Goal: Communication & Community: Ask a question

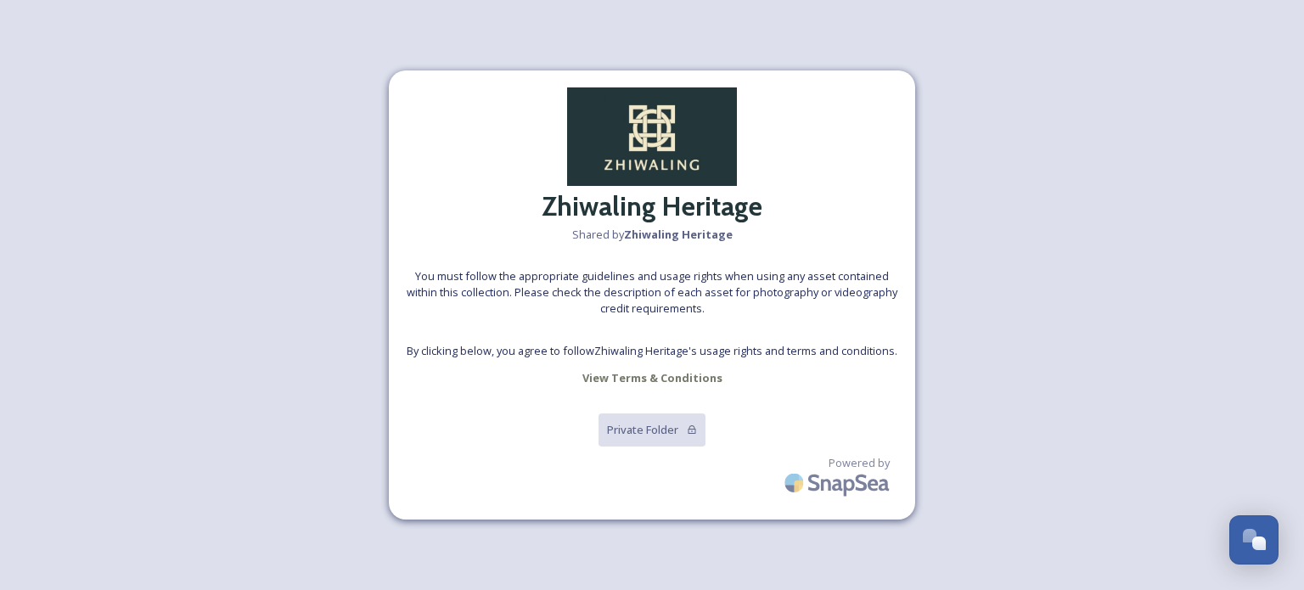
click at [662, 351] on span "By clicking below, you agree to follow Zhiwaling Heritage 's usage rights and t…" at bounding box center [652, 351] width 491 height 16
click at [650, 356] on span "By clicking below, you agree to follow Zhiwaling Heritage 's usage rights and t…" at bounding box center [652, 351] width 491 height 16
click at [706, 362] on div "Zhiwaling Heritage Shared by Zhiwaling Heritage You must follow the appropriate…" at bounding box center [652, 294] width 526 height 449
click at [670, 382] on strong "View Terms & Conditions" at bounding box center [652, 377] width 140 height 15
drag, startPoint x: 605, startPoint y: 203, endPoint x: 616, endPoint y: 340, distance: 137.2
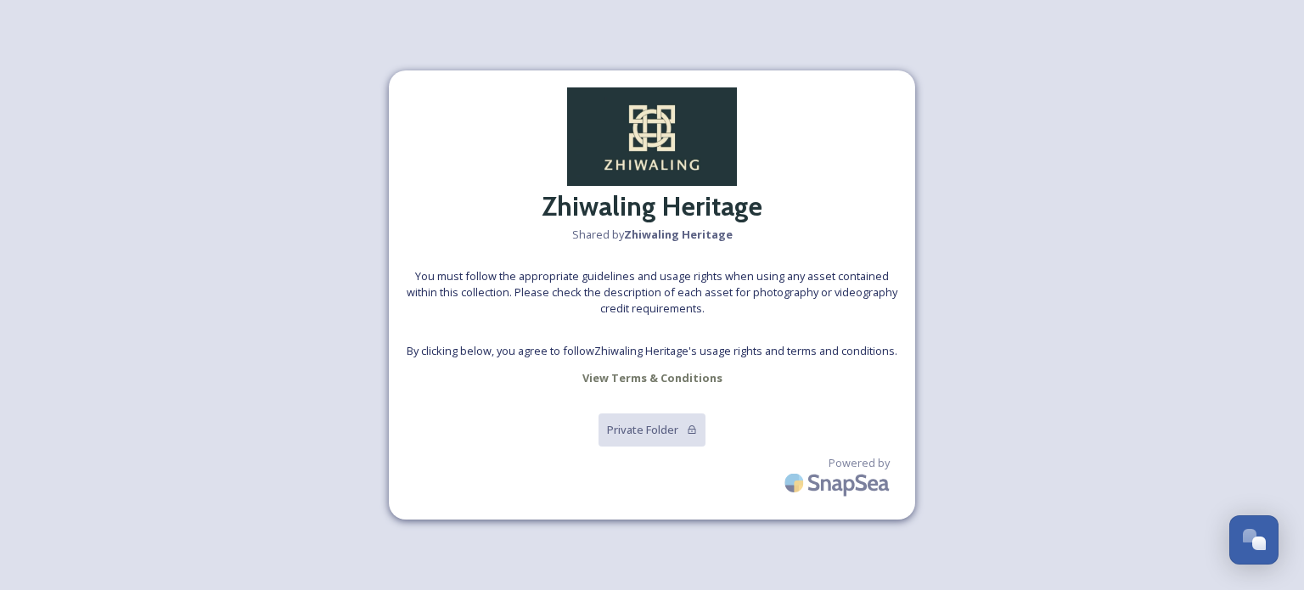
click at [605, 210] on h2 "Zhiwaling Heritage" at bounding box center [652, 206] width 221 height 41
click at [618, 360] on div "Zhiwaling Heritage Shared by Zhiwaling Heritage You must follow the appropriate…" at bounding box center [652, 294] width 526 height 449
click at [750, 355] on span "By clicking below, you agree to follow Zhiwaling Heritage 's usage rights and t…" at bounding box center [652, 351] width 491 height 16
click at [686, 275] on span "You must follow the appropriate guidelines and usage rights when using any asse…" at bounding box center [652, 292] width 492 height 49
click at [659, 193] on h2 "Zhiwaling Heritage" at bounding box center [652, 206] width 221 height 41
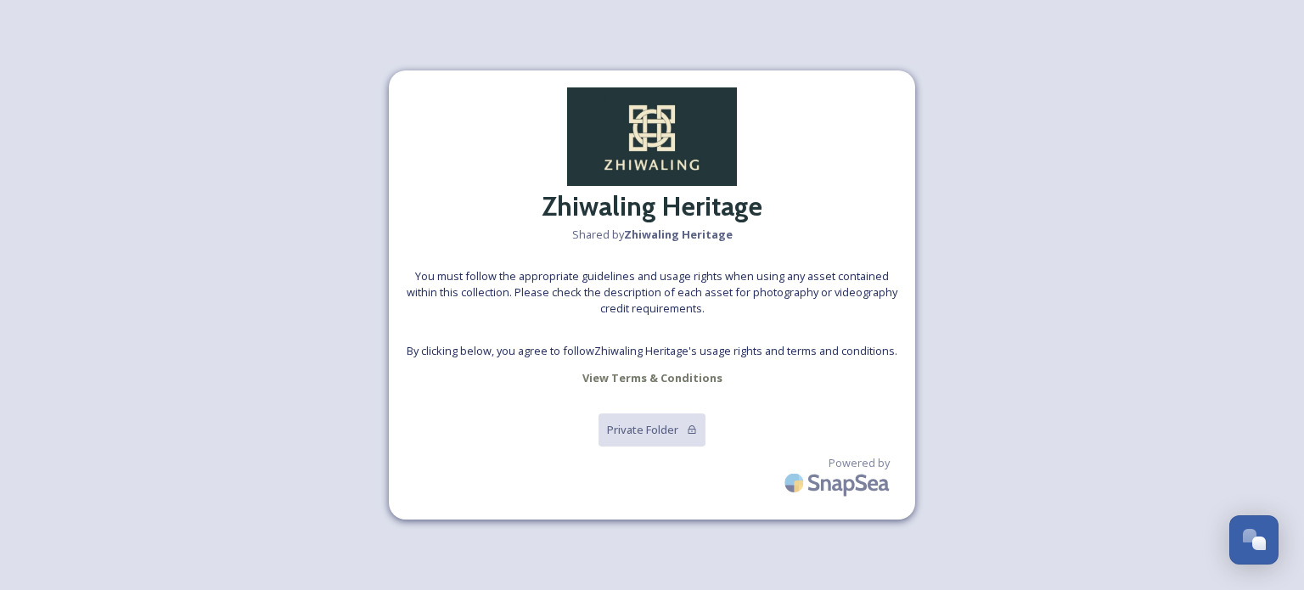
click at [659, 122] on img at bounding box center [652, 136] width 170 height 98
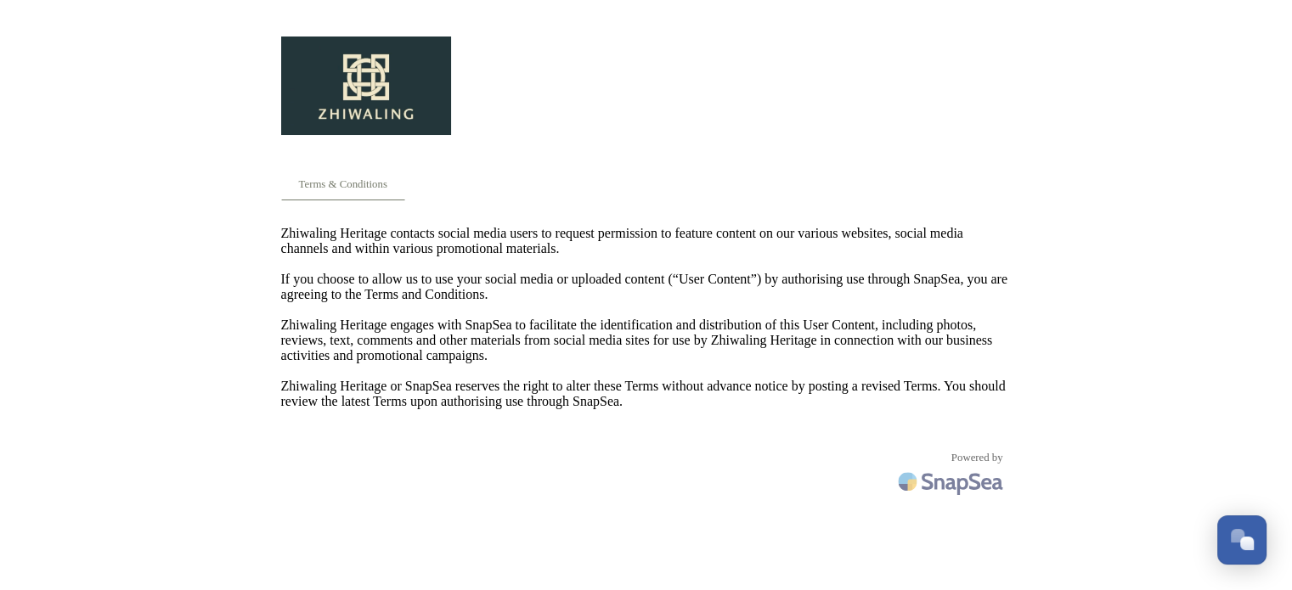
scroll to position [34, 0]
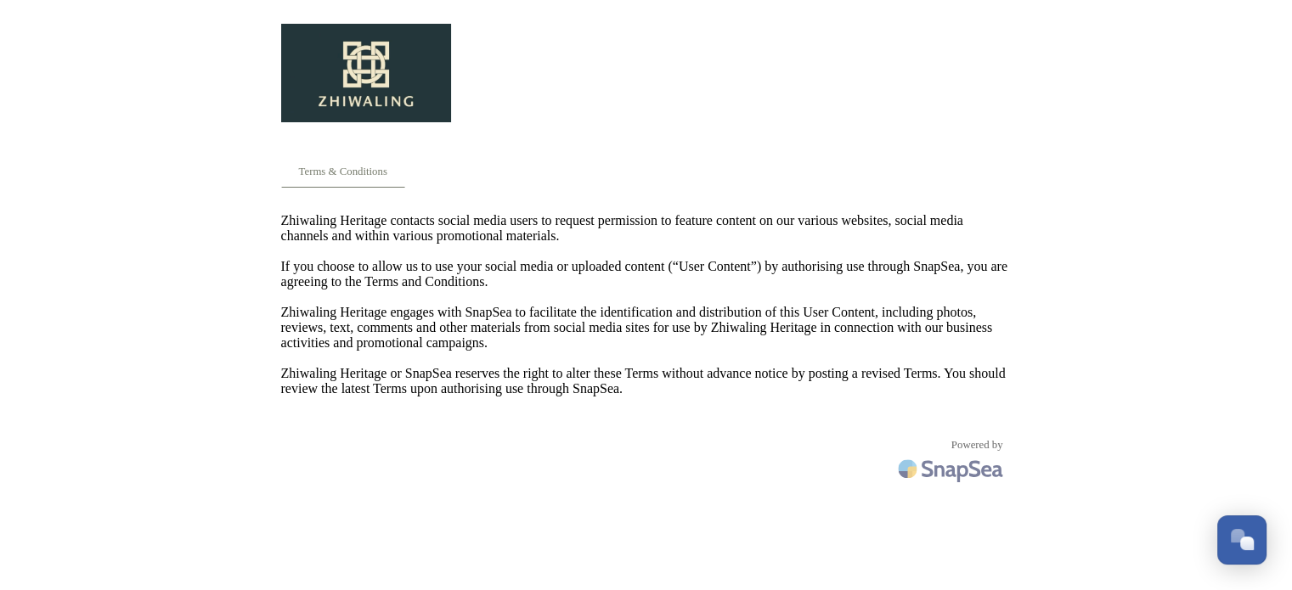
click at [686, 397] on span "Zhiwaling Heritage contacts social media users to request permission to feature…" at bounding box center [646, 304] width 730 height 183
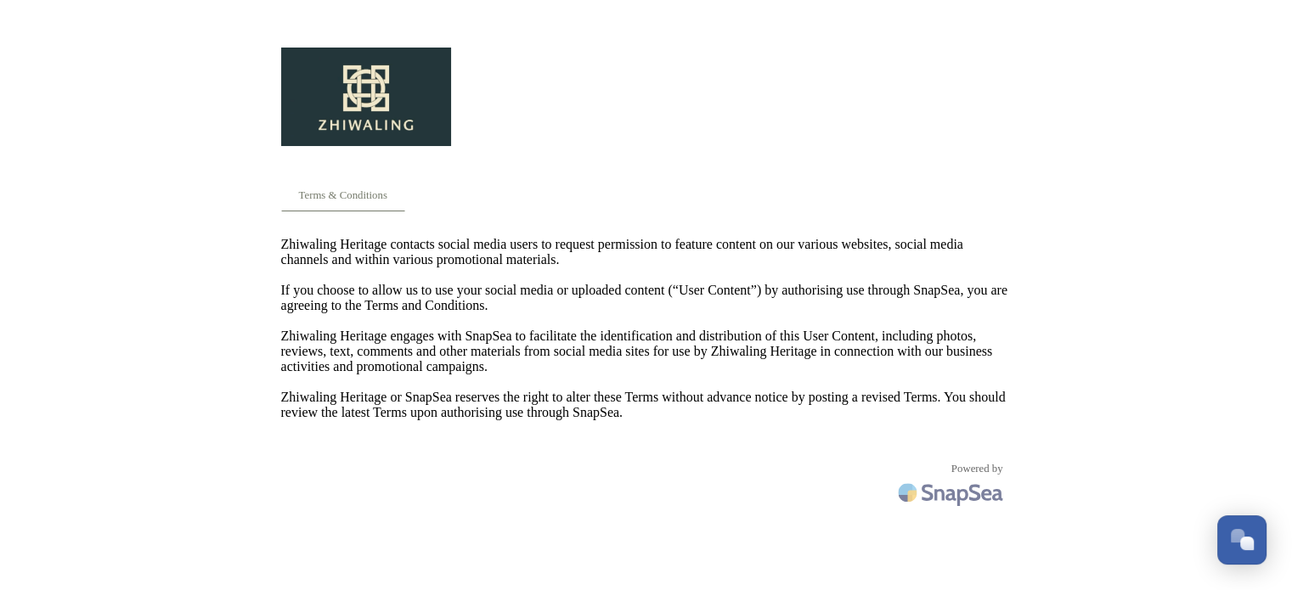
scroll to position [0, 0]
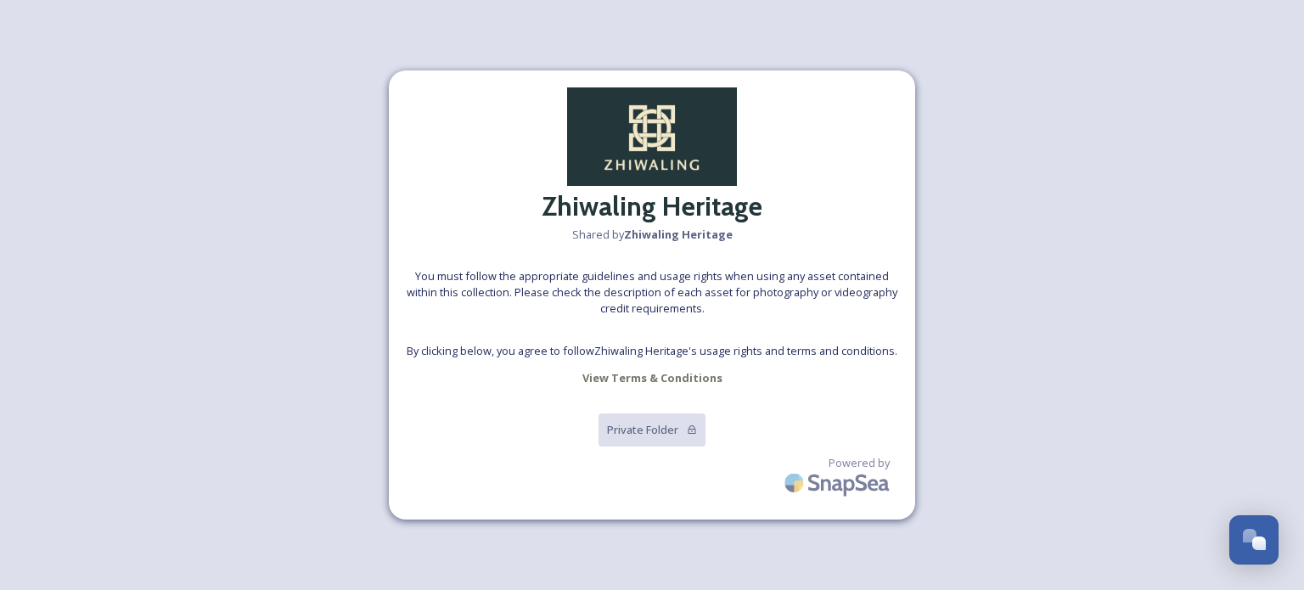
click at [730, 383] on div "Zhiwaling Heritage Shared by Zhiwaling Heritage You must follow the appropriate…" at bounding box center [652, 294] width 526 height 449
click at [842, 472] on img at bounding box center [838, 483] width 119 height 40
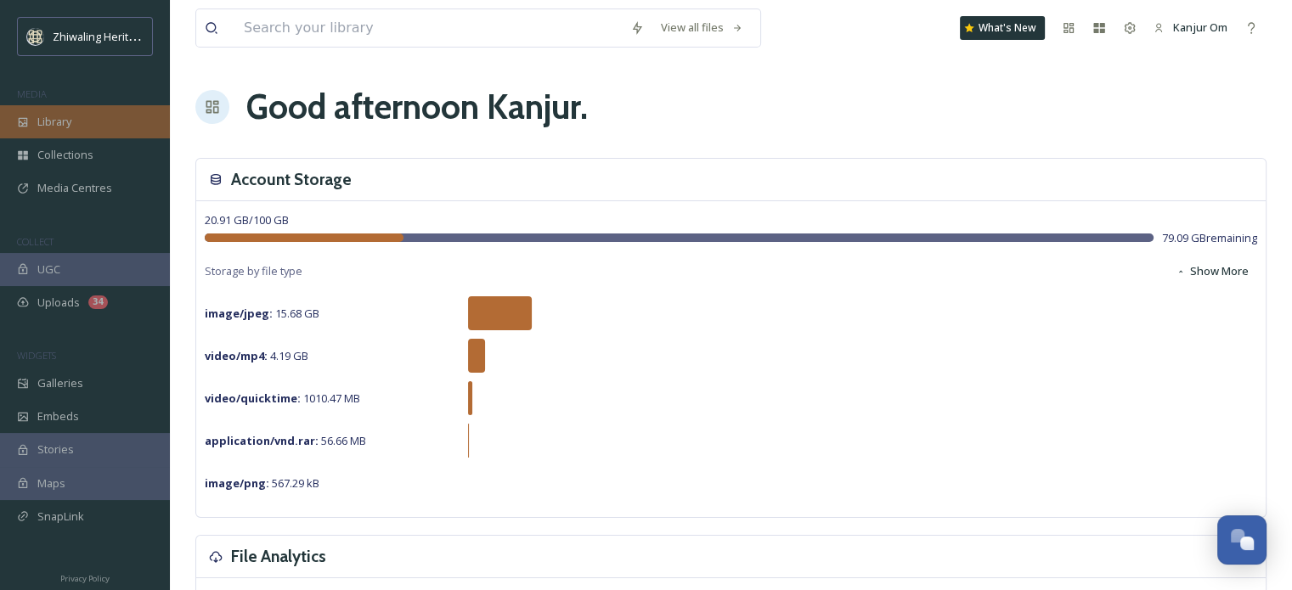
click at [53, 125] on span "Library" at bounding box center [54, 122] width 34 height 16
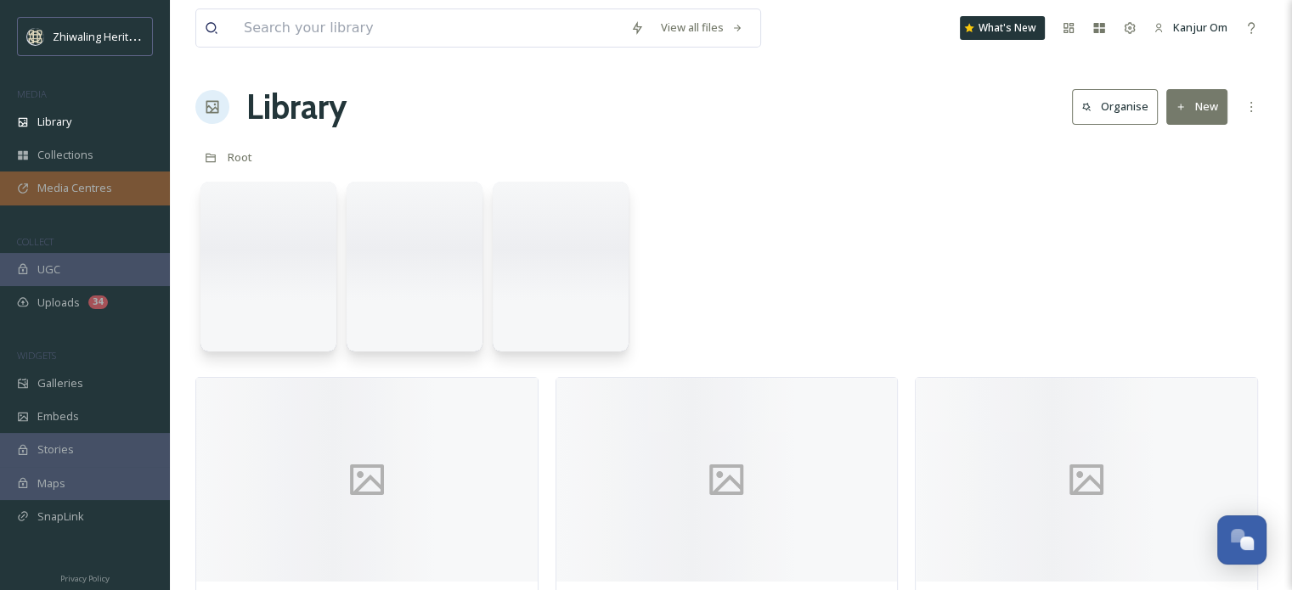
click at [45, 192] on span "Media Centres" at bounding box center [74, 188] width 75 height 16
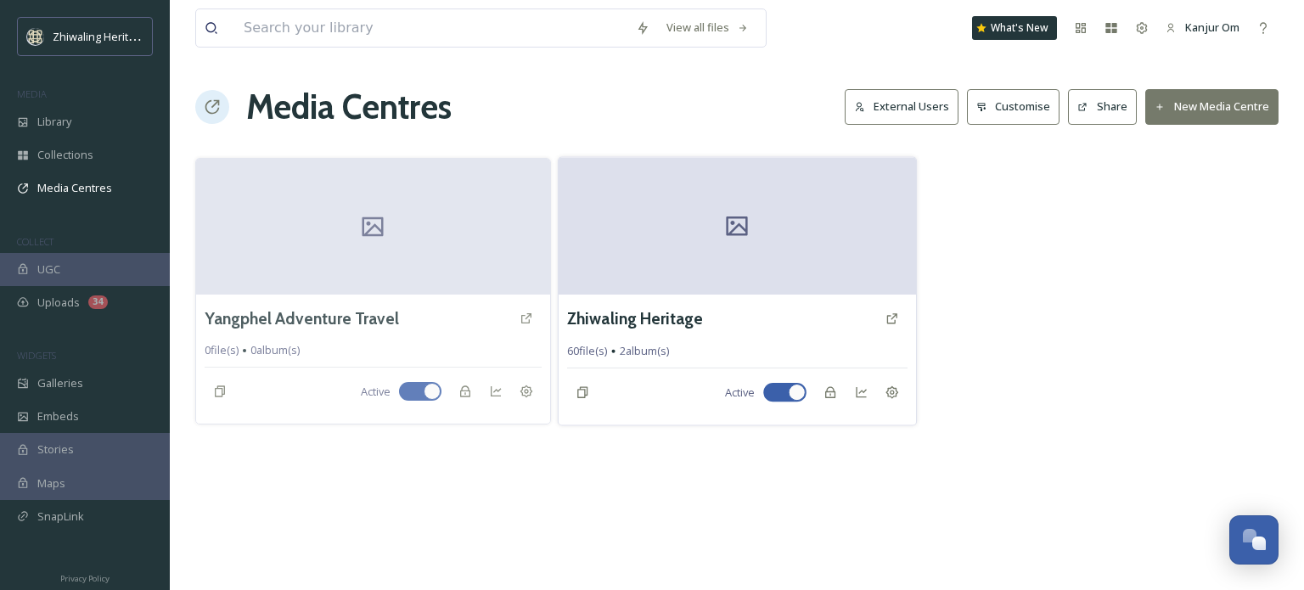
click at [847, 228] on div at bounding box center [737, 226] width 357 height 138
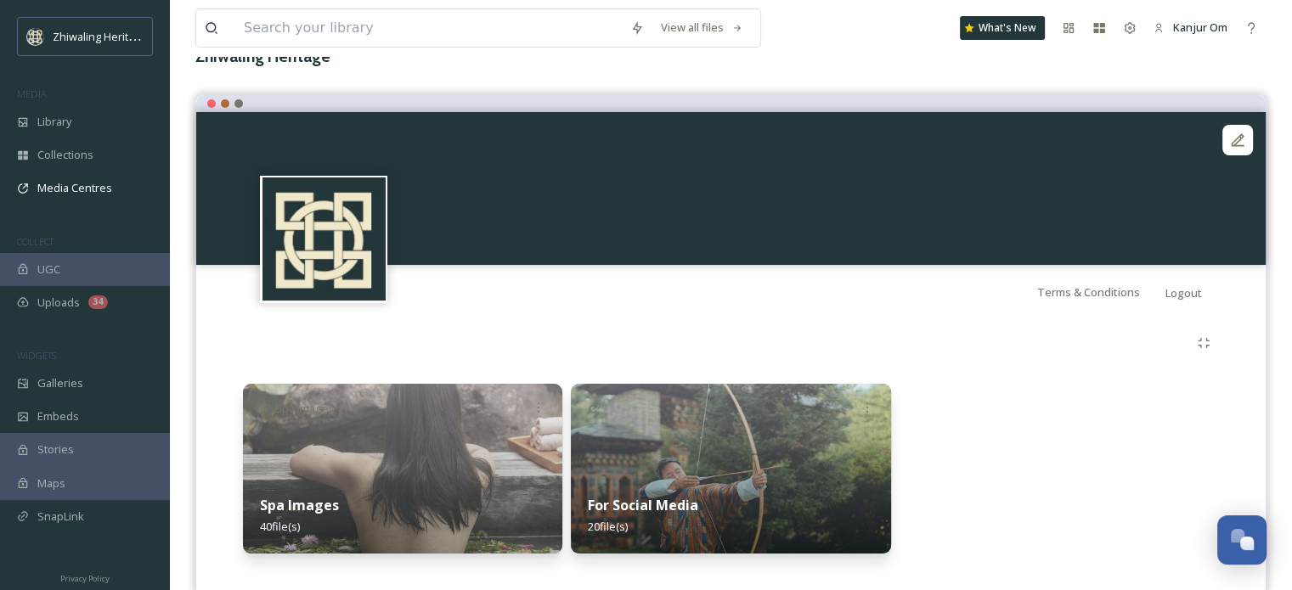
scroll to position [145, 0]
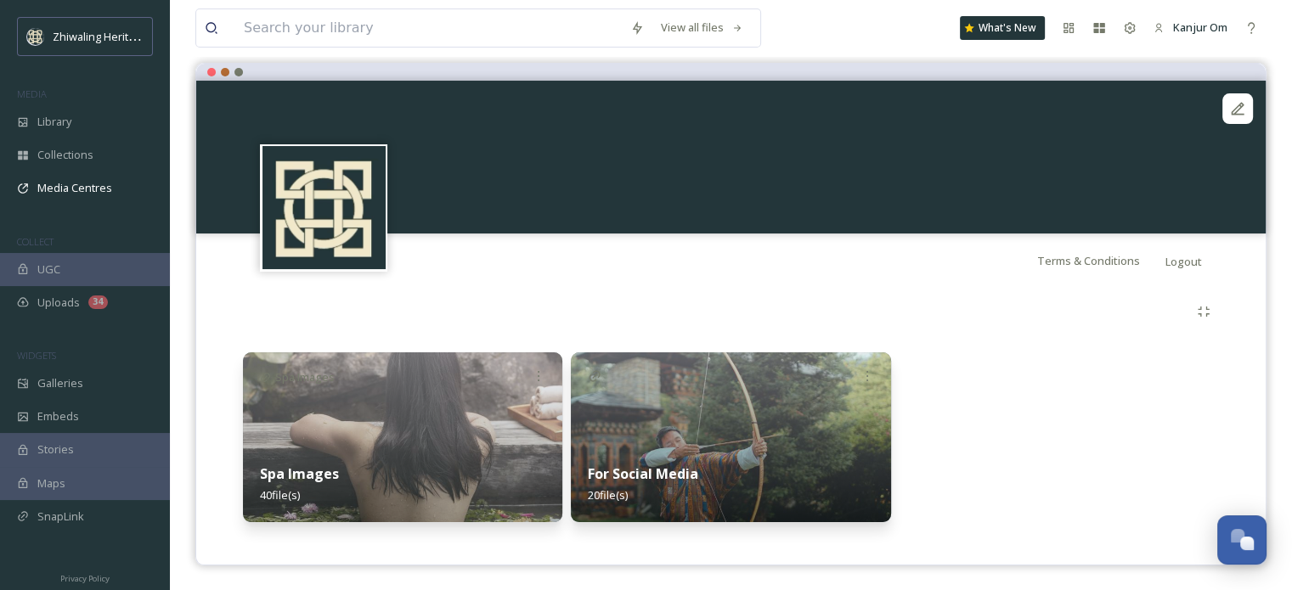
click at [1018, 405] on div at bounding box center [1058, 437] width 319 height 170
click at [432, 471] on div "Spa Images 40 file(s)" at bounding box center [402, 485] width 319 height 76
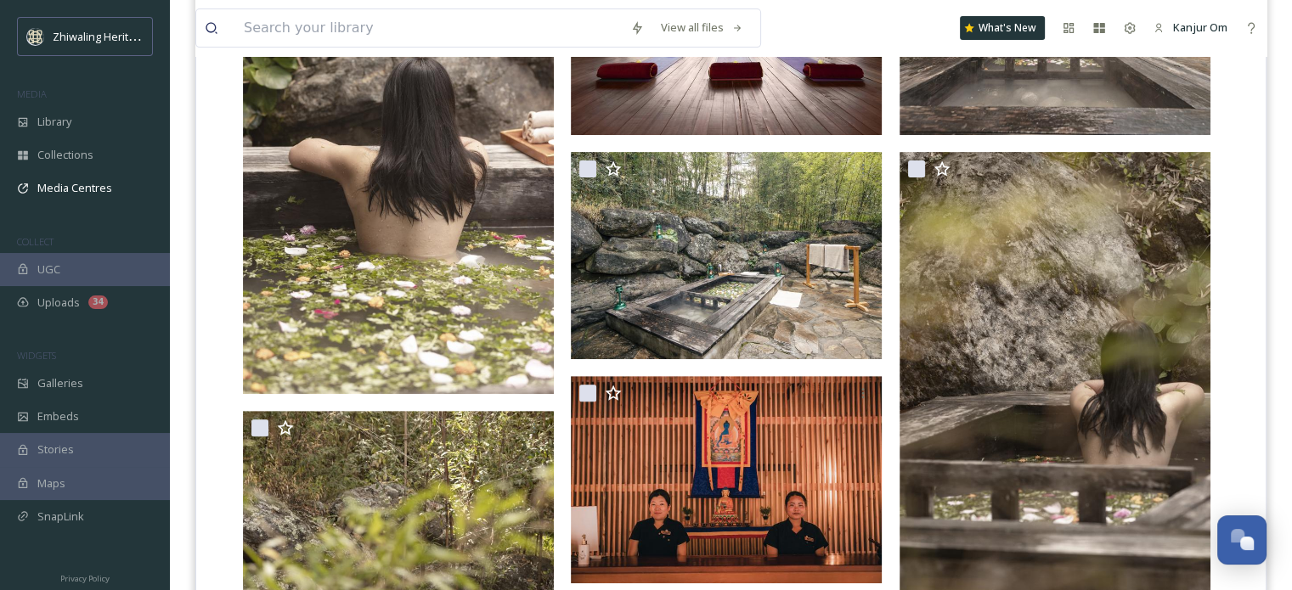
scroll to position [442, 0]
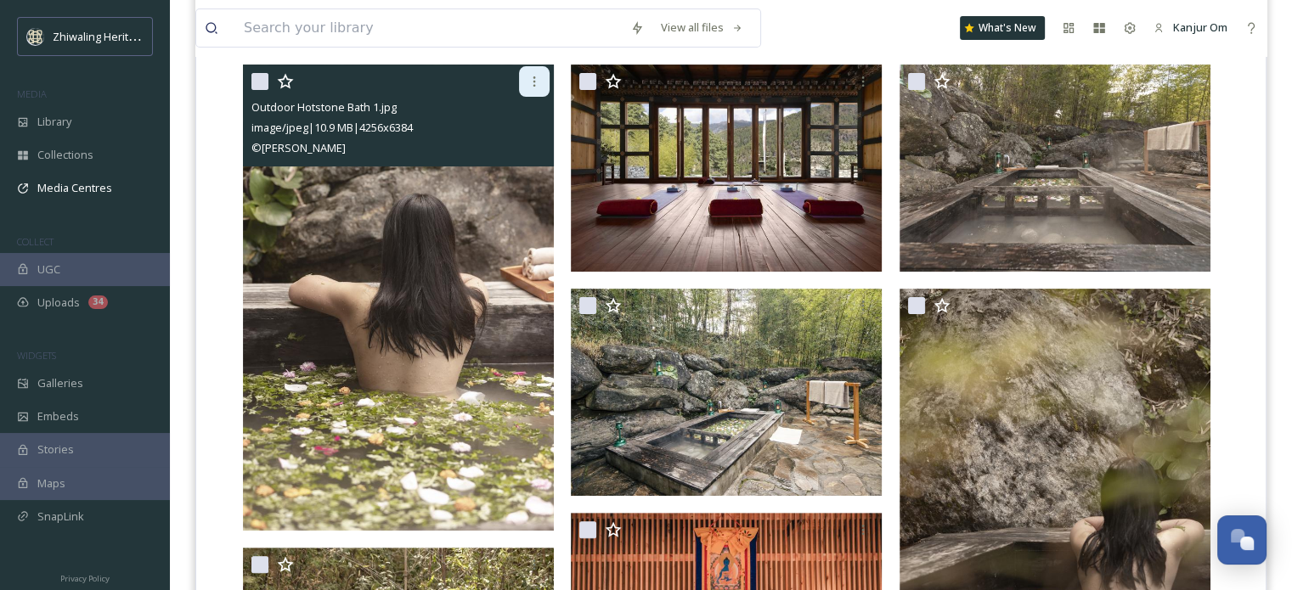
click at [536, 77] on icon at bounding box center [534, 82] width 14 height 14
click at [462, 189] on img at bounding box center [398, 298] width 311 height 466
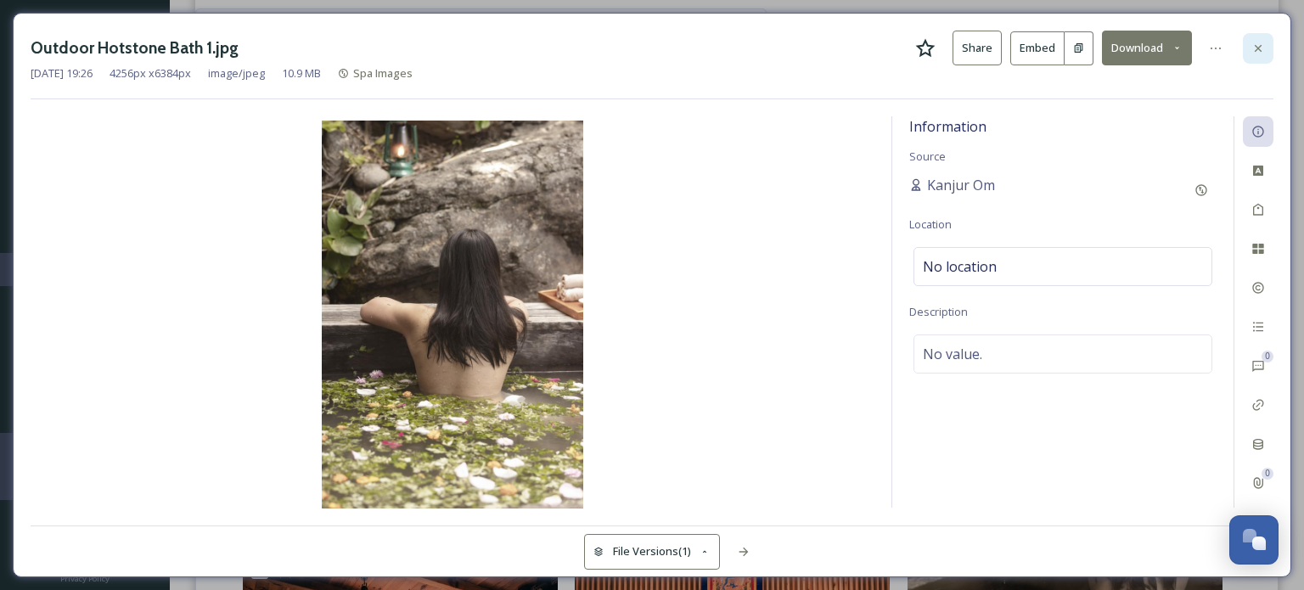
click at [1259, 49] on icon at bounding box center [1259, 49] width 14 height 14
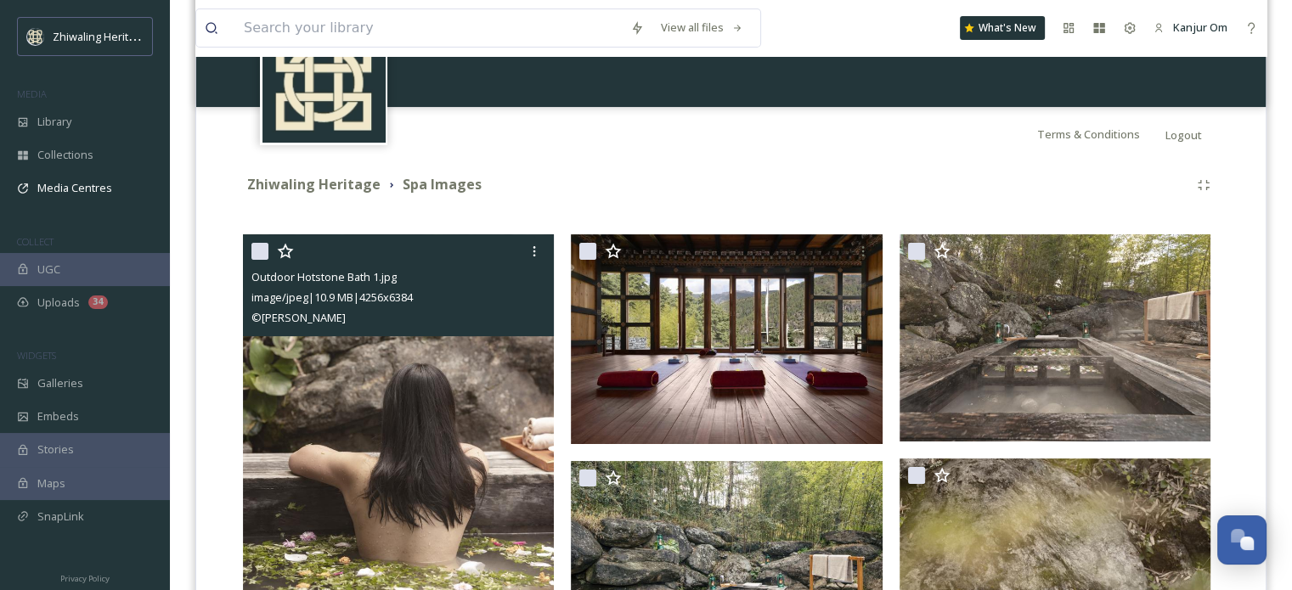
scroll to position [102, 0]
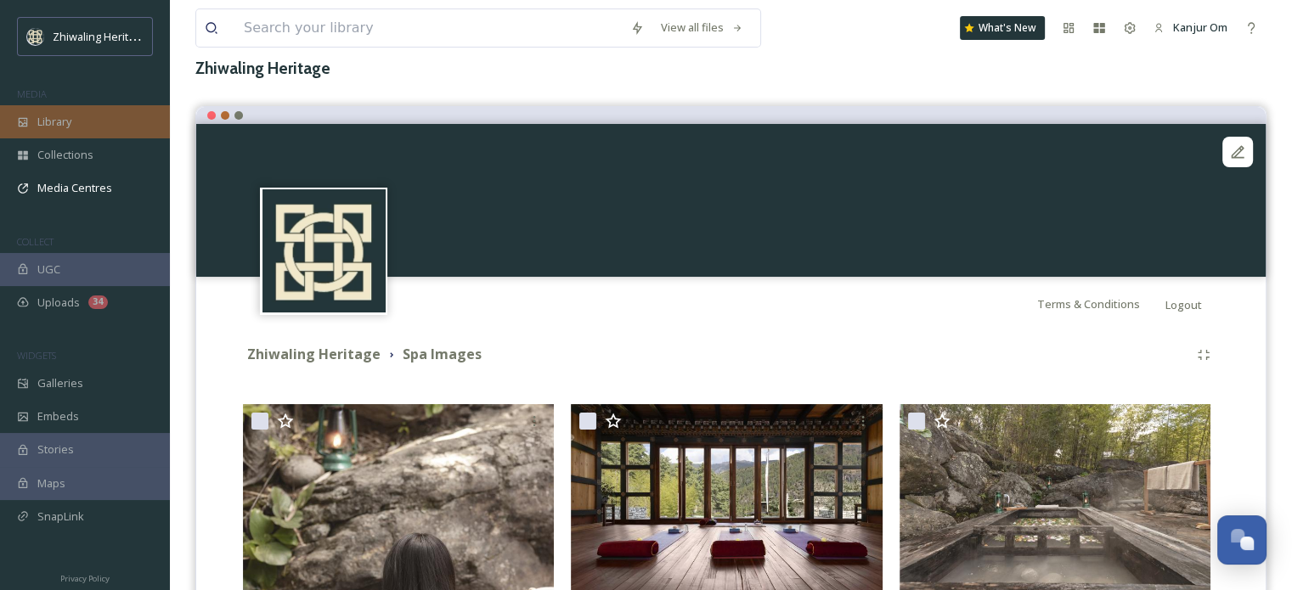
click at [75, 133] on div "Library" at bounding box center [85, 121] width 170 height 33
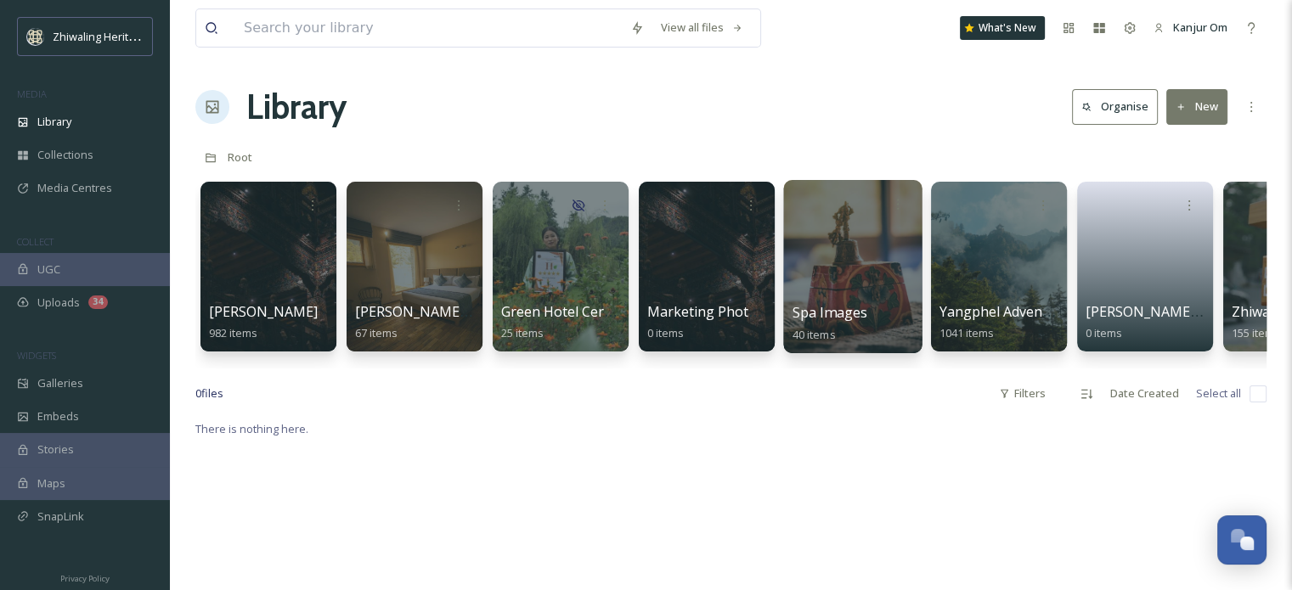
click at [906, 287] on div at bounding box center [852, 266] width 138 height 173
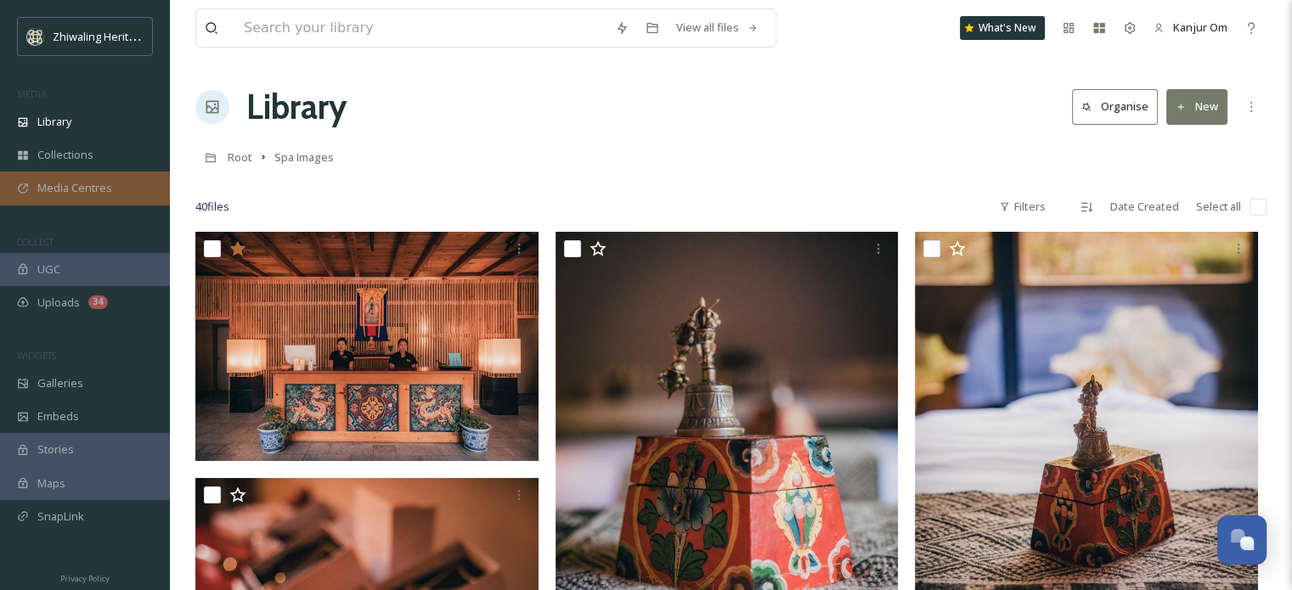
click at [84, 180] on span "Media Centres" at bounding box center [74, 188] width 75 height 16
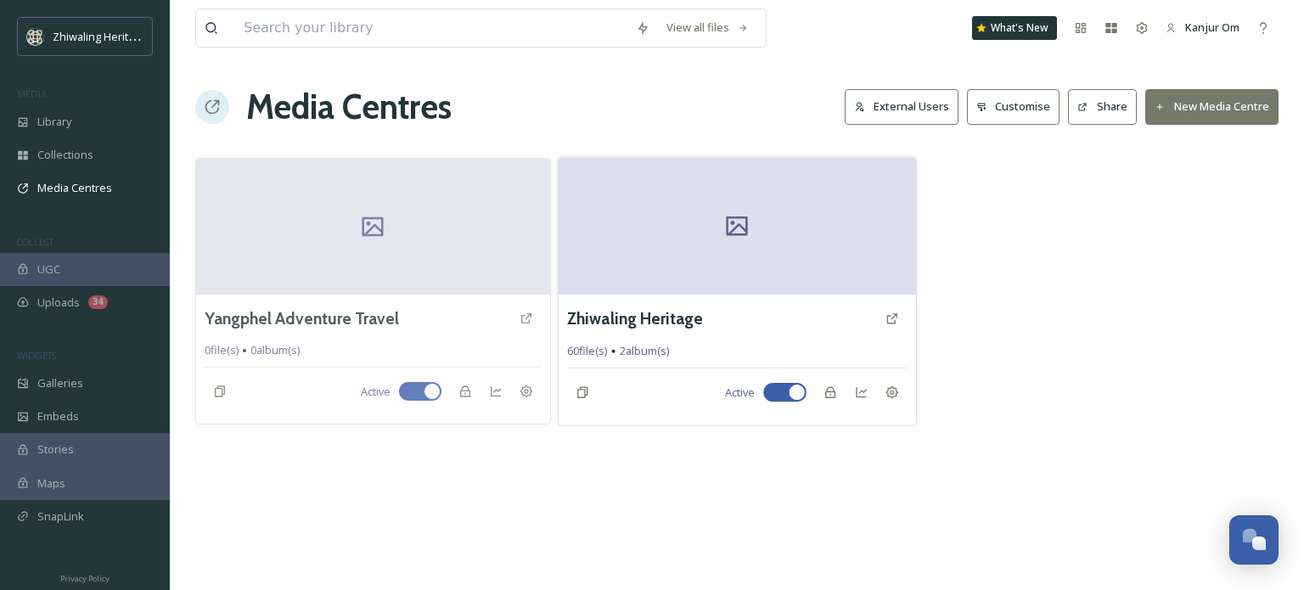
click at [824, 280] on div at bounding box center [737, 226] width 357 height 138
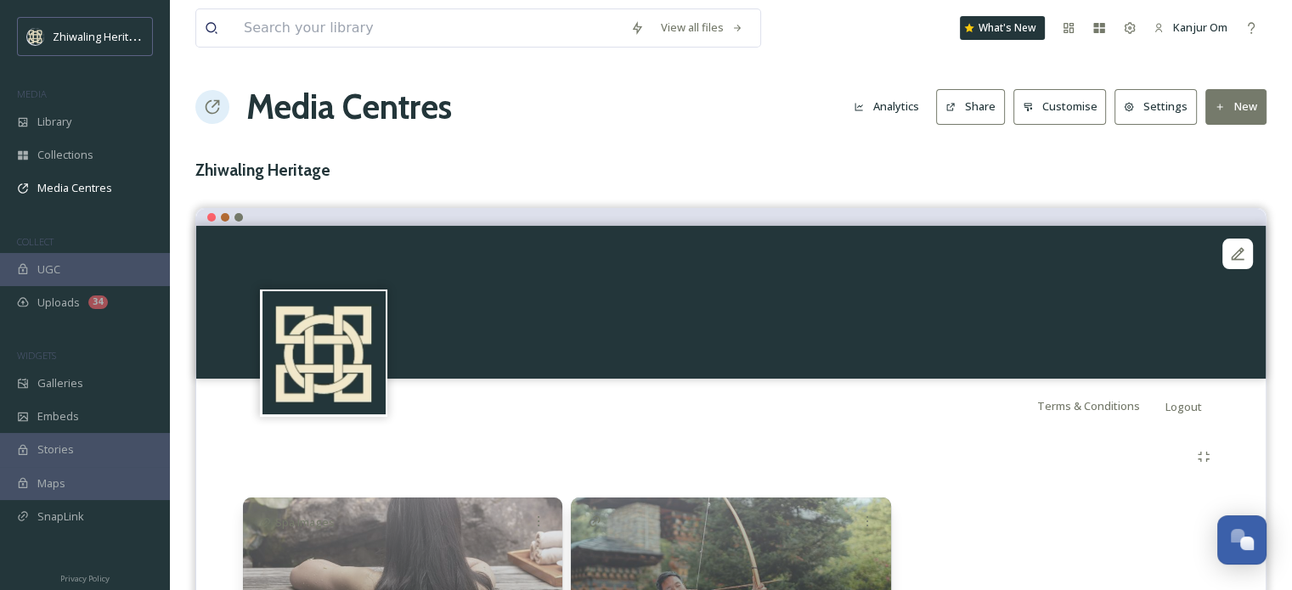
scroll to position [145, 0]
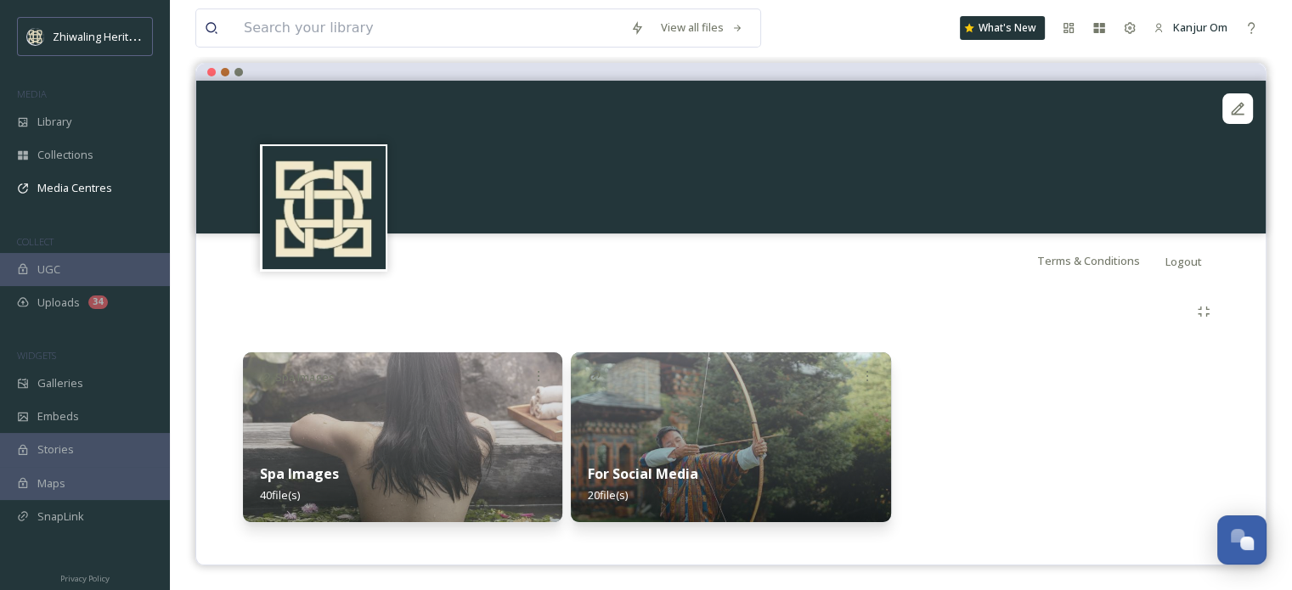
click at [376, 509] on div "Spa Images 40 file(s)" at bounding box center [402, 485] width 319 height 76
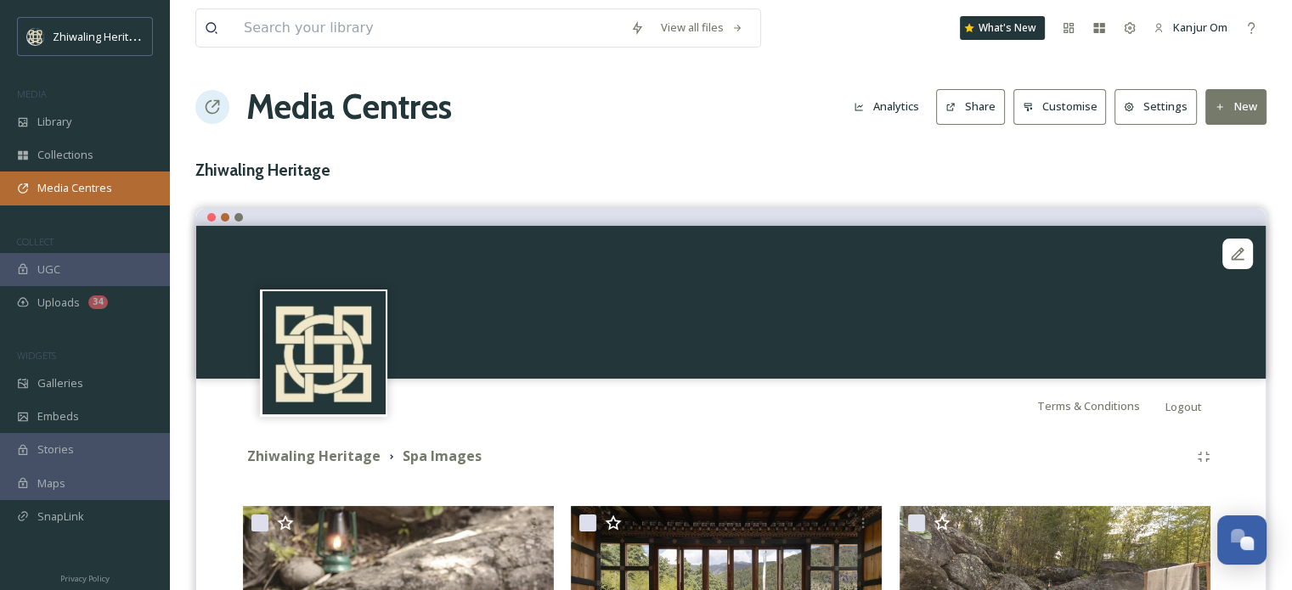
click at [71, 189] on span "Media Centres" at bounding box center [74, 188] width 75 height 16
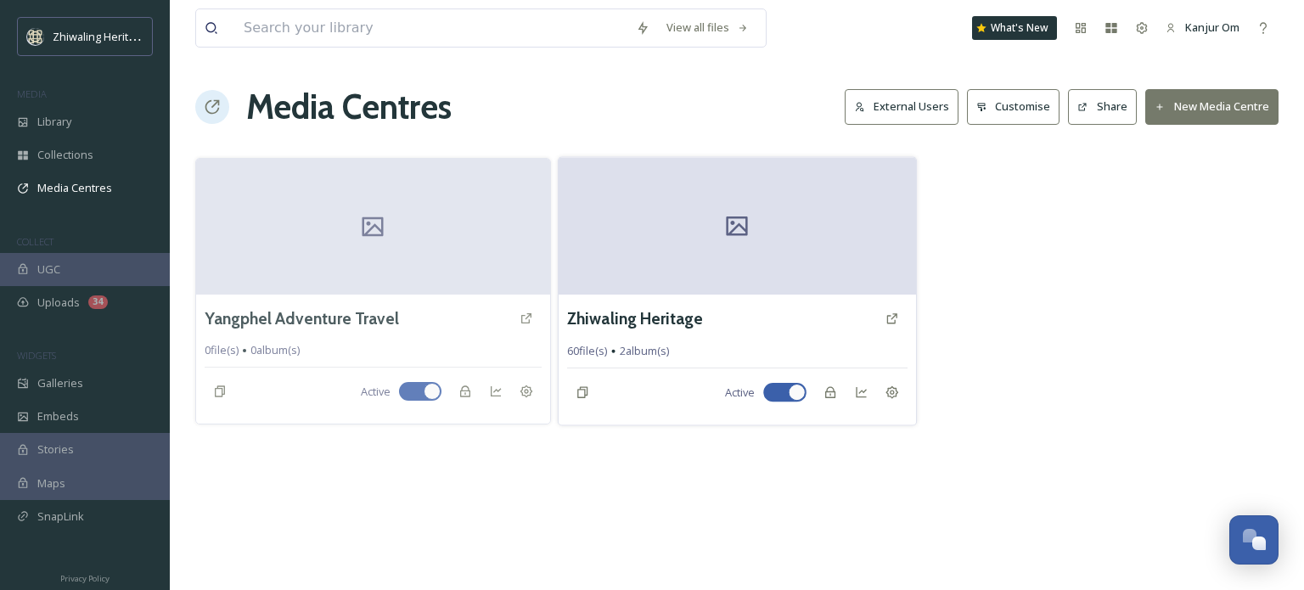
click at [786, 256] on div at bounding box center [737, 226] width 357 height 138
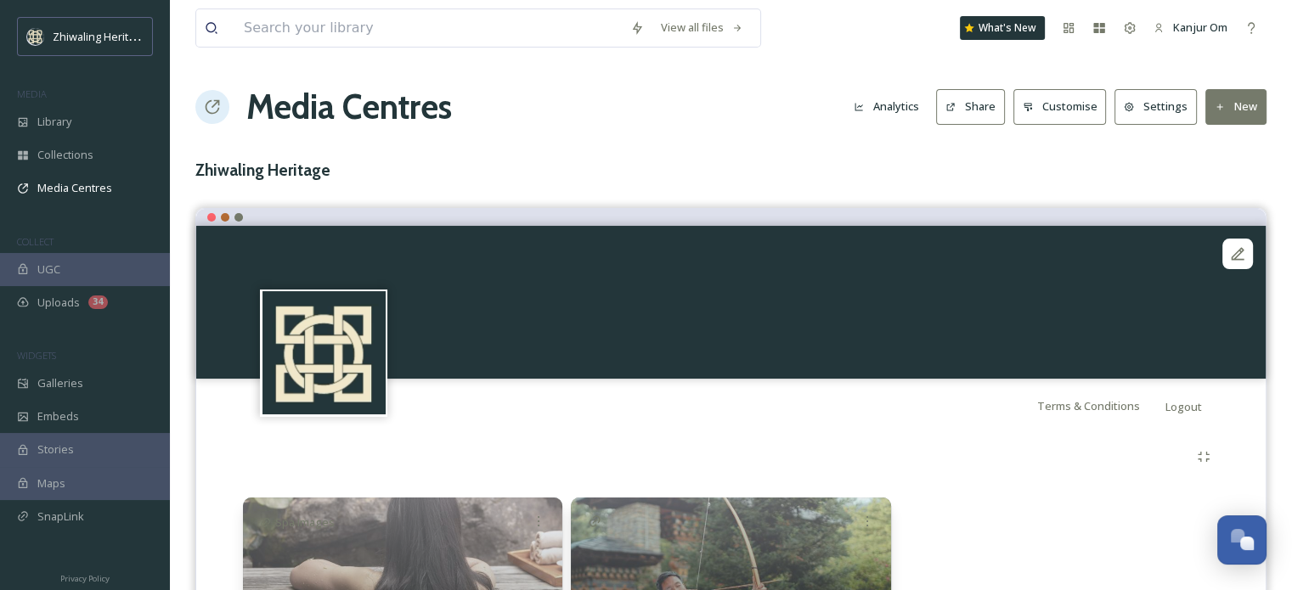
scroll to position [145, 0]
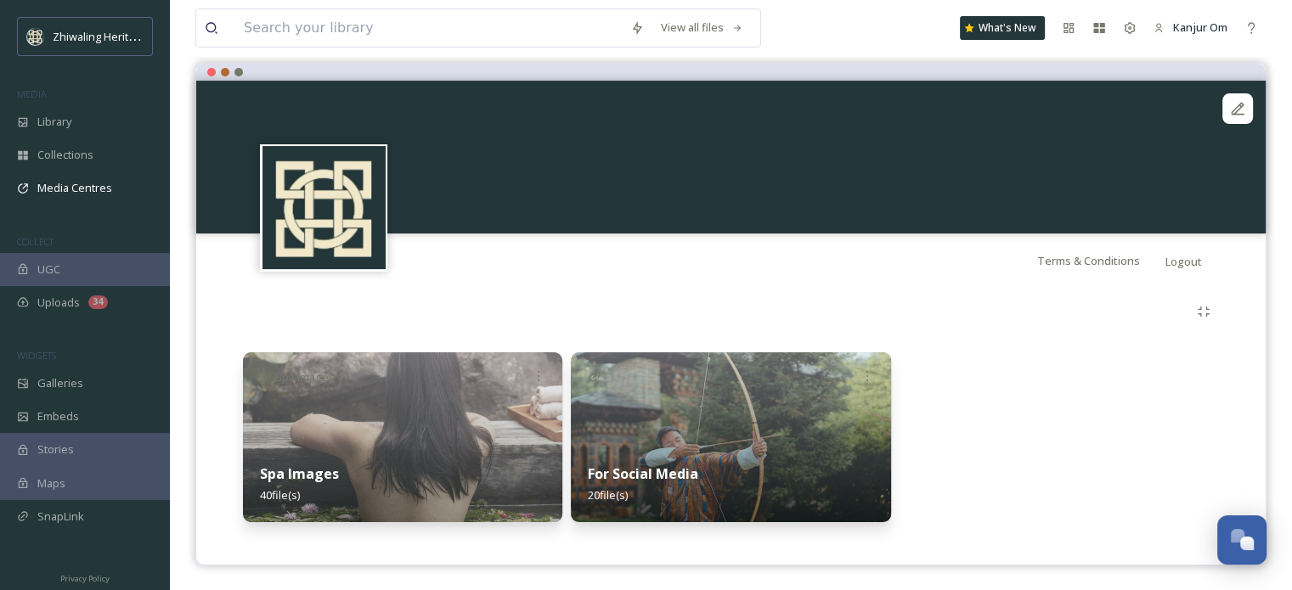
click at [1141, 413] on div at bounding box center [1058, 437] width 319 height 170
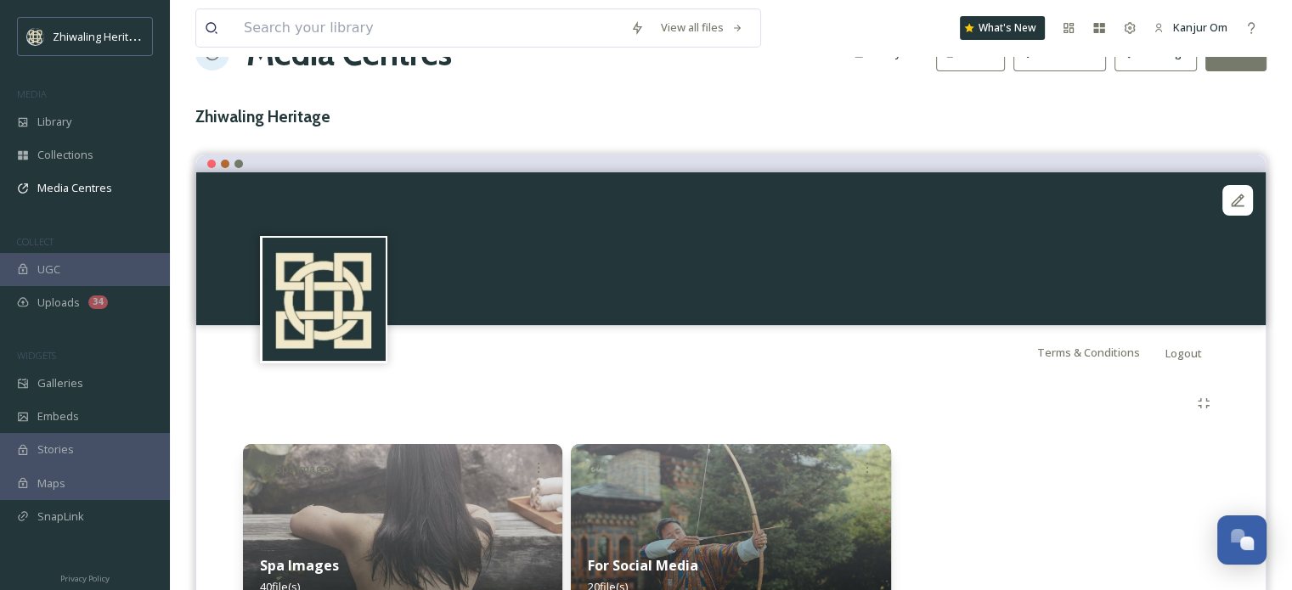
scroll to position [0, 0]
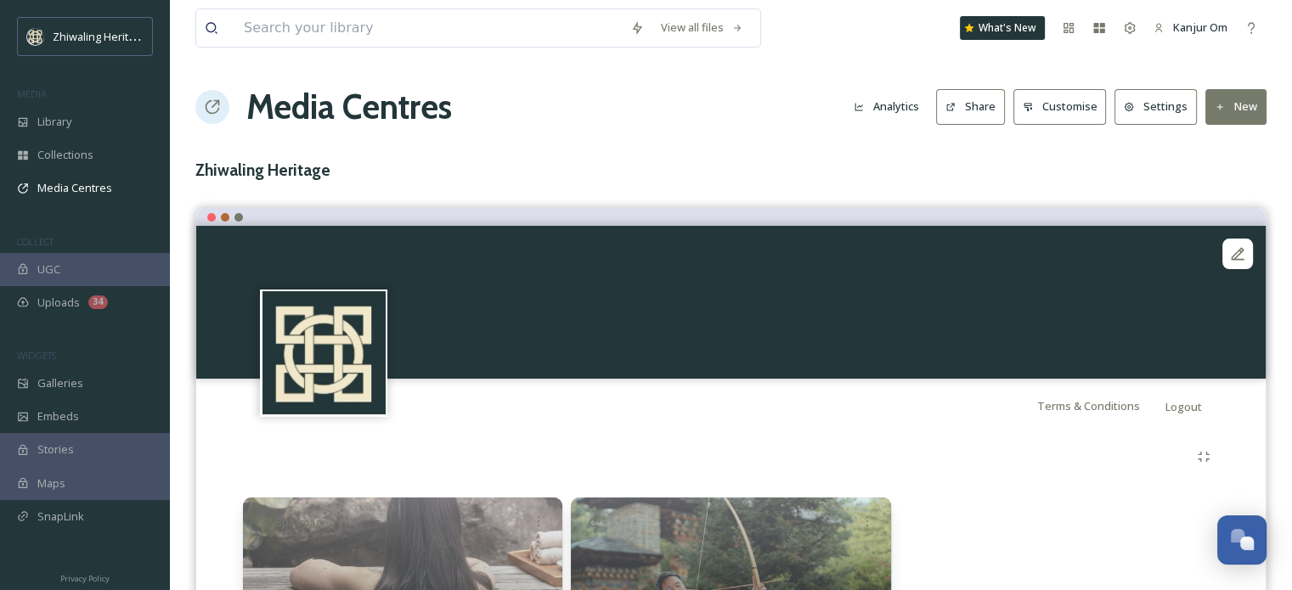
click at [1073, 113] on button "Customise" at bounding box center [1059, 106] width 93 height 35
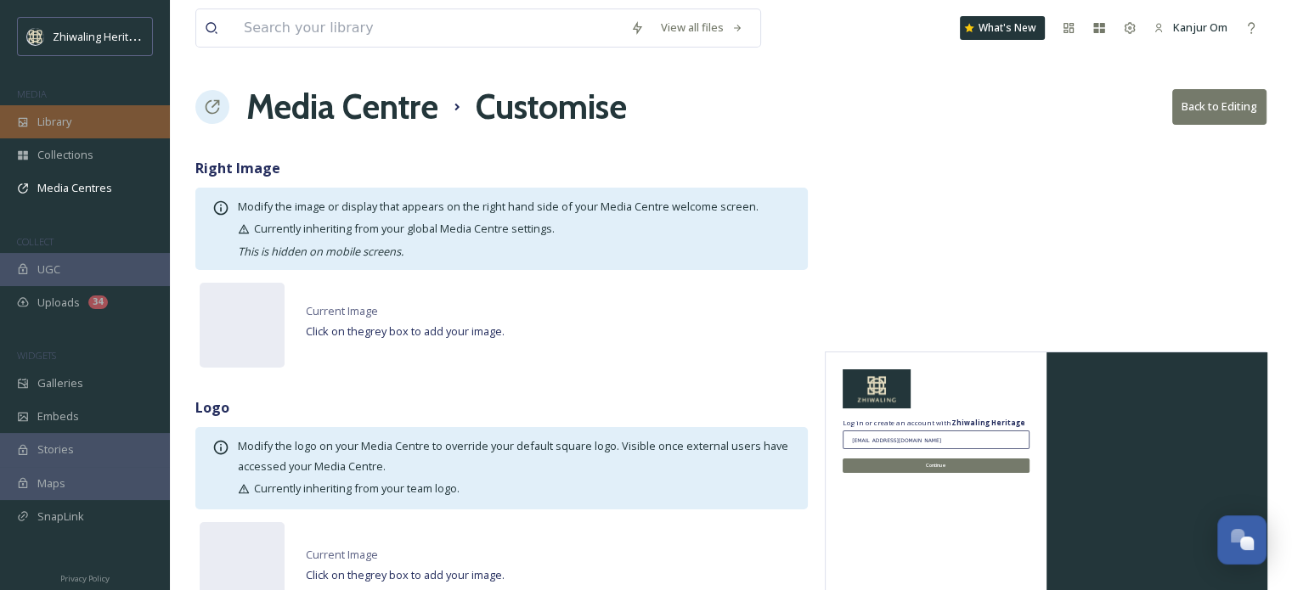
click at [50, 124] on span "Library" at bounding box center [54, 122] width 34 height 16
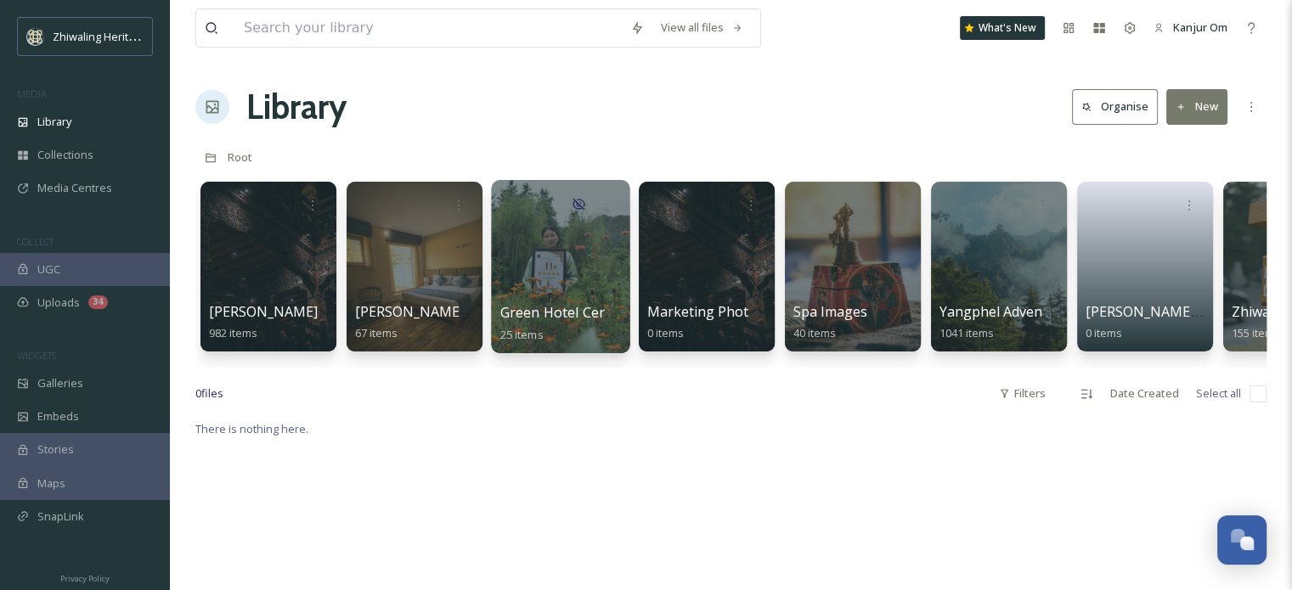
click at [574, 254] on div at bounding box center [560, 266] width 138 height 173
click at [597, 197] on div at bounding box center [605, 204] width 31 height 31
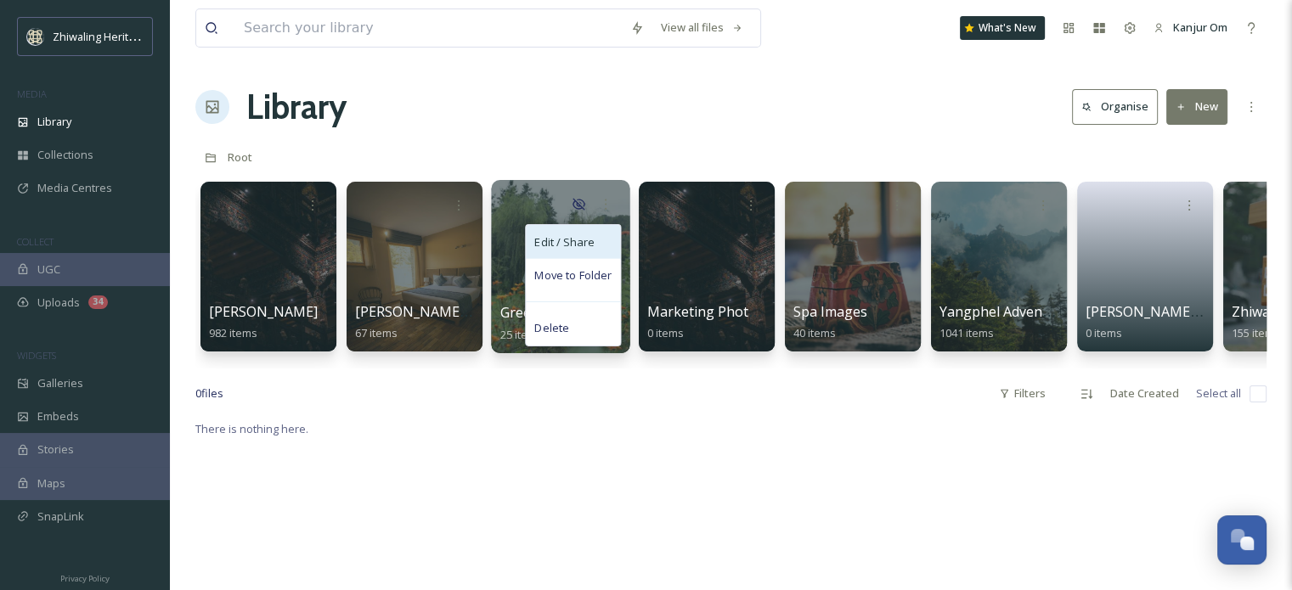
click at [593, 245] on span "Edit / Share" at bounding box center [563, 242] width 59 height 17
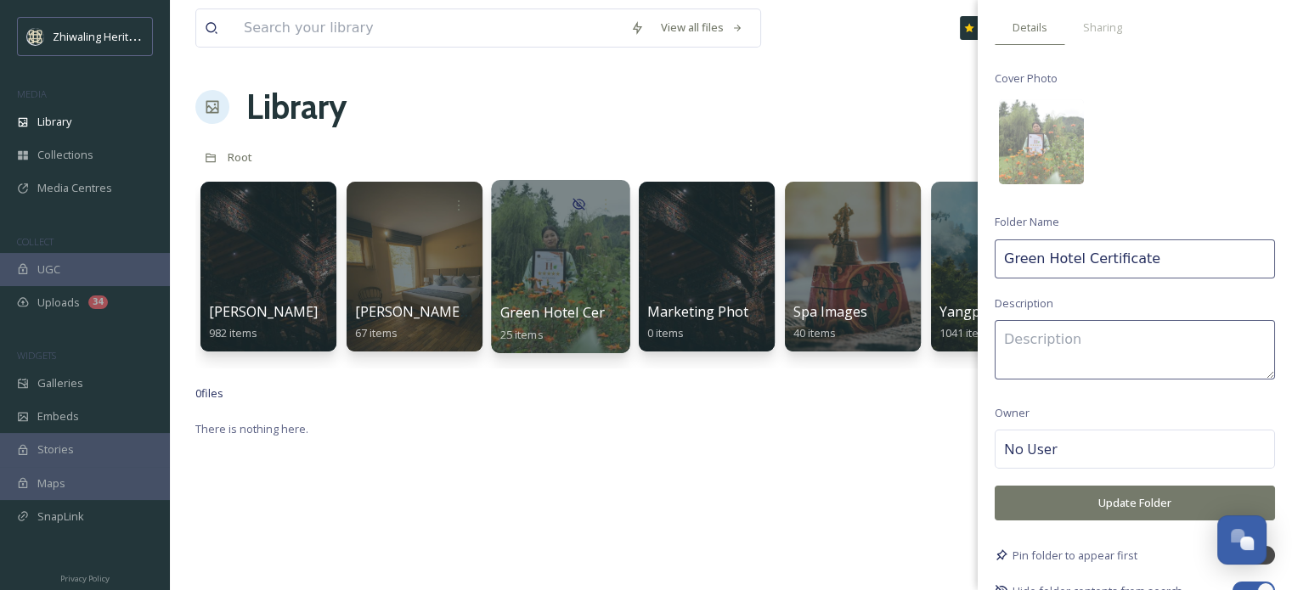
scroll to position [71, 0]
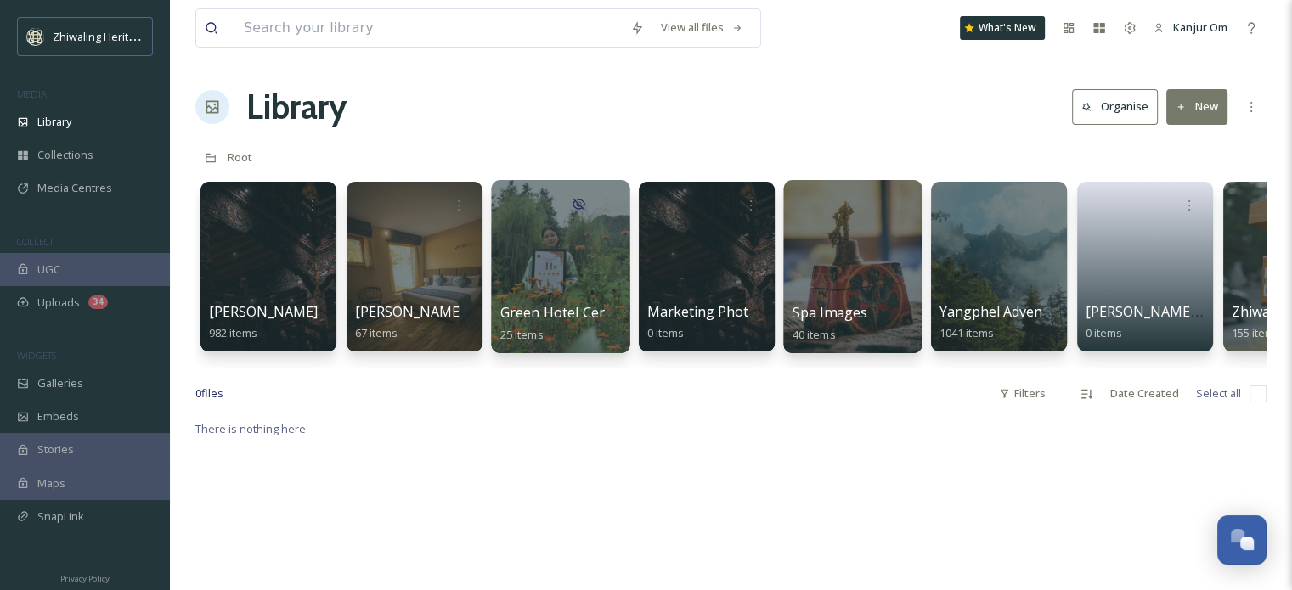
click at [865, 285] on div at bounding box center [852, 266] width 138 height 173
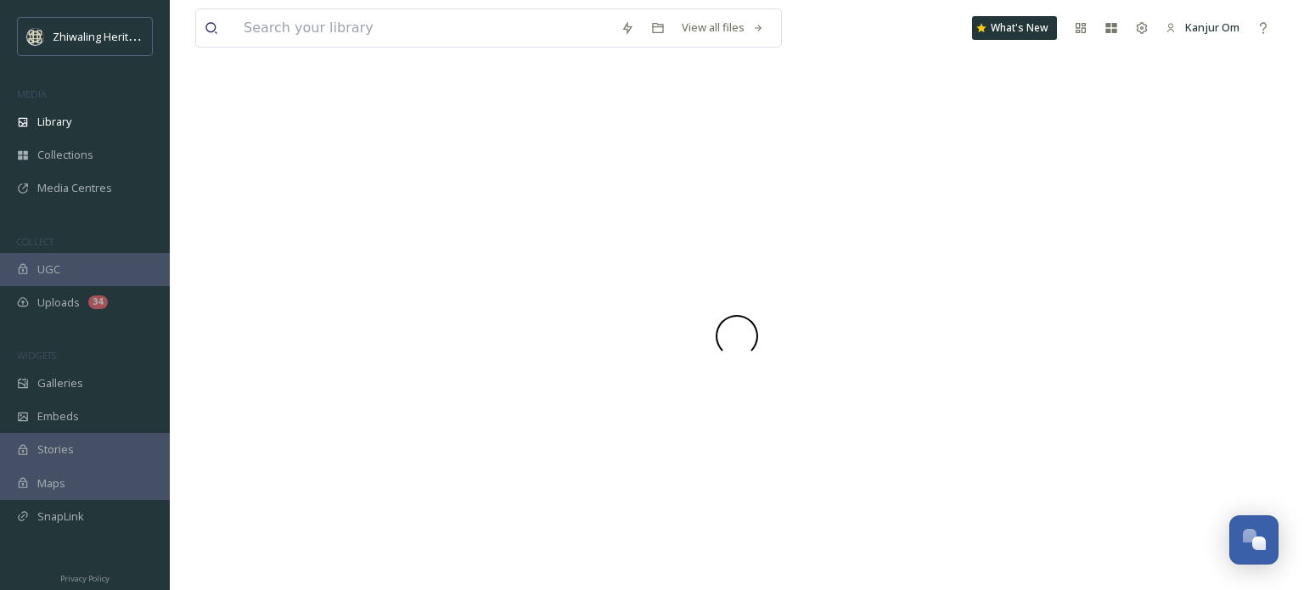
click at [865, 285] on div at bounding box center [736, 336] width 1083 height 509
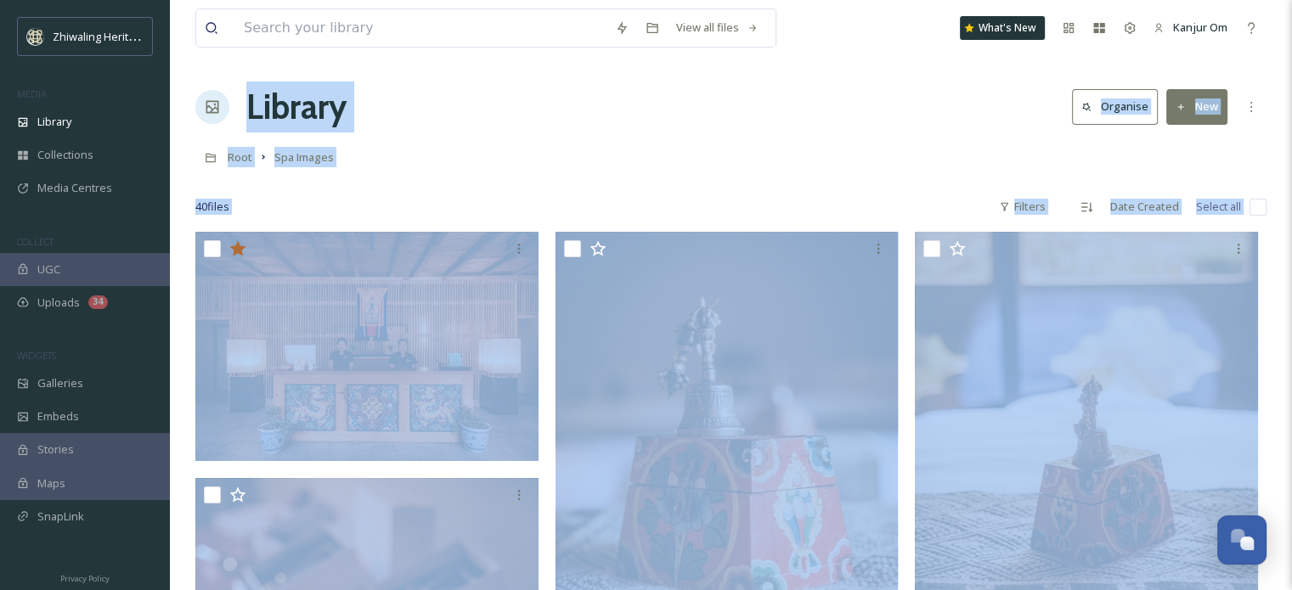
click at [867, 155] on div "Root Spa Images" at bounding box center [730, 157] width 1071 height 32
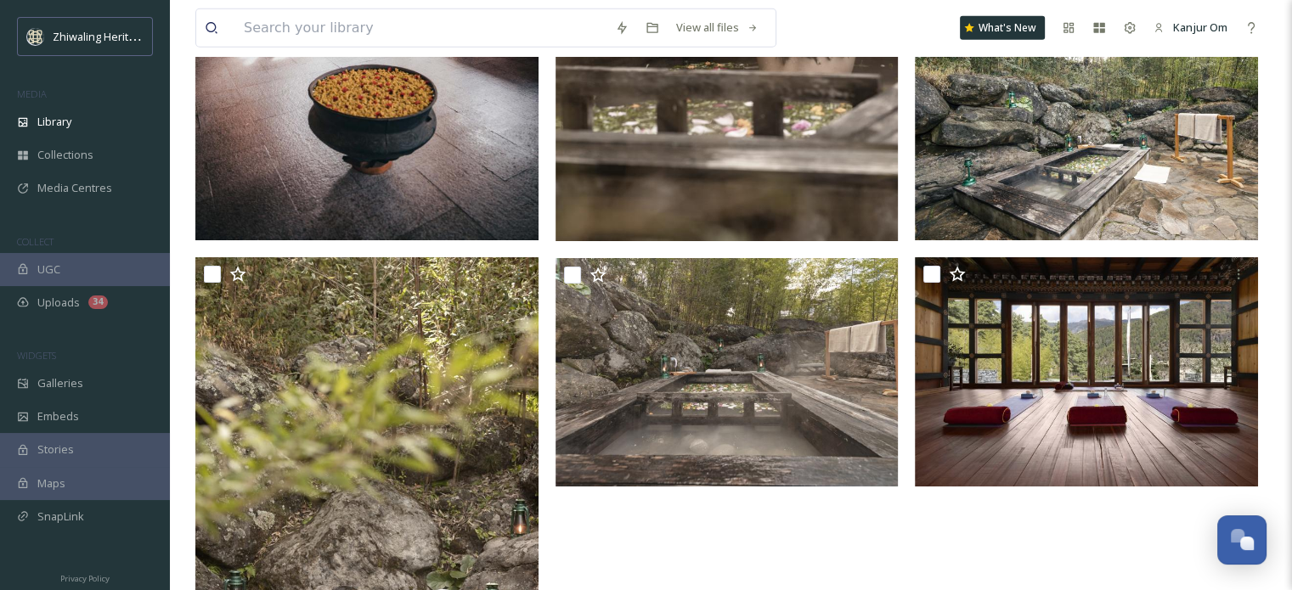
scroll to position [4815, 0]
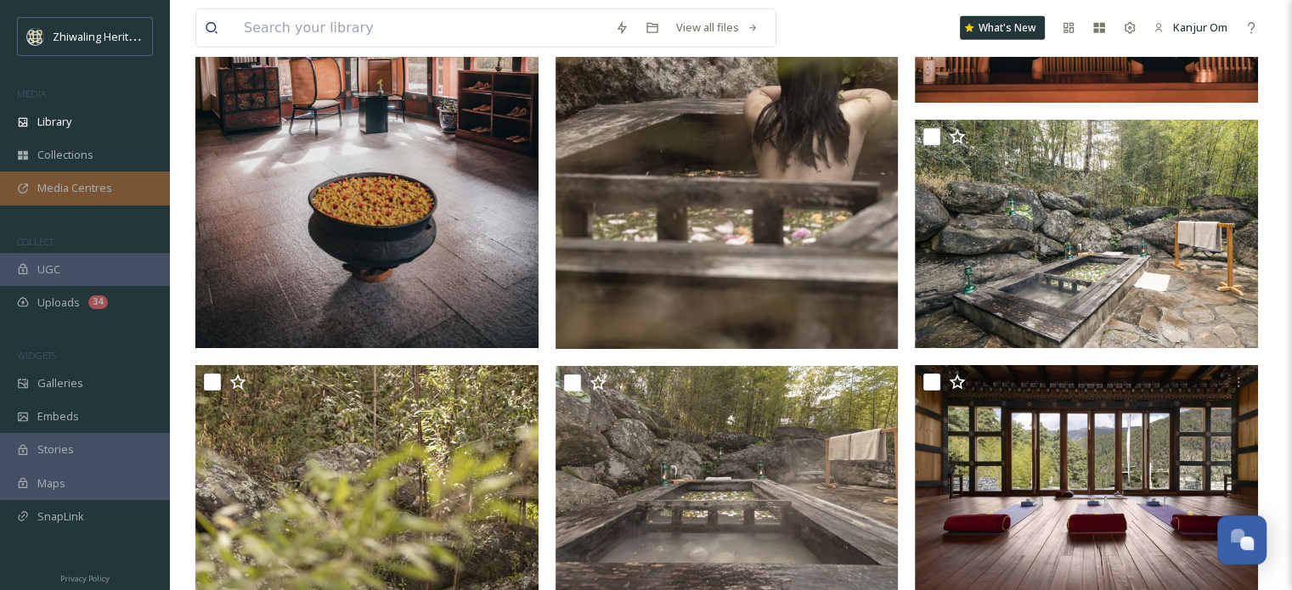
click at [65, 180] on span "Media Centres" at bounding box center [74, 188] width 75 height 16
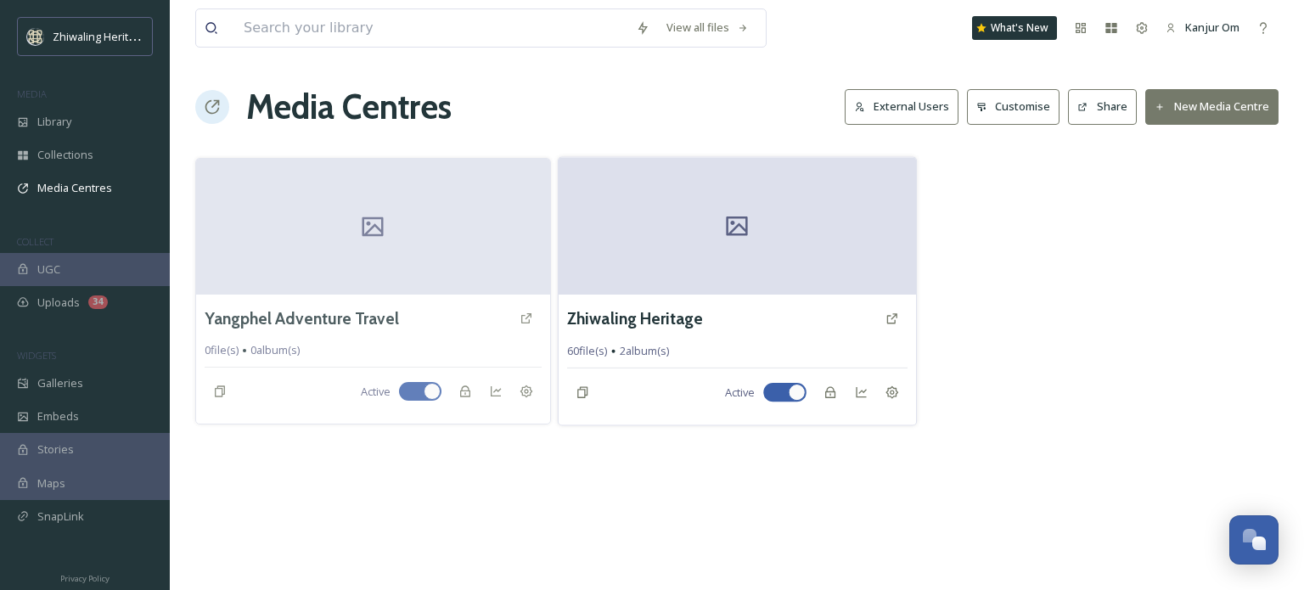
click at [729, 234] on icon at bounding box center [736, 227] width 21 height 20
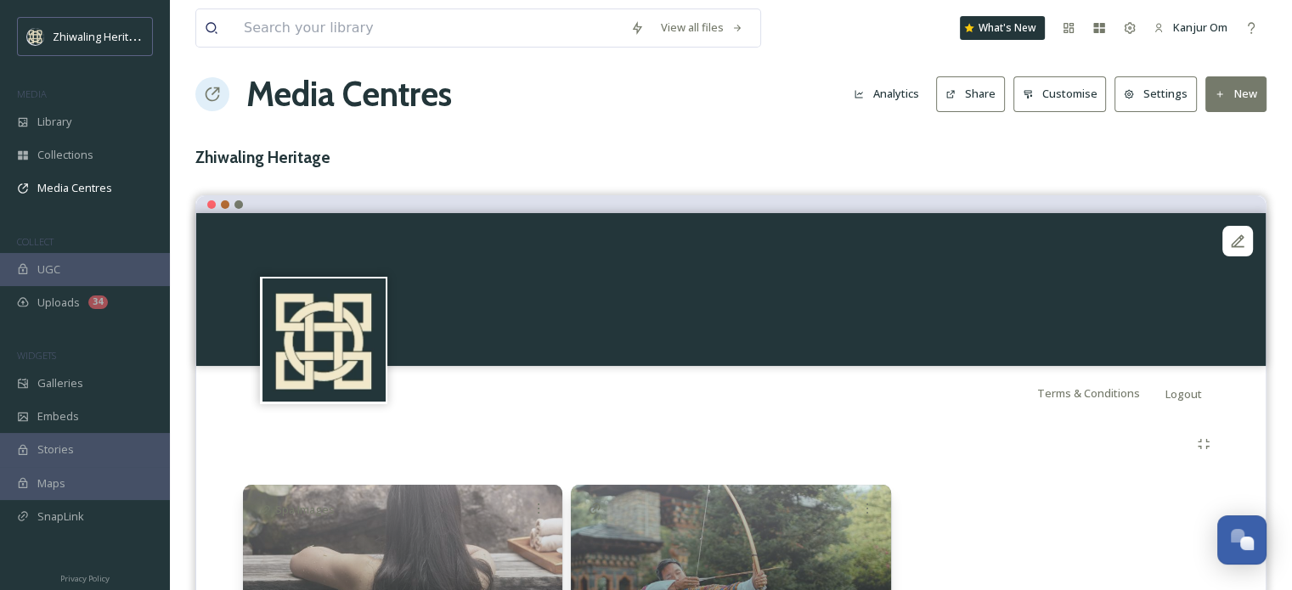
scroll to position [145, 0]
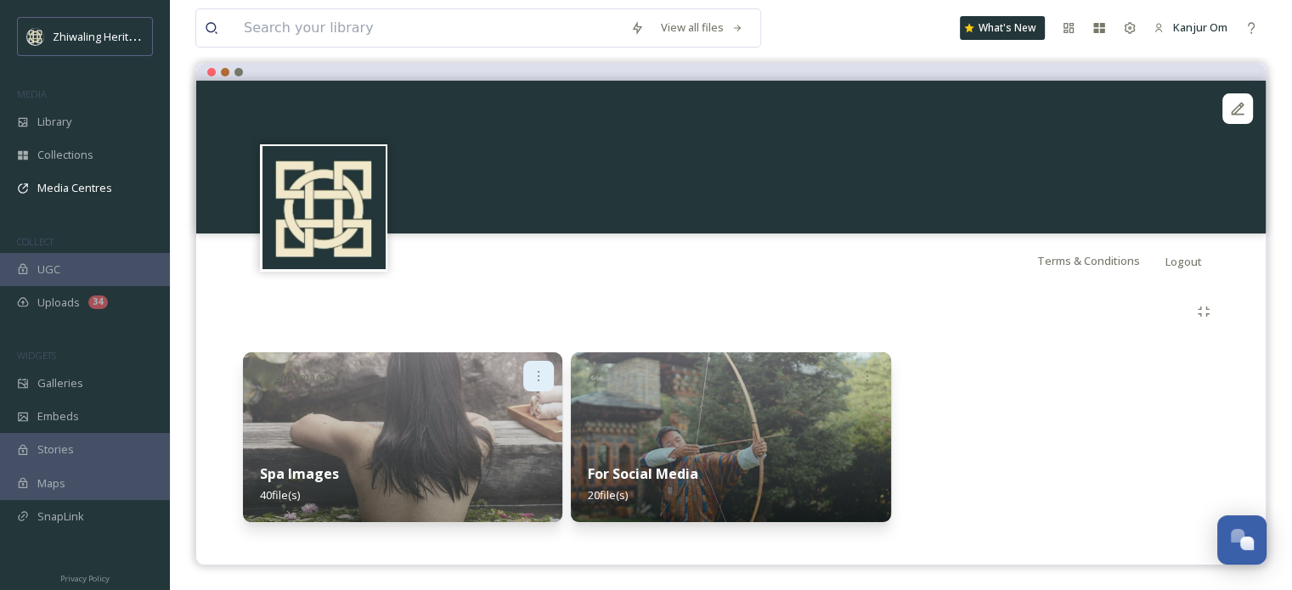
click at [542, 380] on icon at bounding box center [539, 376] width 14 height 14
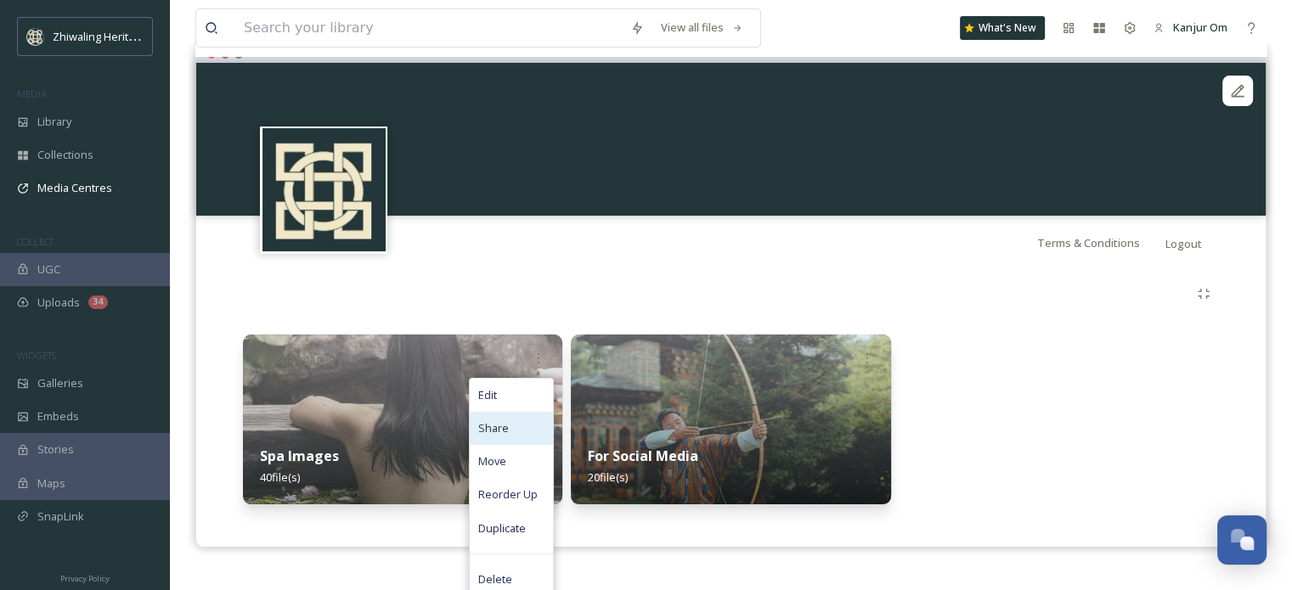
scroll to position [169, 0]
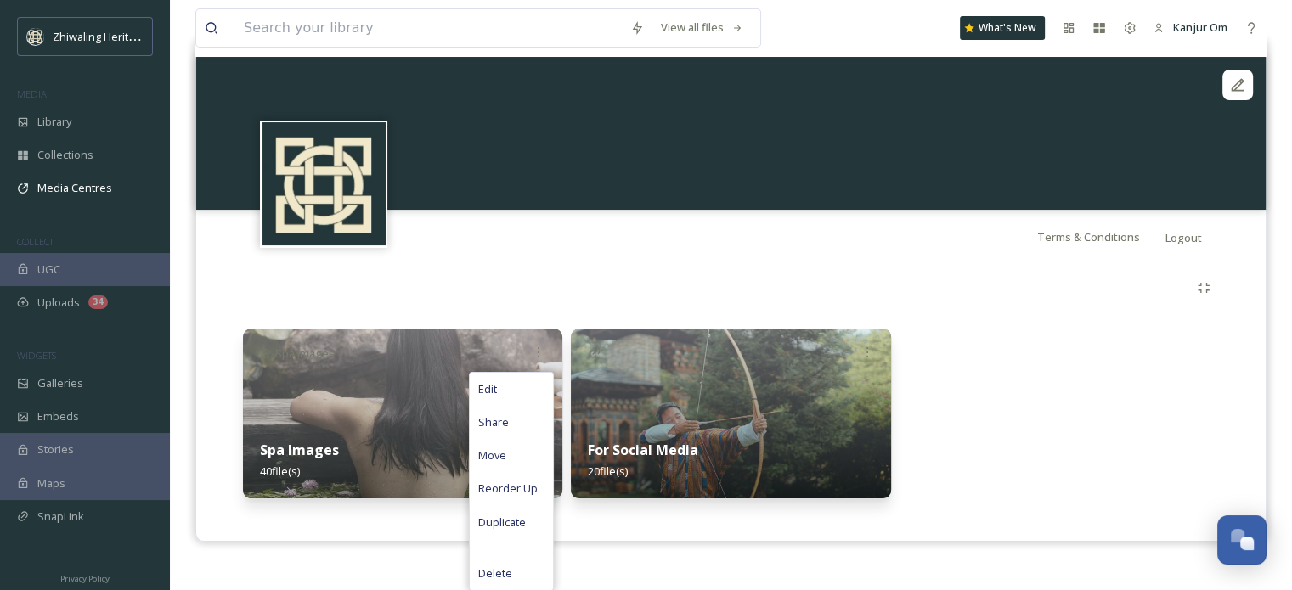
click at [364, 468] on div "Spa Images 40 file(s)" at bounding box center [402, 461] width 319 height 76
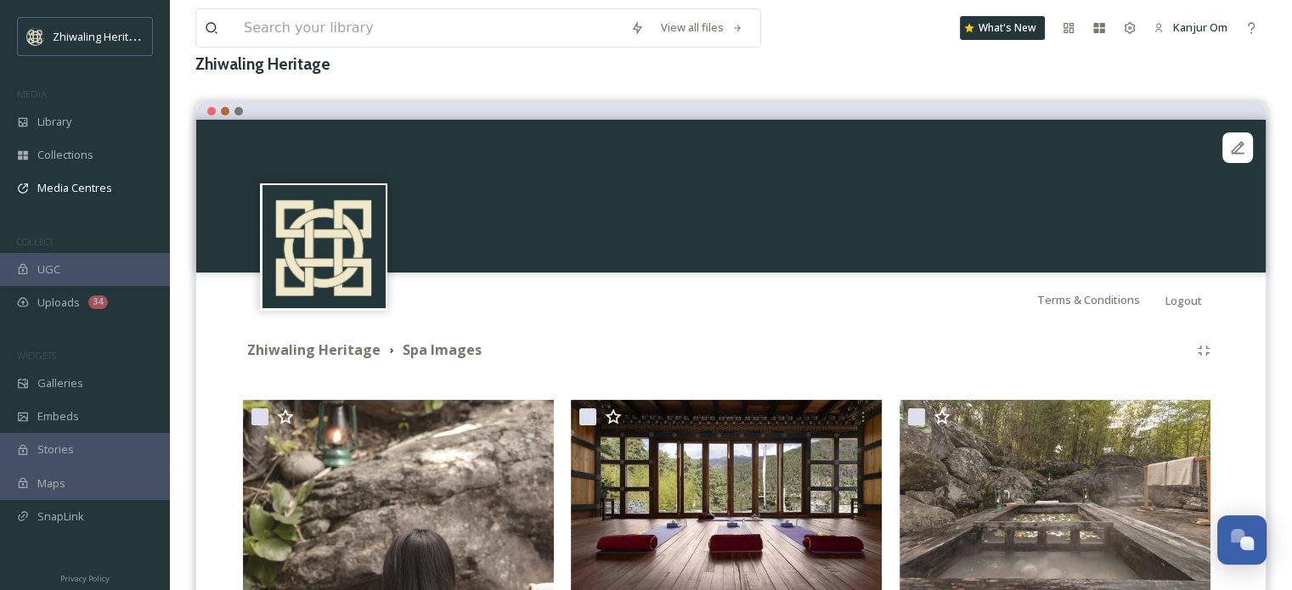
scroll to position [272, 0]
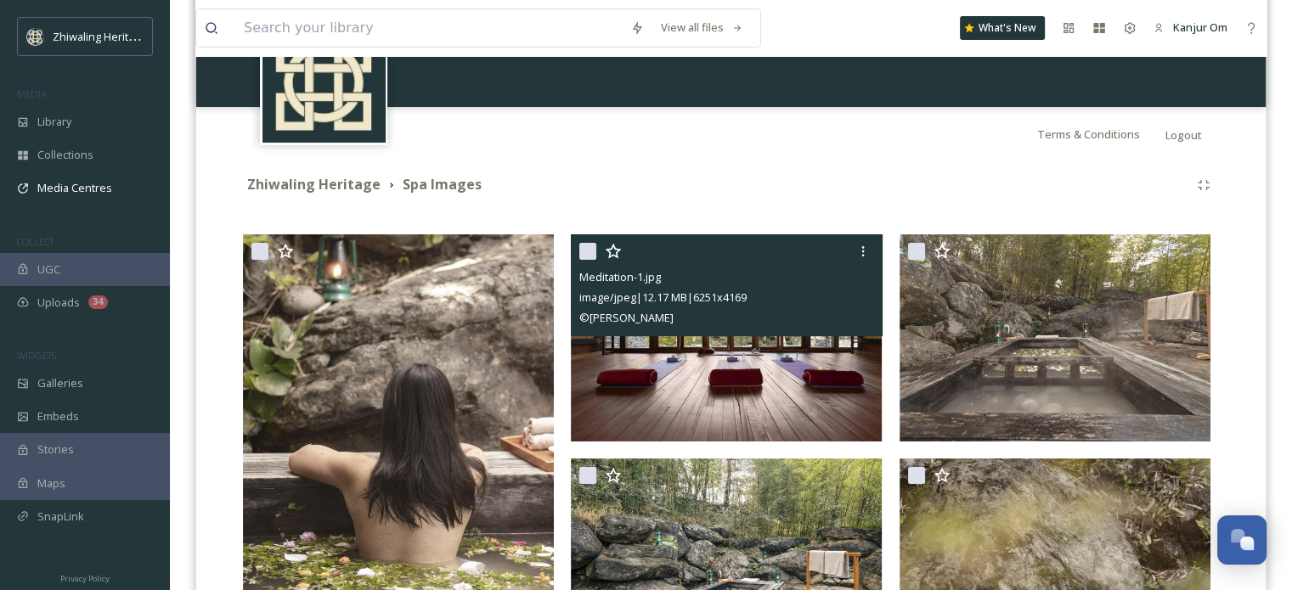
click at [611, 249] on icon at bounding box center [613, 251] width 17 height 17
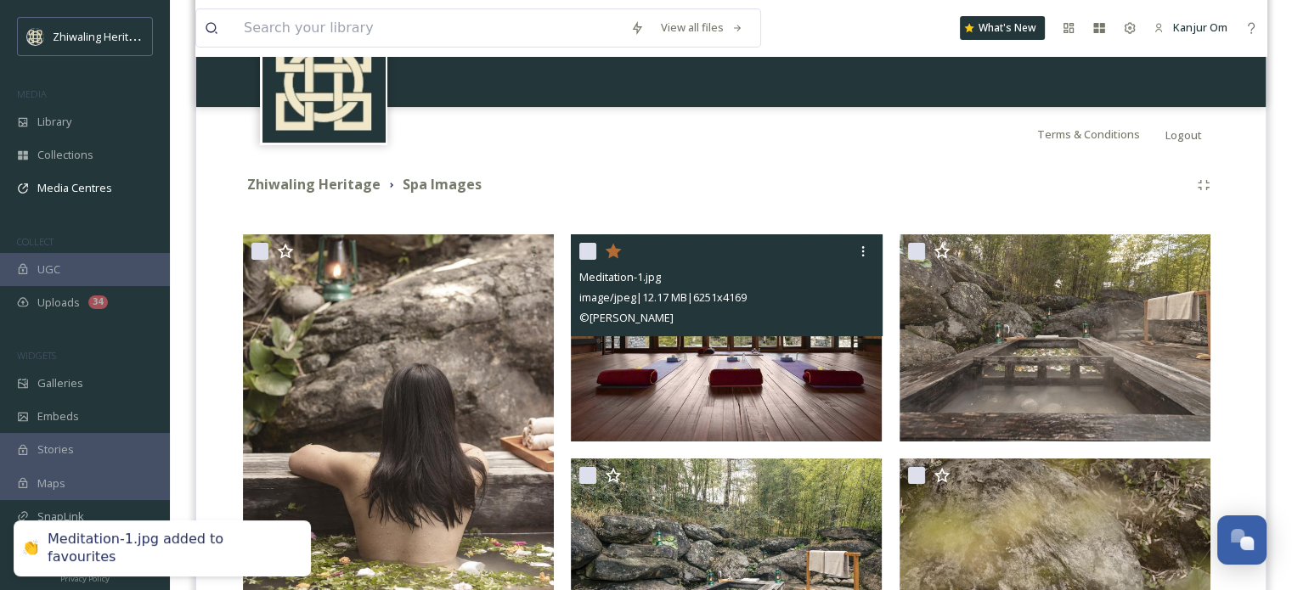
click at [611, 249] on icon at bounding box center [613, 250] width 16 height 15
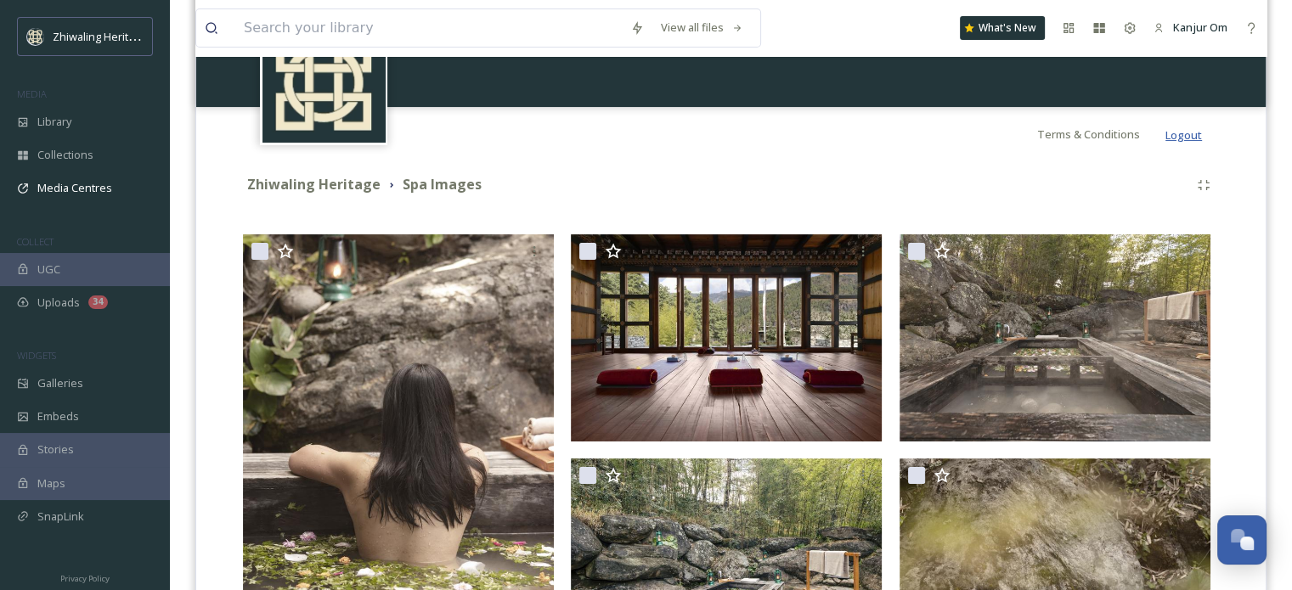
click at [1189, 134] on span "Logout" at bounding box center [1183, 134] width 37 height 15
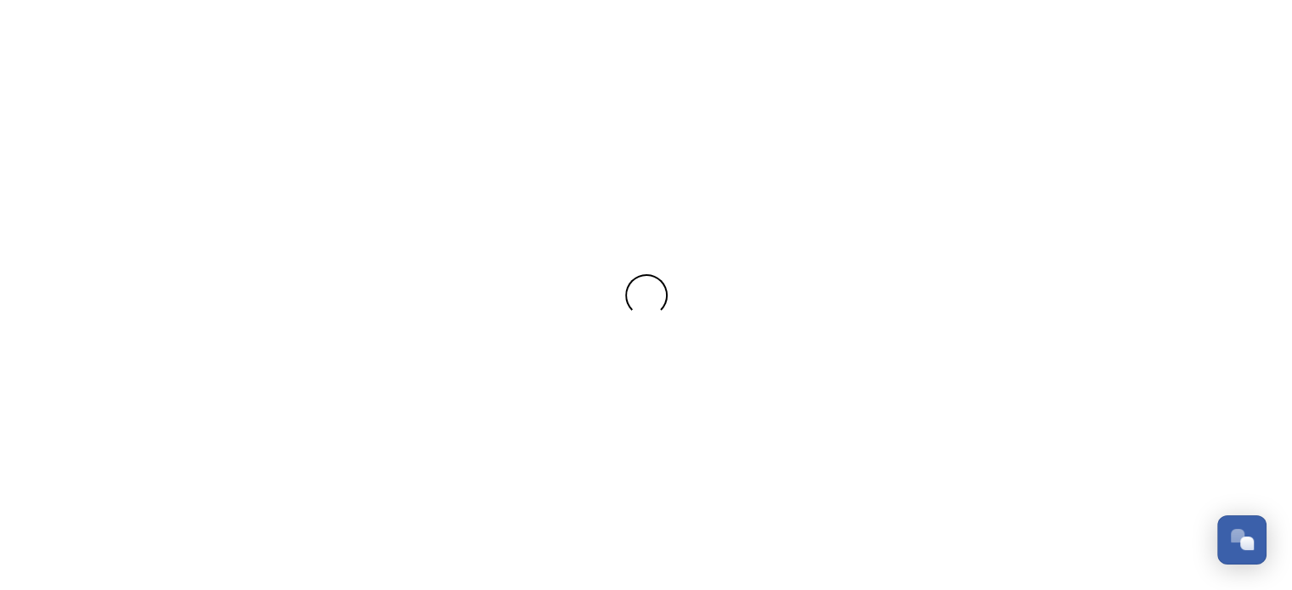
scroll to position [0, 0]
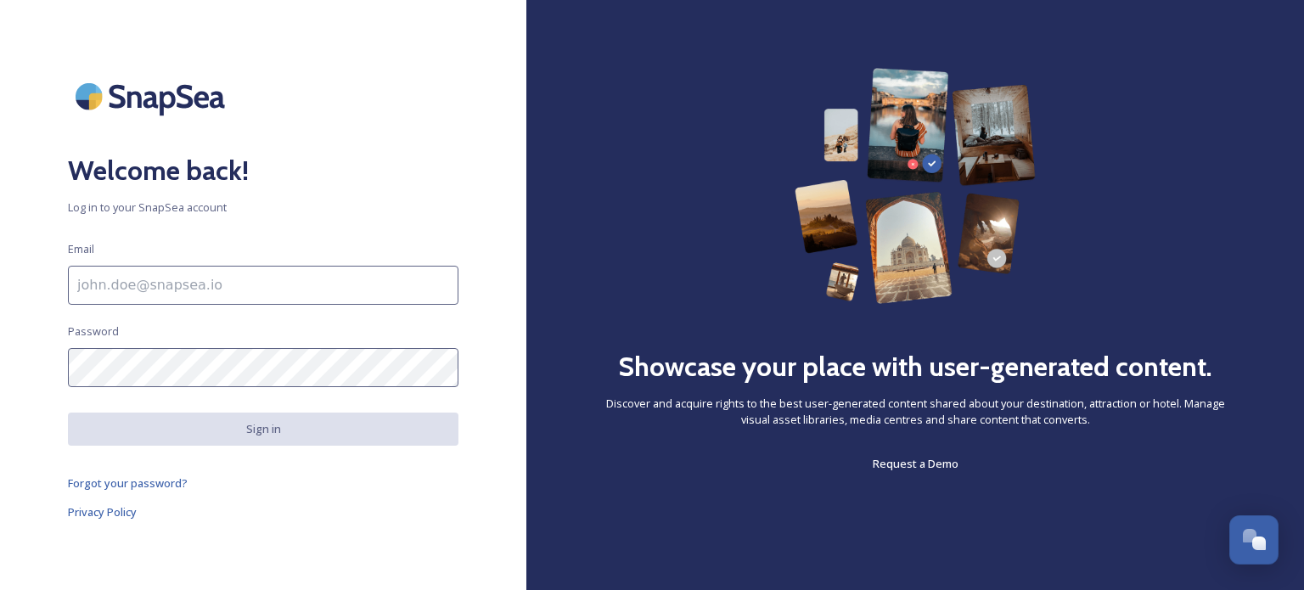
click at [168, 284] on input at bounding box center [263, 285] width 391 height 39
type input "[EMAIL_ADDRESS][DOMAIN_NAME]"
click at [234, 340] on div "Welcome back! Log in to your SnapSea account Email [EMAIL_ADDRESS][DOMAIN_NAME]…" at bounding box center [263, 295] width 526 height 454
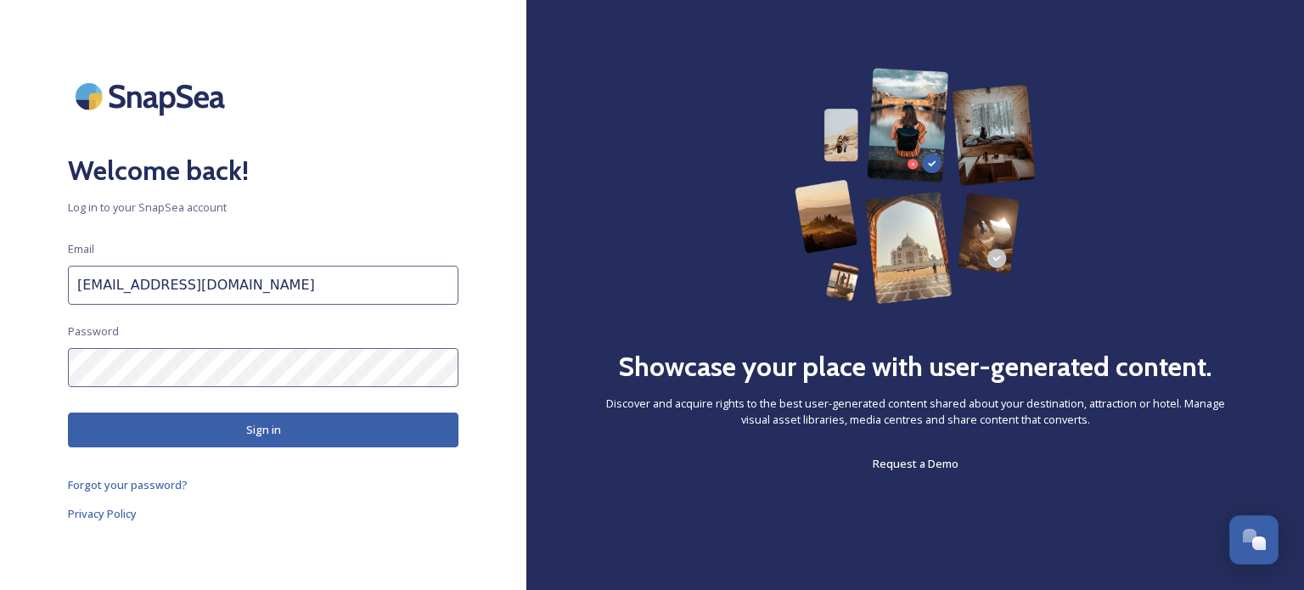
click at [102, 414] on button "Sign in" at bounding box center [263, 430] width 391 height 35
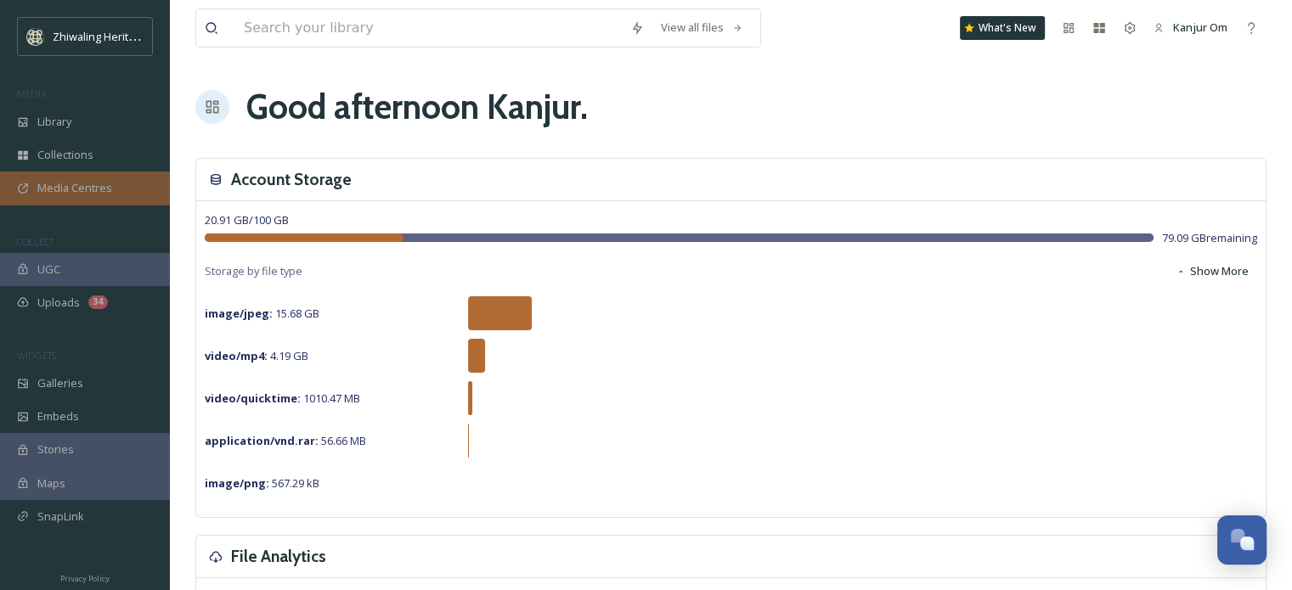
click at [87, 183] on span "Media Centres" at bounding box center [74, 188] width 75 height 16
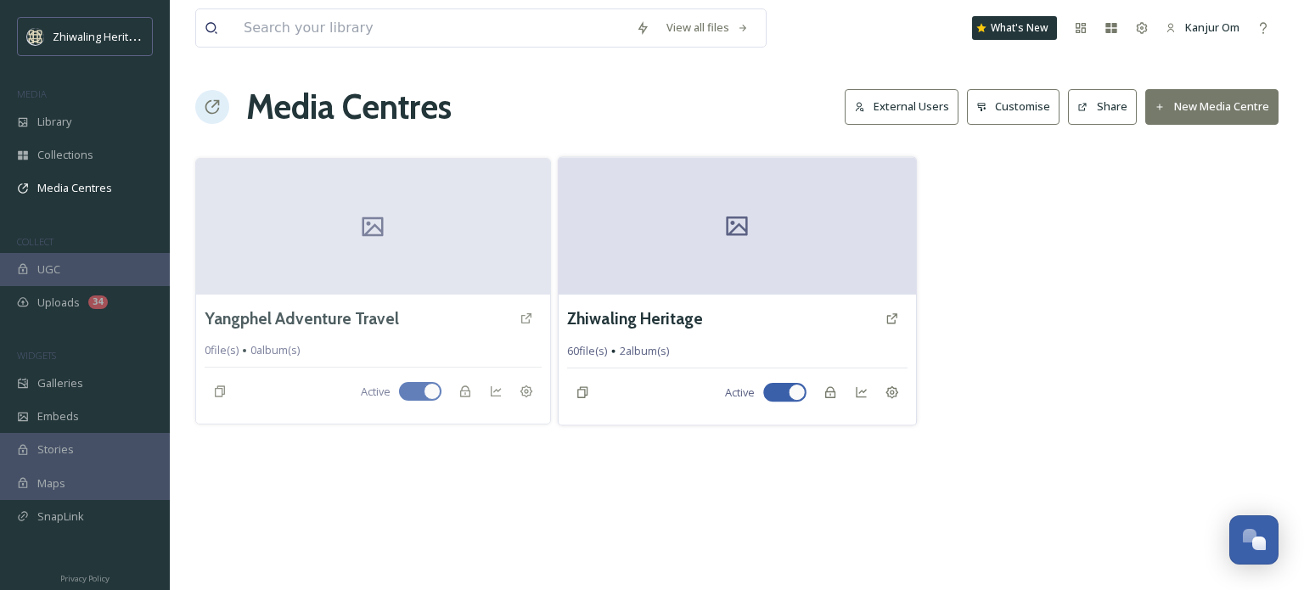
click at [666, 256] on div at bounding box center [737, 226] width 357 height 138
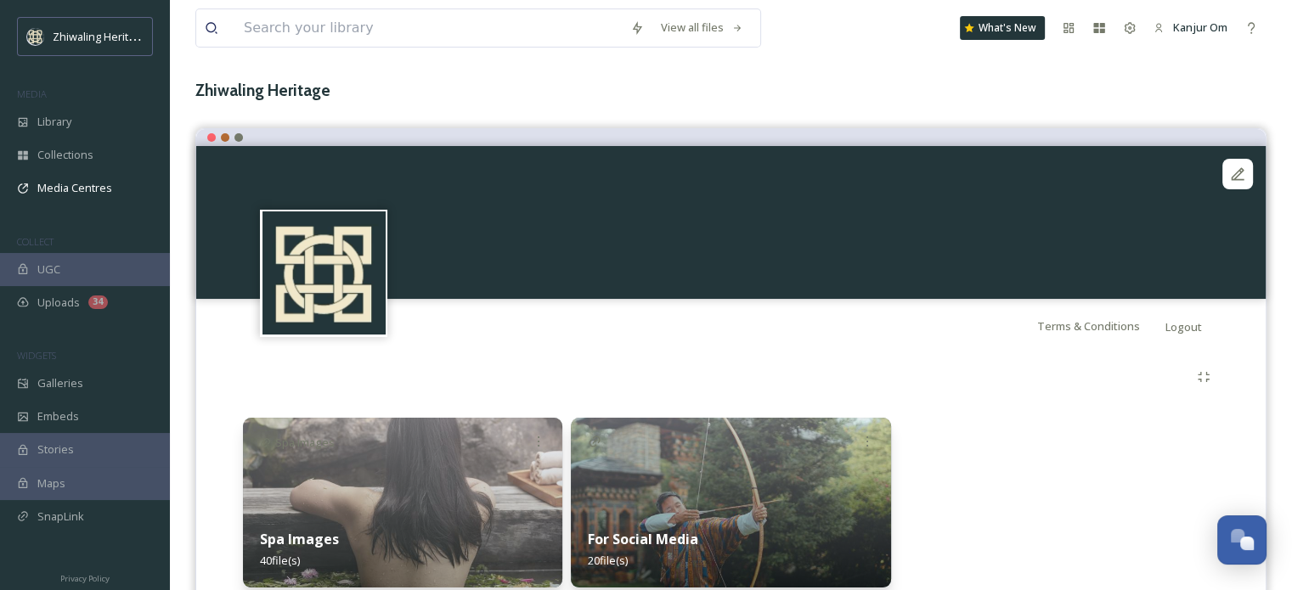
scroll to position [145, 0]
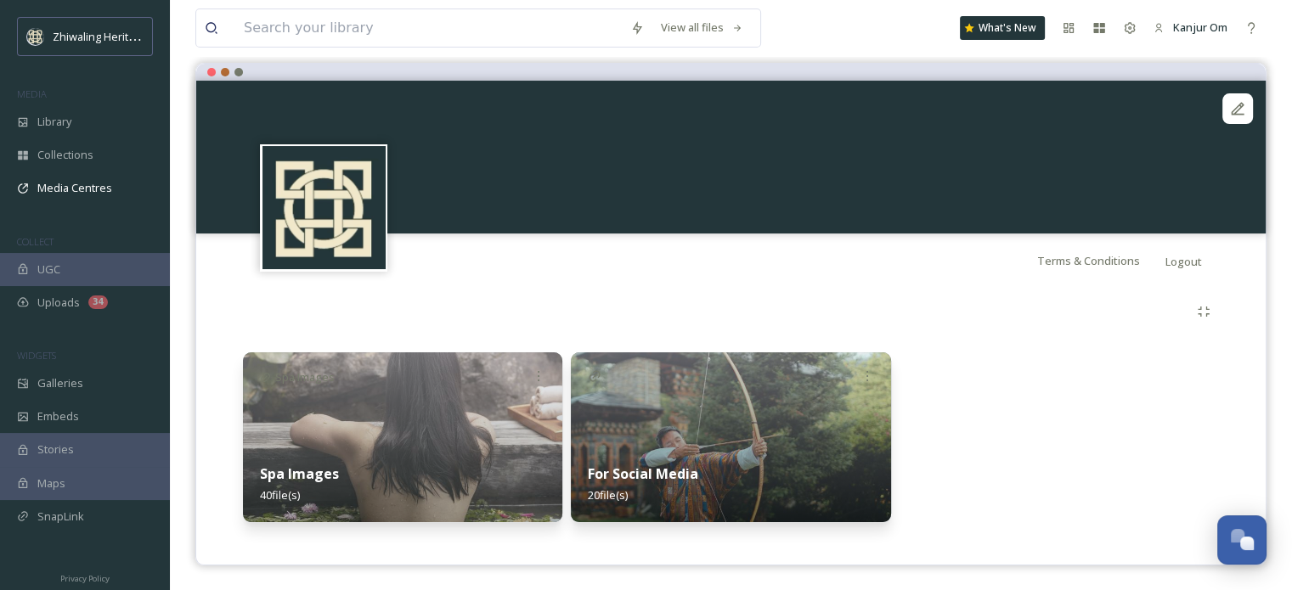
click at [462, 399] on img at bounding box center [402, 437] width 319 height 170
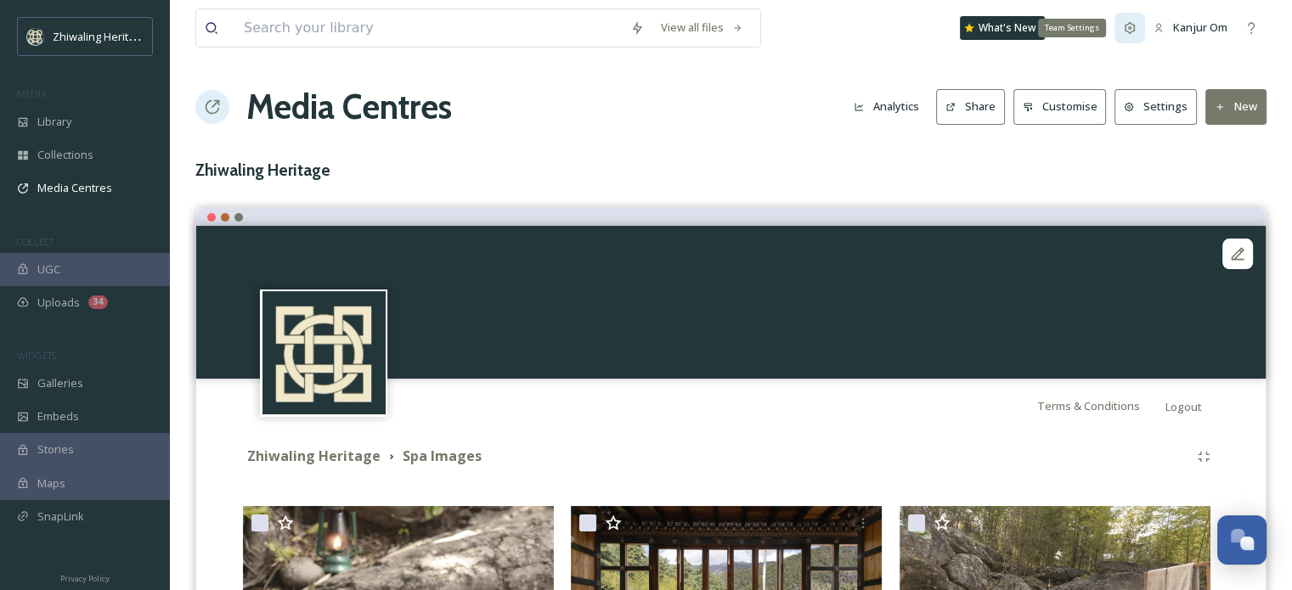
click at [1140, 29] on div "Team Settings" at bounding box center [1129, 28] width 31 height 31
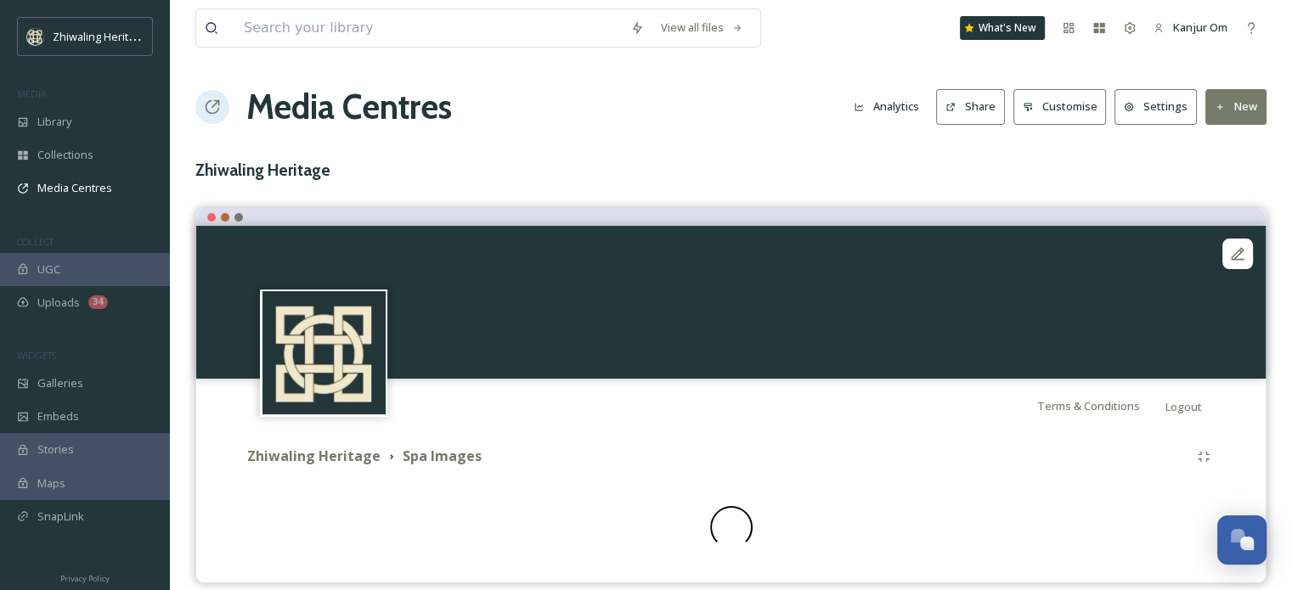
click at [1138, 118] on button "Settings" at bounding box center [1155, 106] width 82 height 35
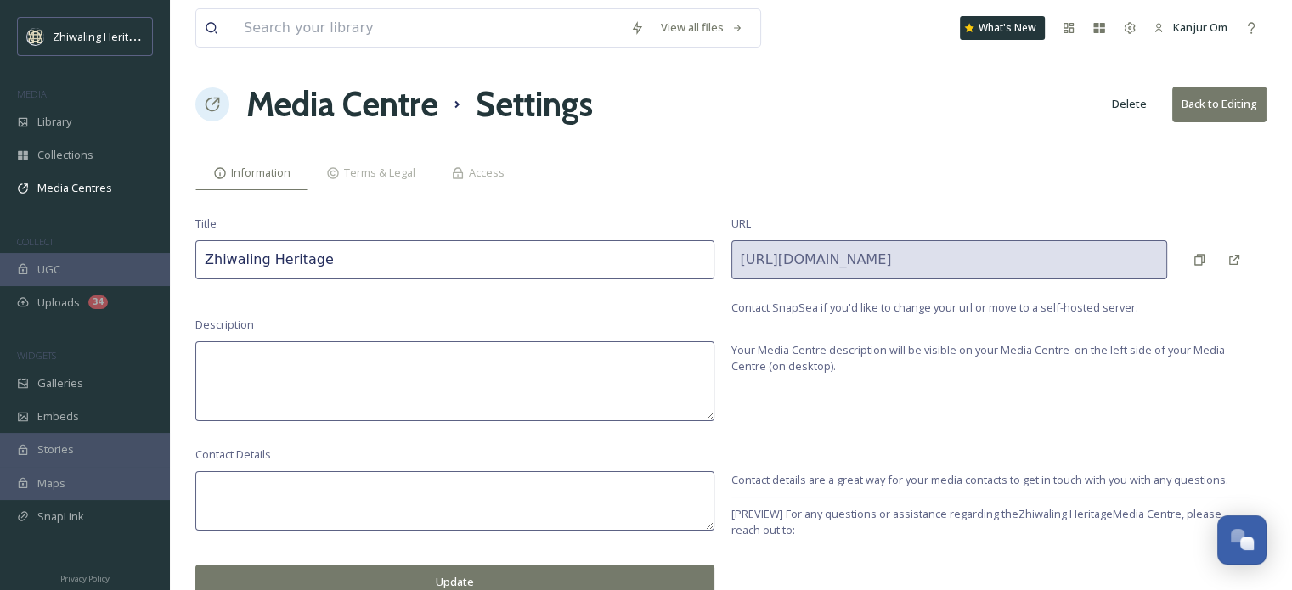
scroll to position [10, 0]
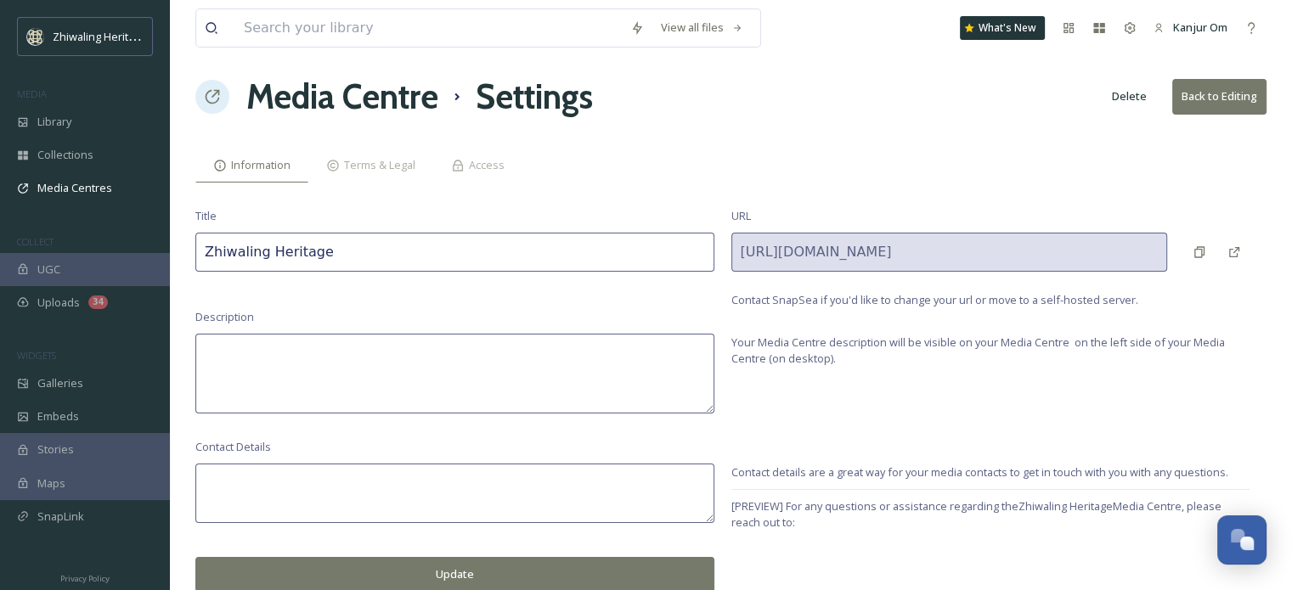
click at [346, 361] on textarea at bounding box center [454, 374] width 519 height 80
click at [348, 483] on textarea at bounding box center [454, 493] width 519 height 59
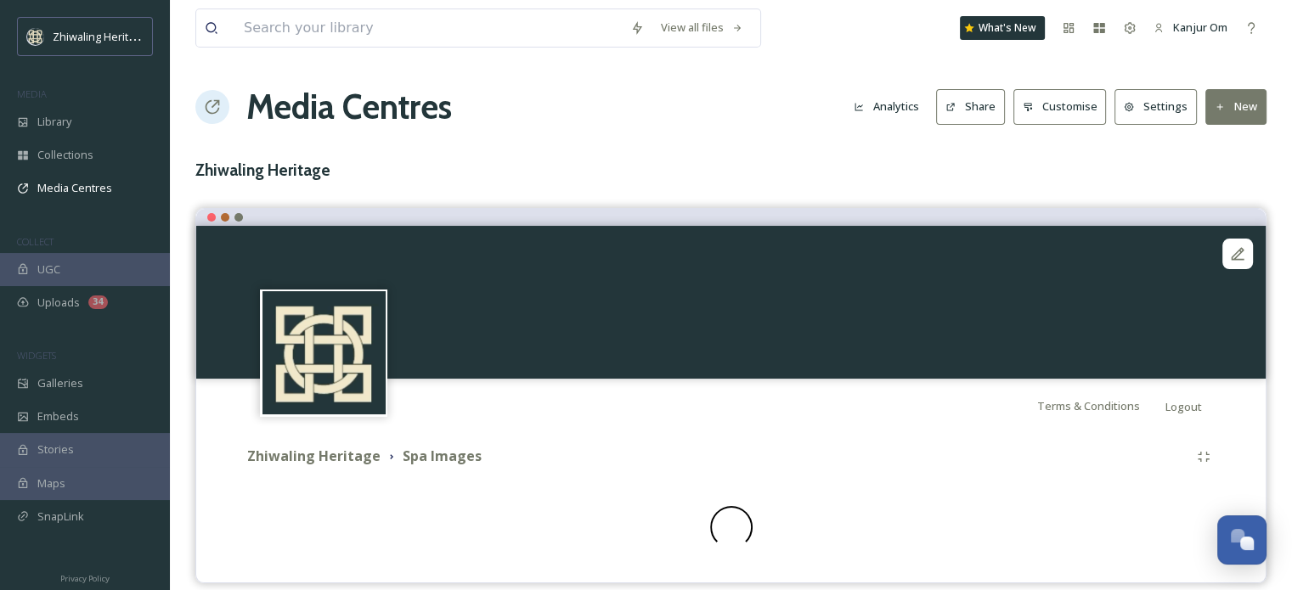
click at [1093, 115] on button "Customise" at bounding box center [1059, 106] width 93 height 35
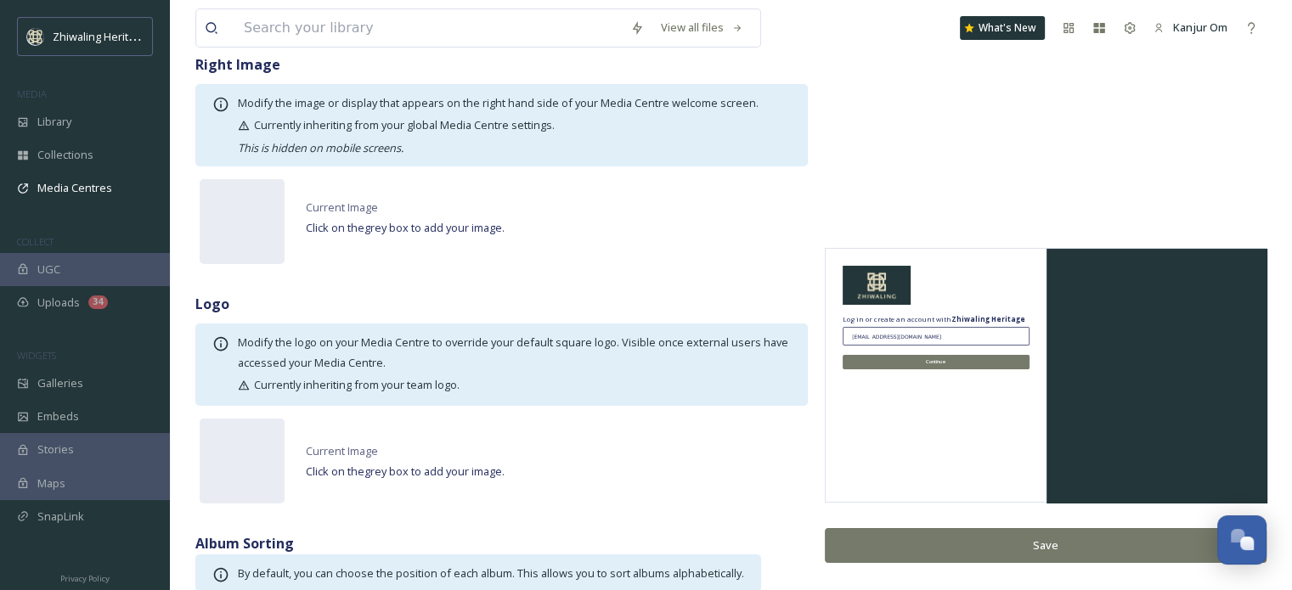
scroll to position [255, 0]
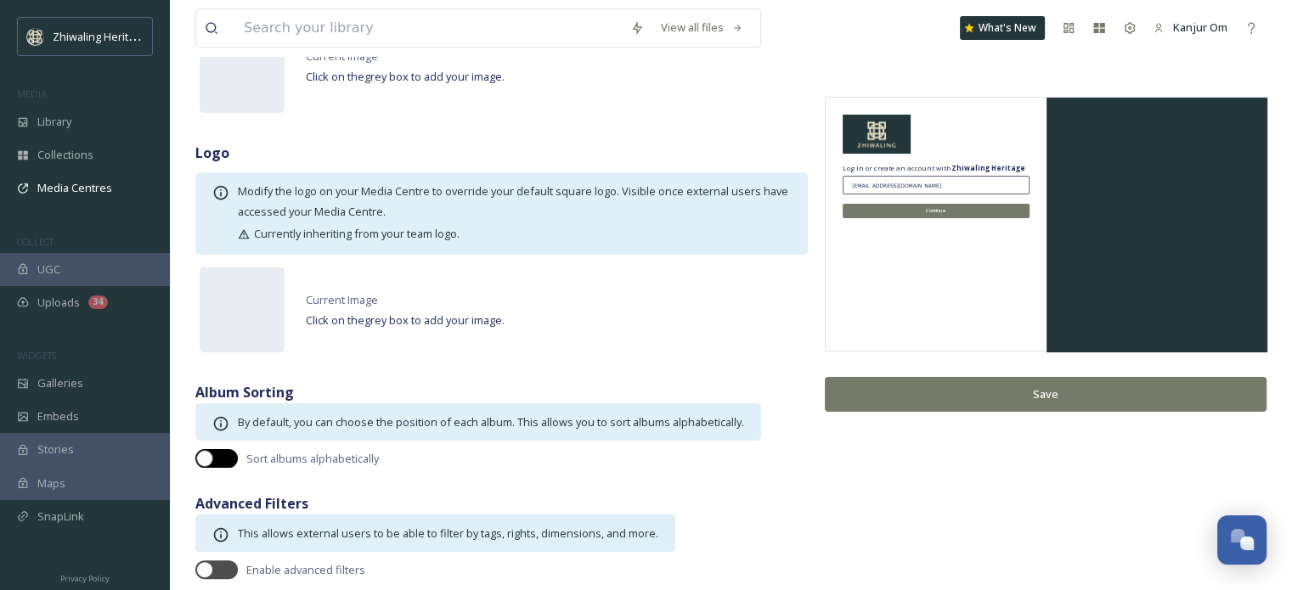
click at [226, 460] on div at bounding box center [225, 458] width 8 height 8
checkbox input "true"
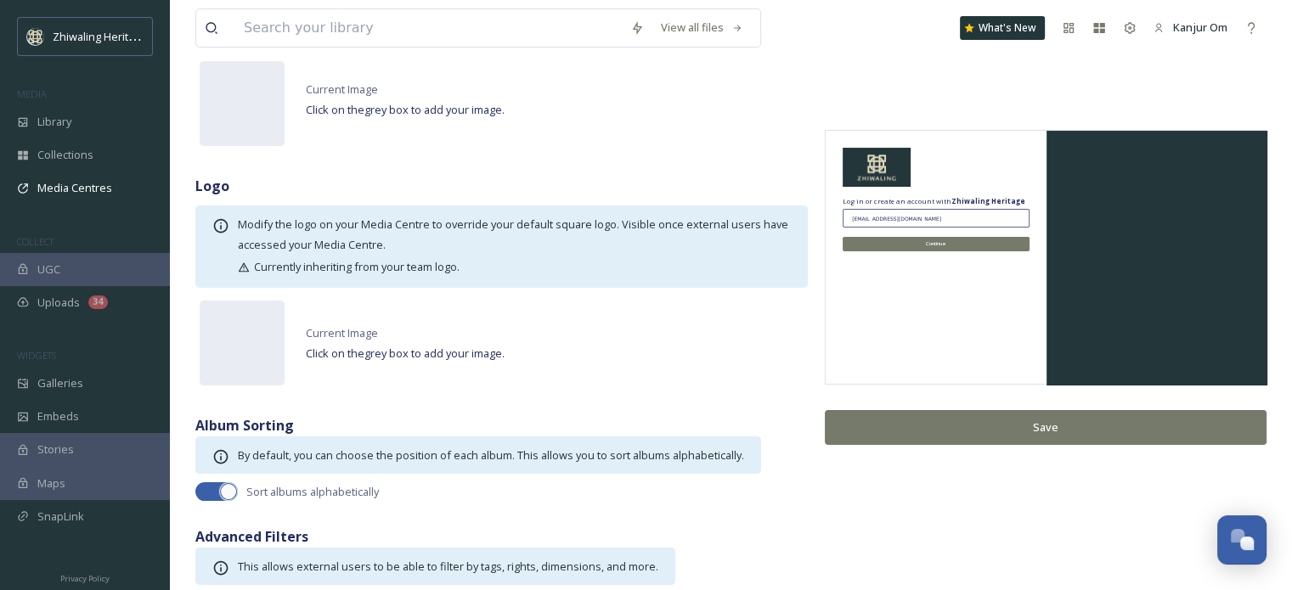
scroll to position [268, 0]
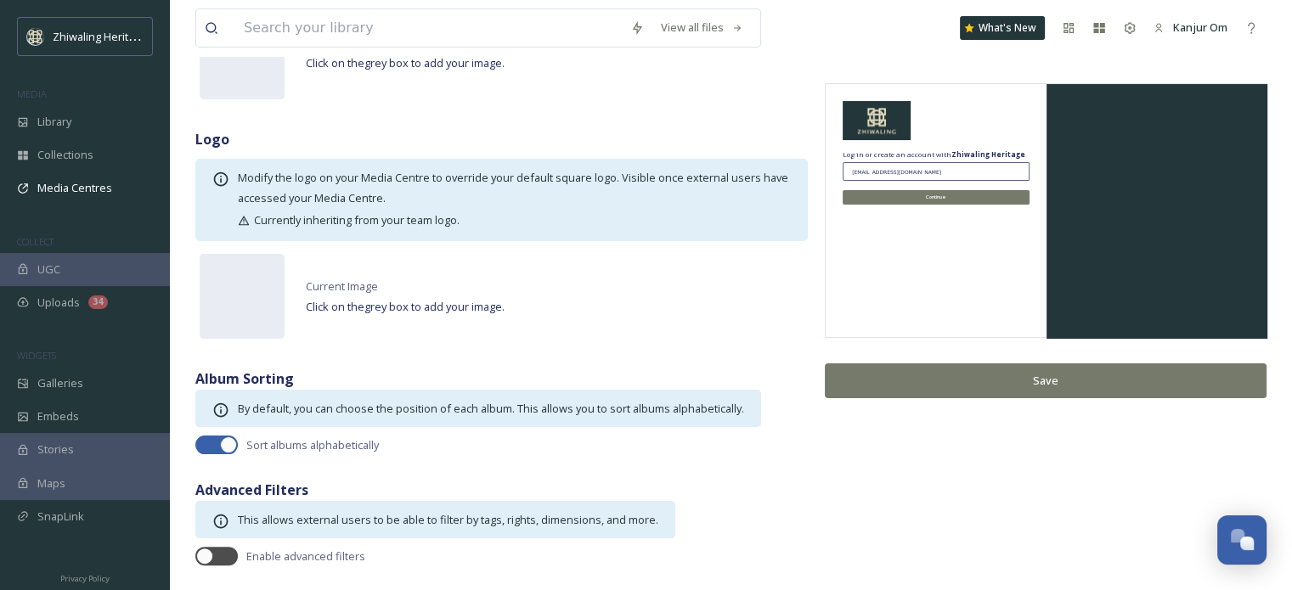
click at [879, 382] on button "Save" at bounding box center [1045, 380] width 442 height 35
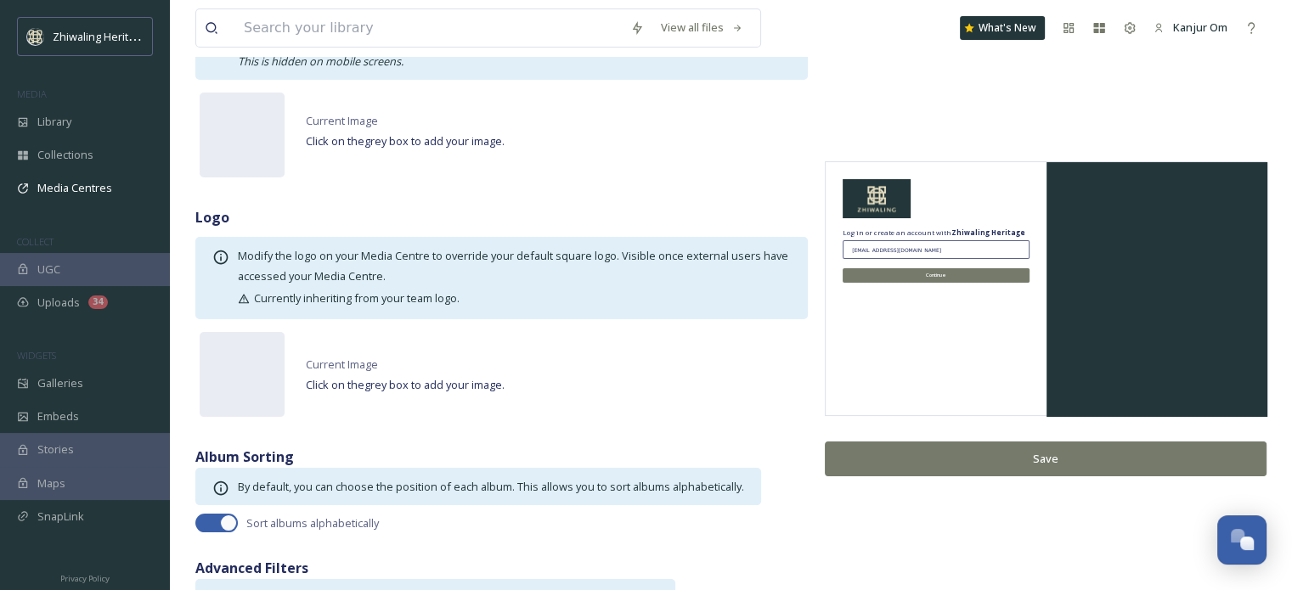
scroll to position [98, 0]
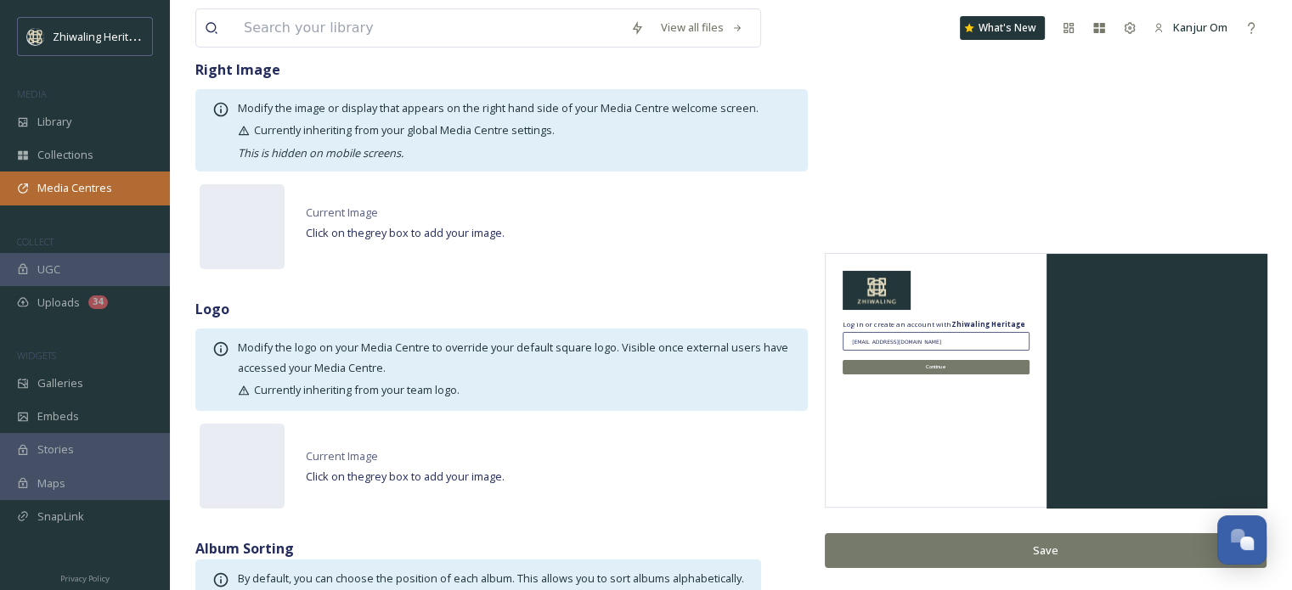
click at [54, 193] on span "Media Centres" at bounding box center [74, 188] width 75 height 16
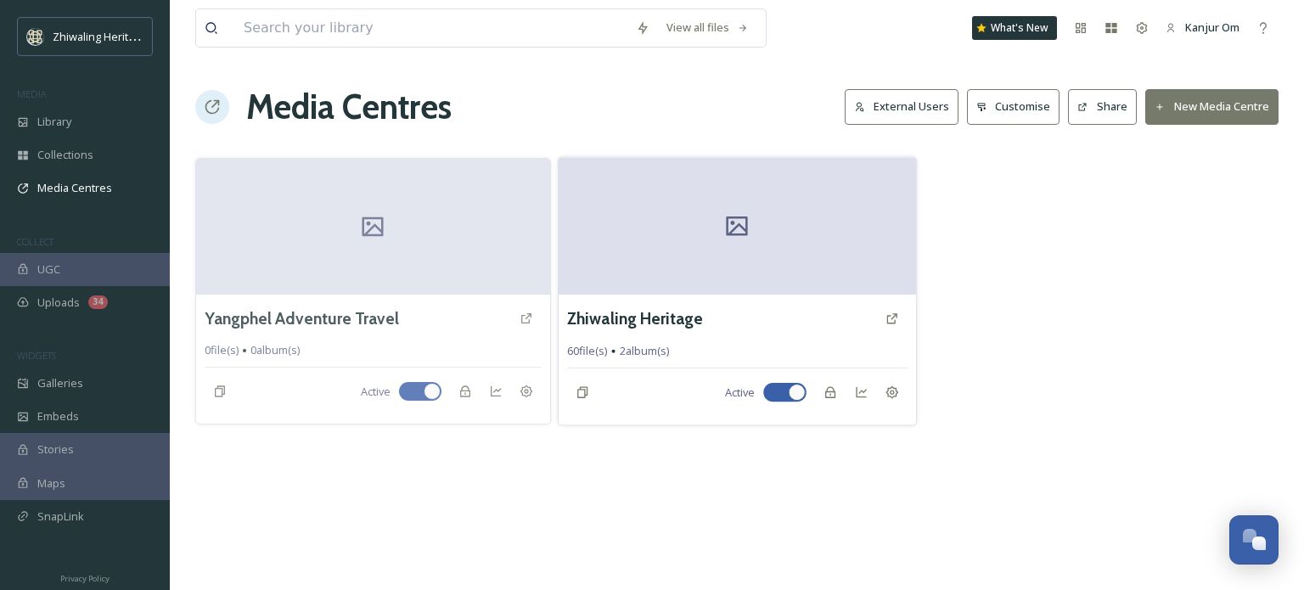
click at [749, 281] on div at bounding box center [737, 226] width 357 height 138
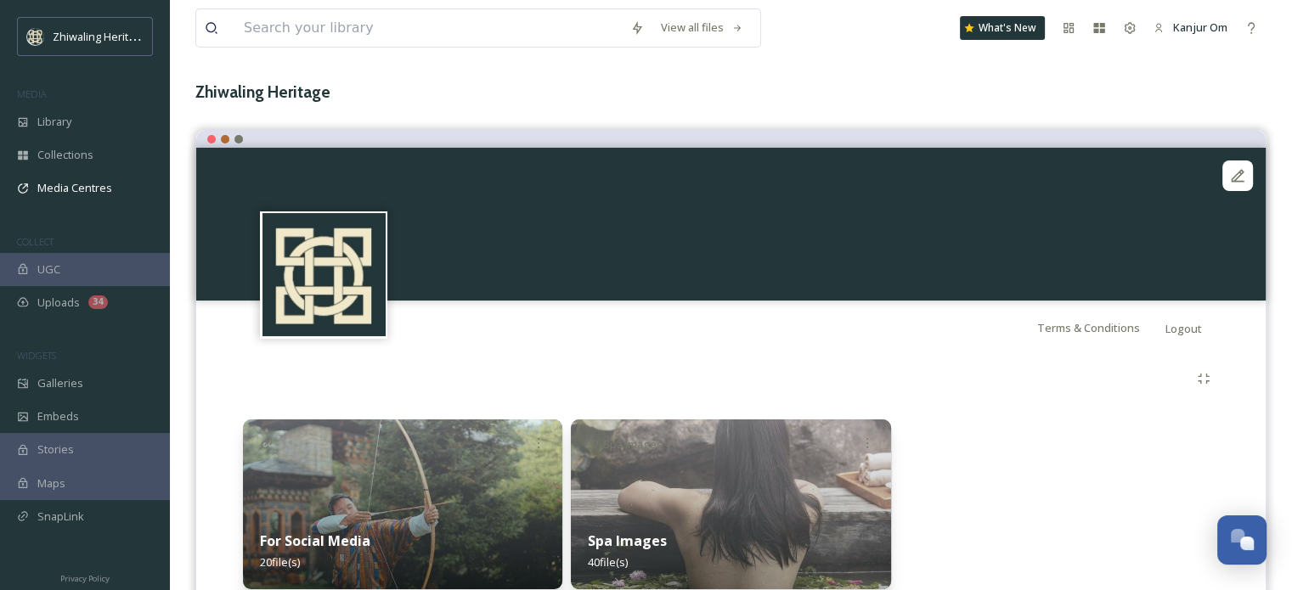
scroll to position [145, 0]
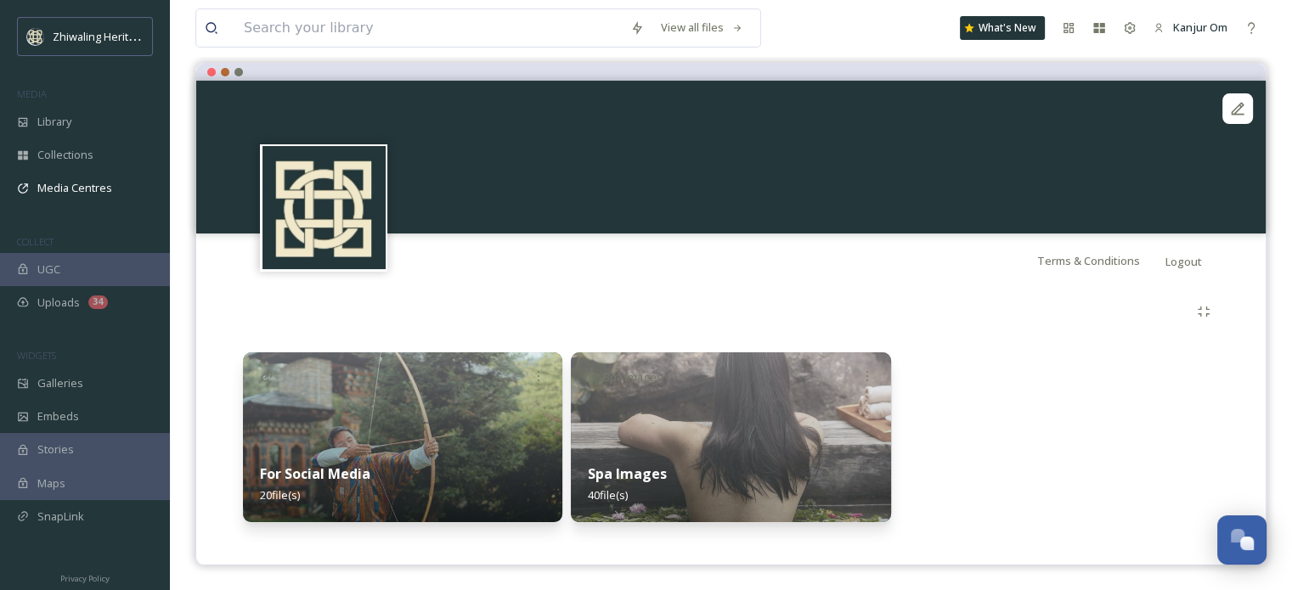
click at [792, 437] on img at bounding box center [730, 437] width 319 height 170
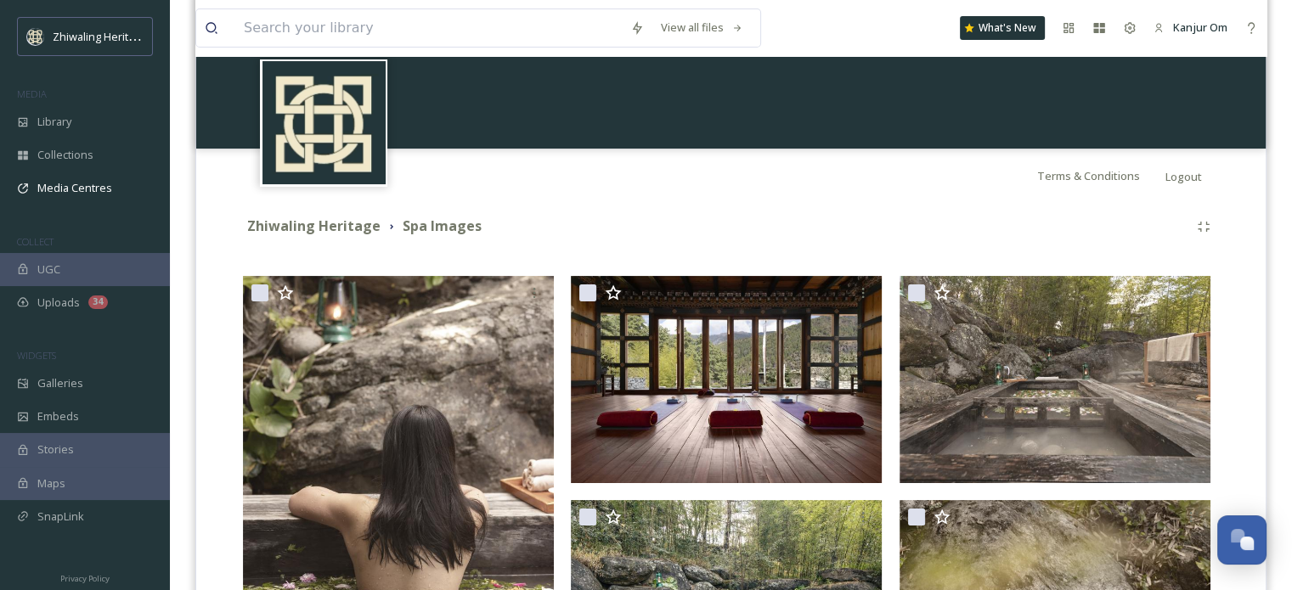
scroll to position [357, 0]
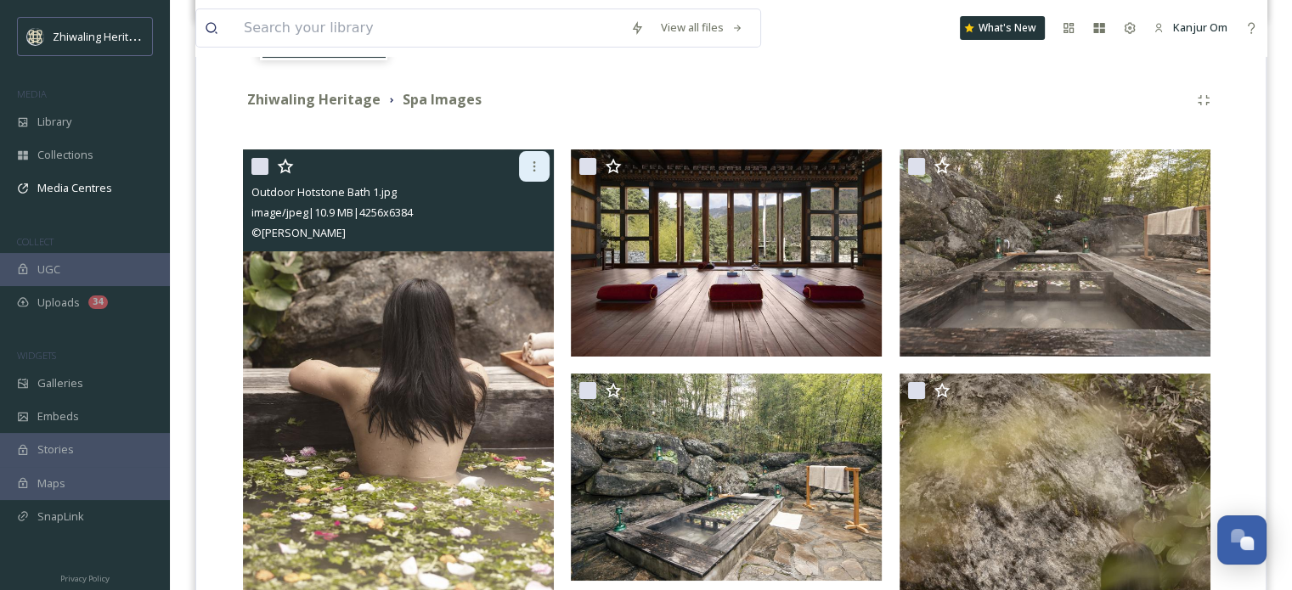
click at [537, 166] on icon at bounding box center [534, 167] width 14 height 14
click at [435, 340] on img at bounding box center [398, 382] width 311 height 466
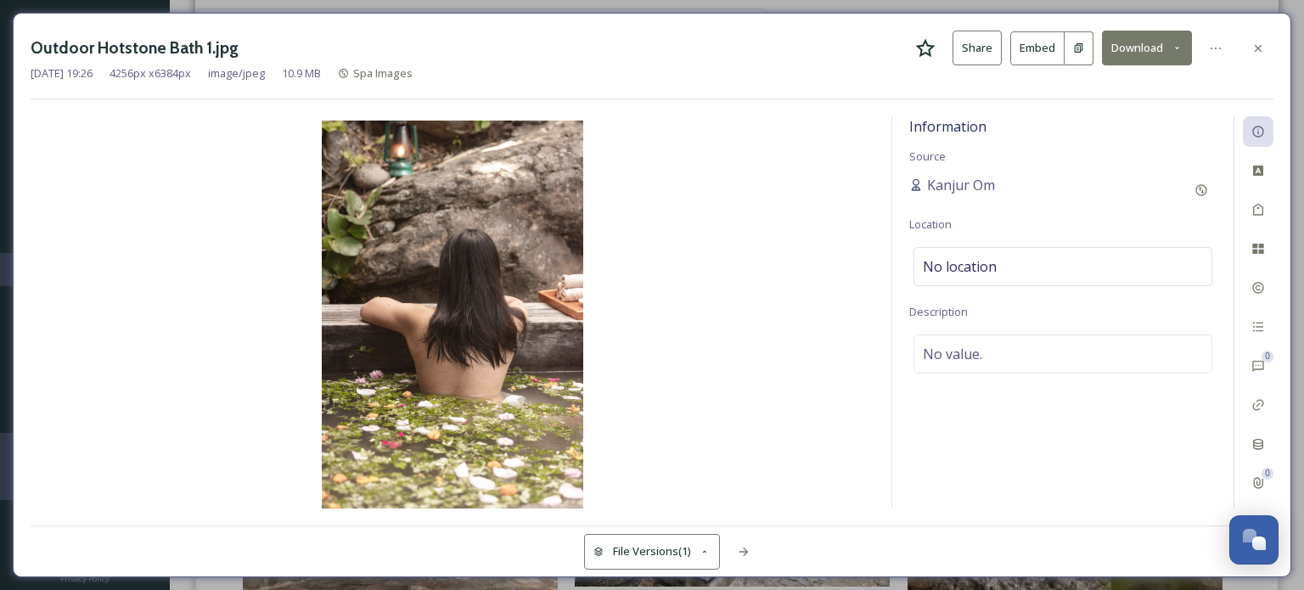
click at [709, 554] on icon at bounding box center [705, 552] width 11 height 11
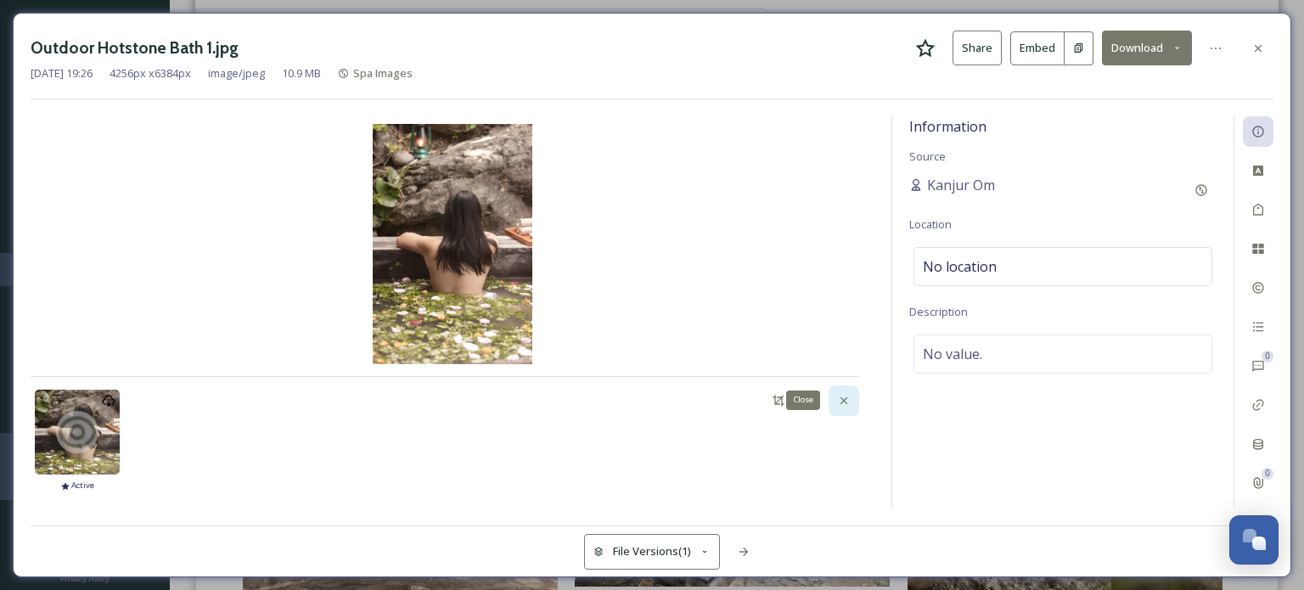
click at [847, 399] on icon at bounding box center [844, 401] width 14 height 14
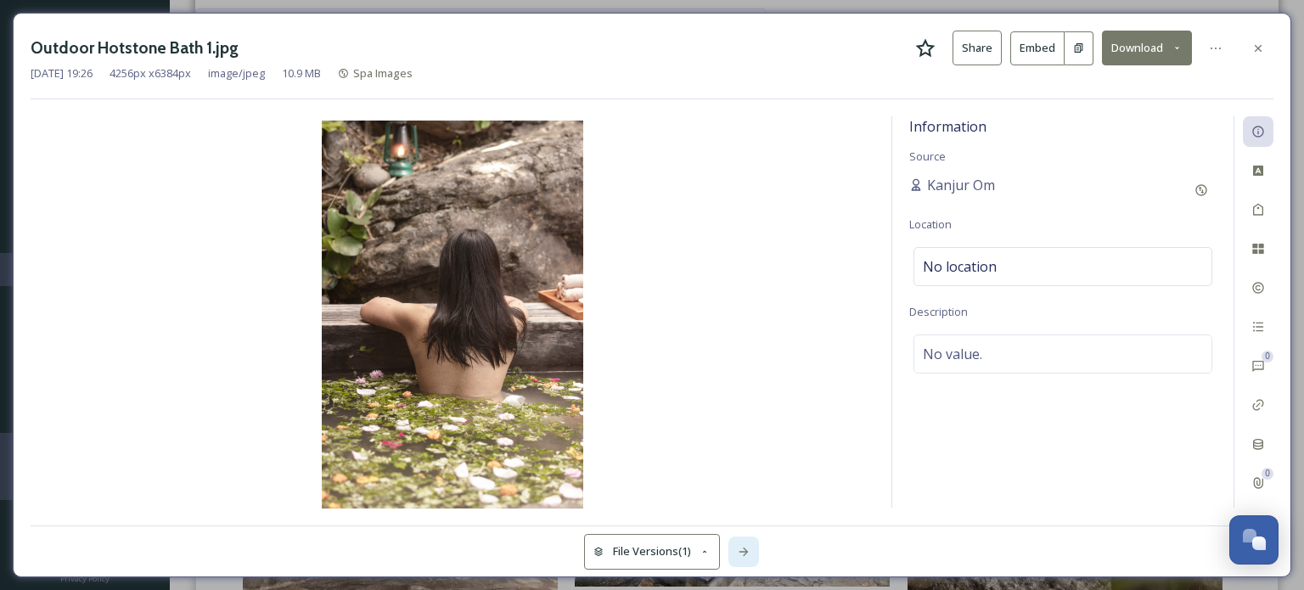
click at [739, 552] on icon at bounding box center [744, 552] width 14 height 14
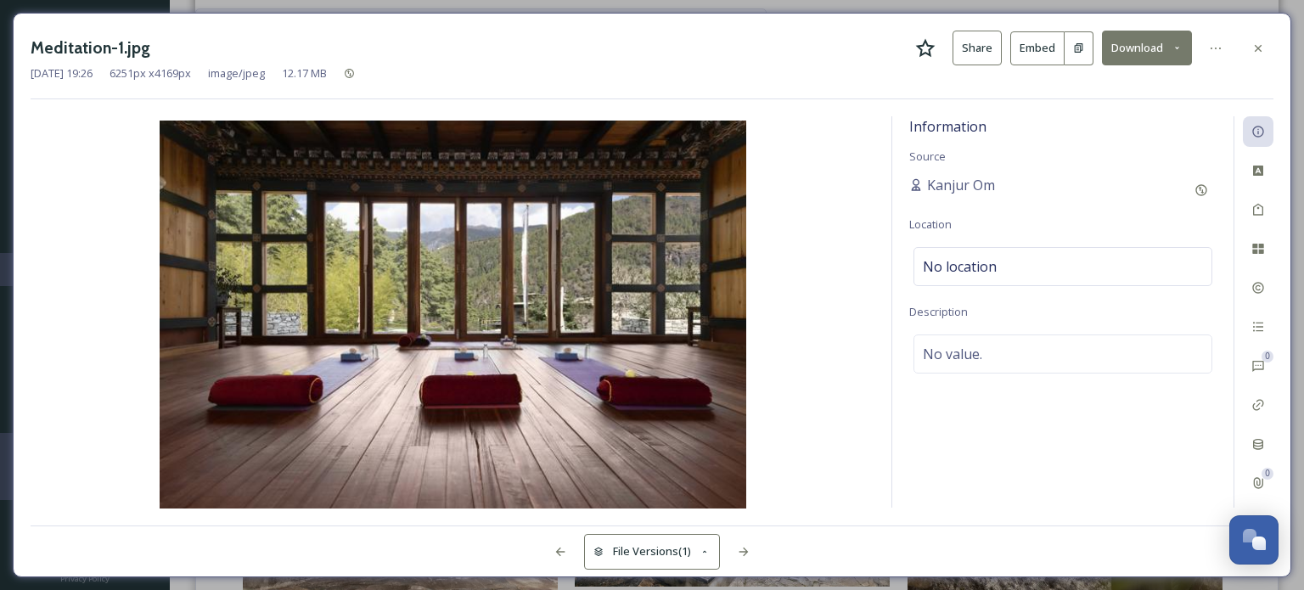
click at [543, 555] on div at bounding box center [308, 552] width 554 height 31
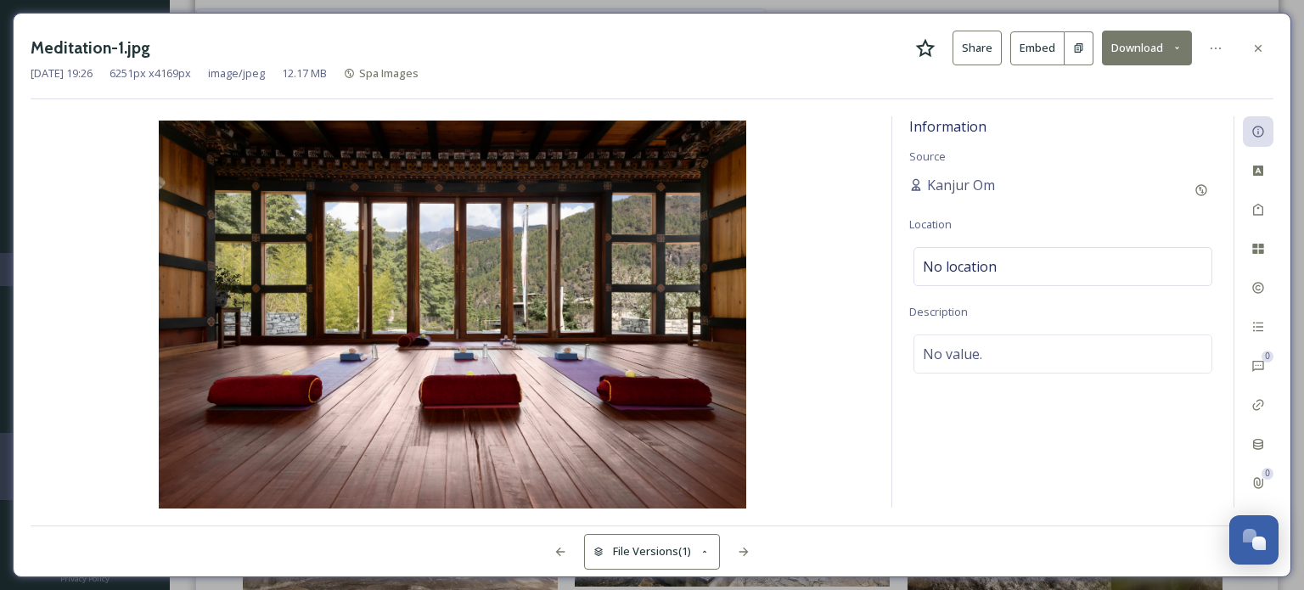
click at [853, 291] on img at bounding box center [453, 316] width 844 height 391
click at [1223, 48] on icon at bounding box center [1216, 49] width 14 height 14
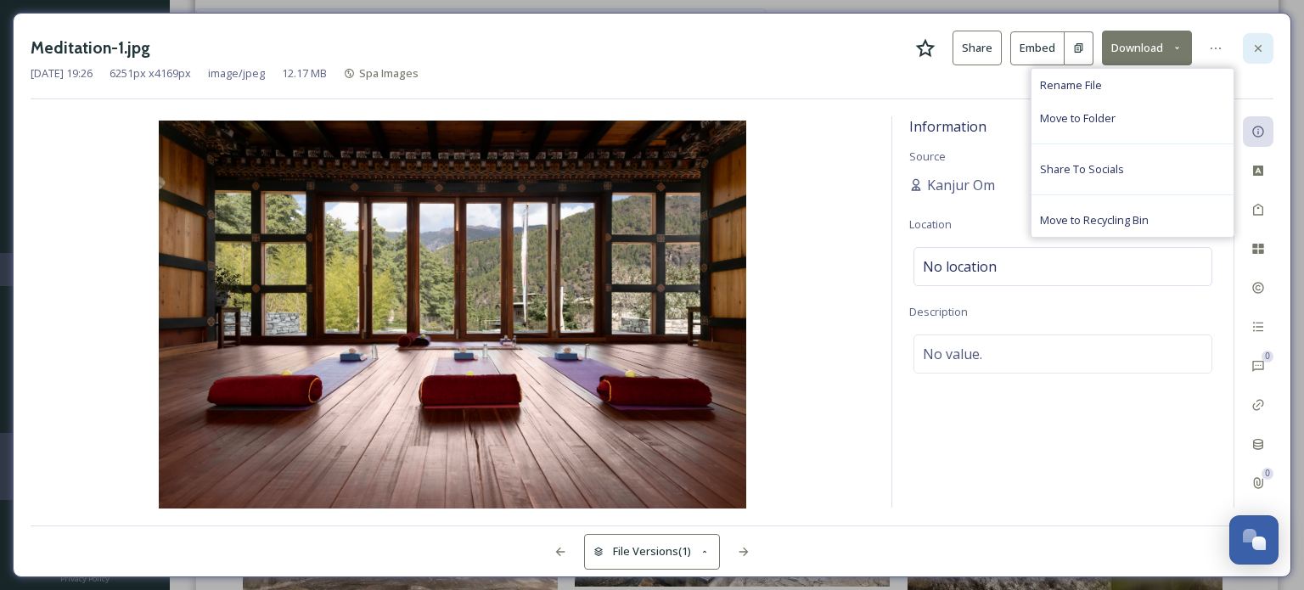
click at [1261, 42] on icon at bounding box center [1259, 49] width 14 height 14
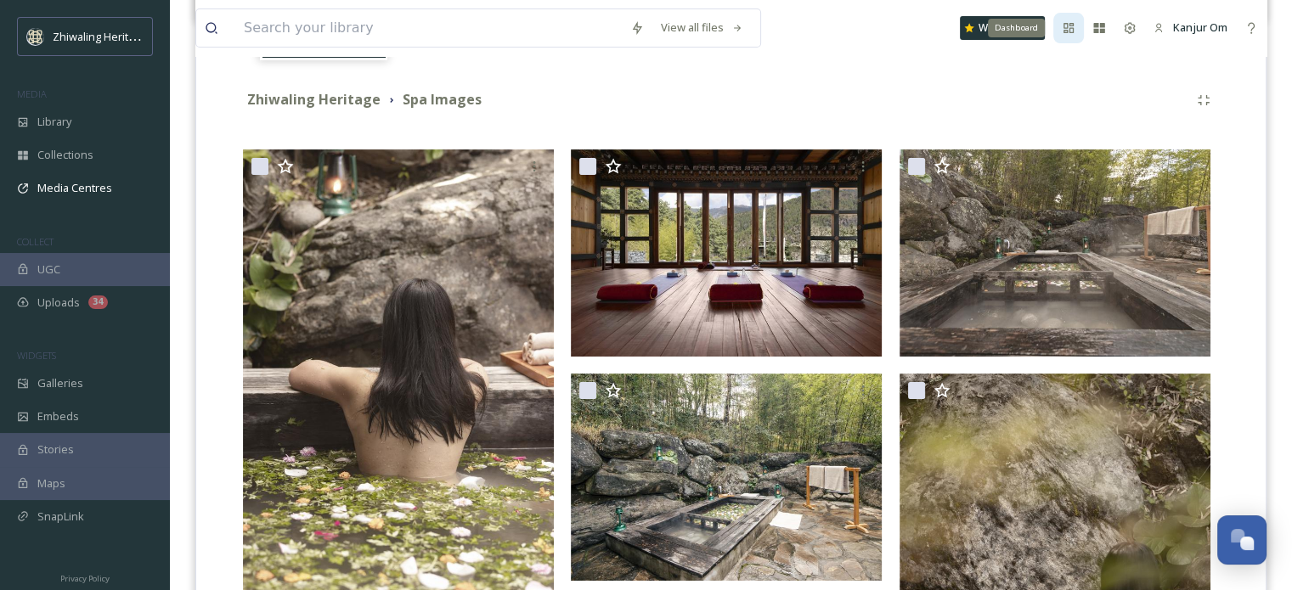
click at [1069, 24] on icon at bounding box center [1068, 28] width 14 height 14
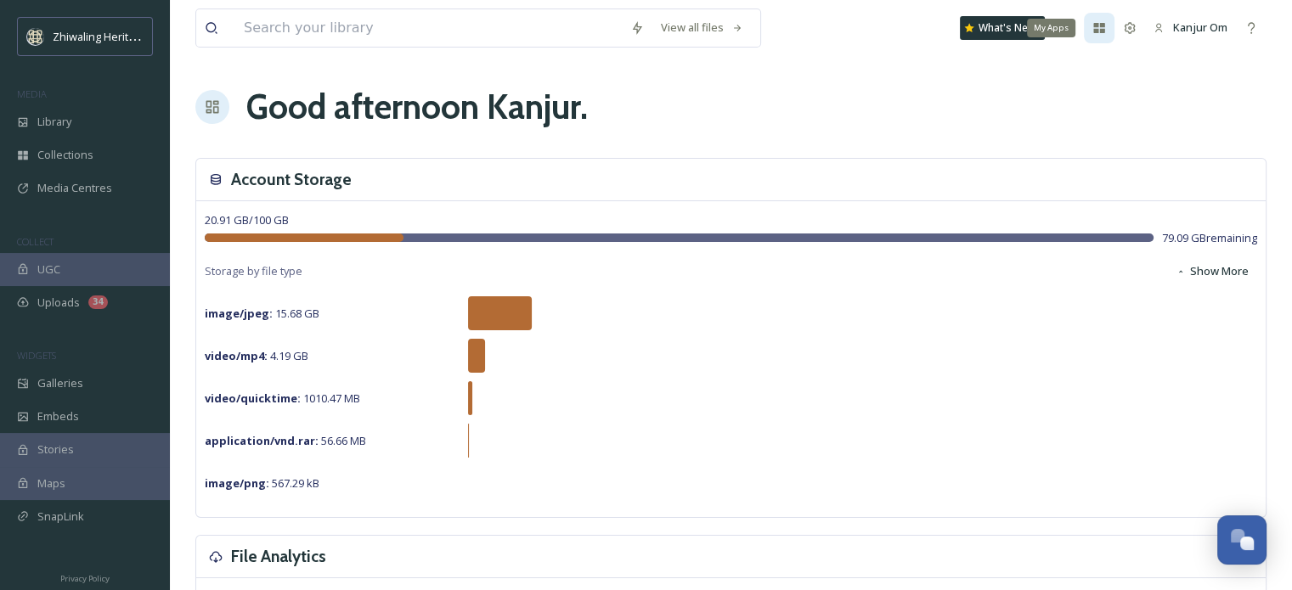
click at [1105, 33] on div "My Apps" at bounding box center [1098, 28] width 31 height 31
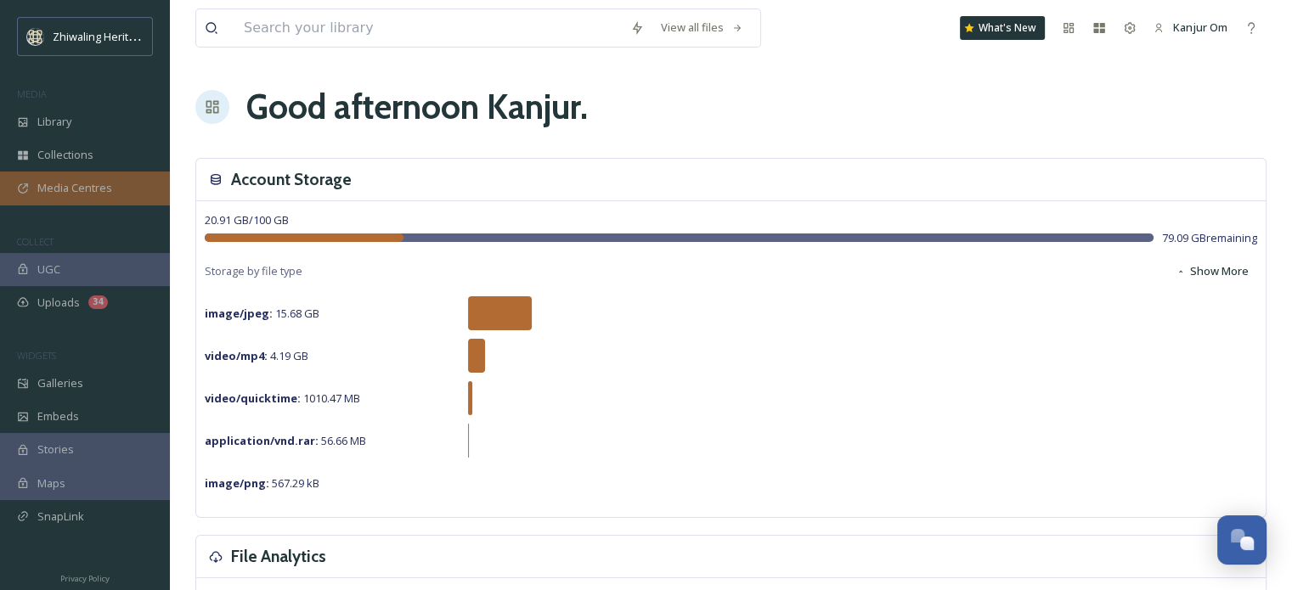
click at [93, 186] on span "Media Centres" at bounding box center [74, 188] width 75 height 16
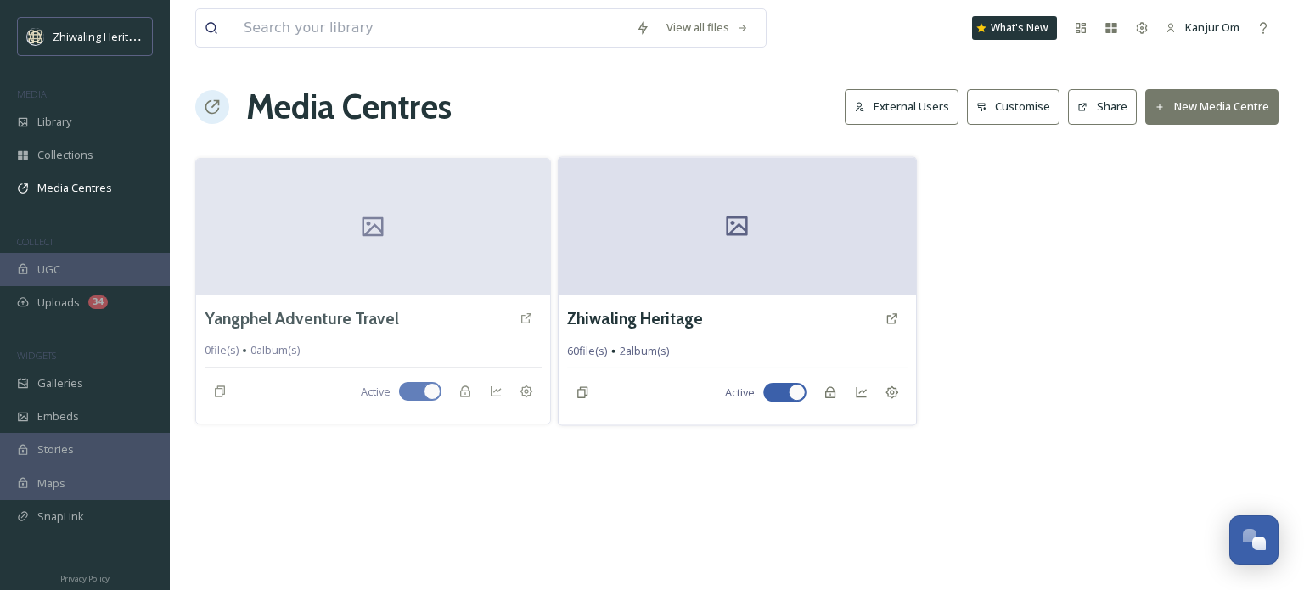
click at [832, 348] on div "60 file(s) 2 album(s)" at bounding box center [737, 351] width 340 height 16
click at [824, 240] on div at bounding box center [737, 226] width 357 height 138
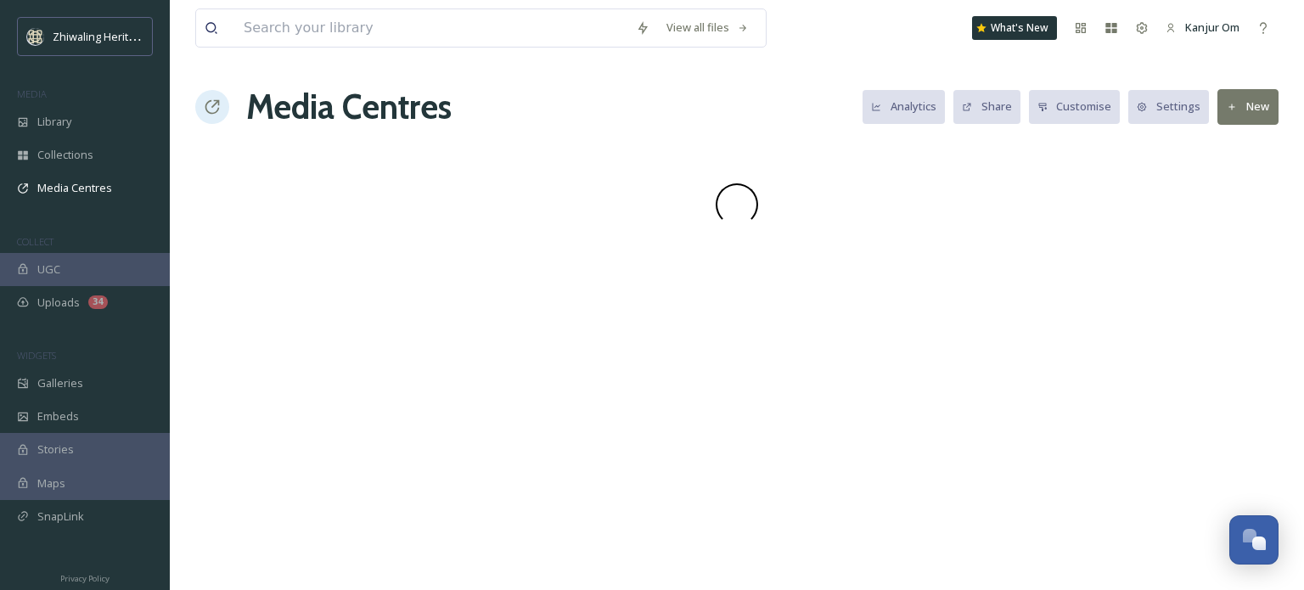
click at [824, 240] on div "View all files What's New Kanjur Om Media Centres Analytics Share Customise Set…" at bounding box center [737, 295] width 1134 height 590
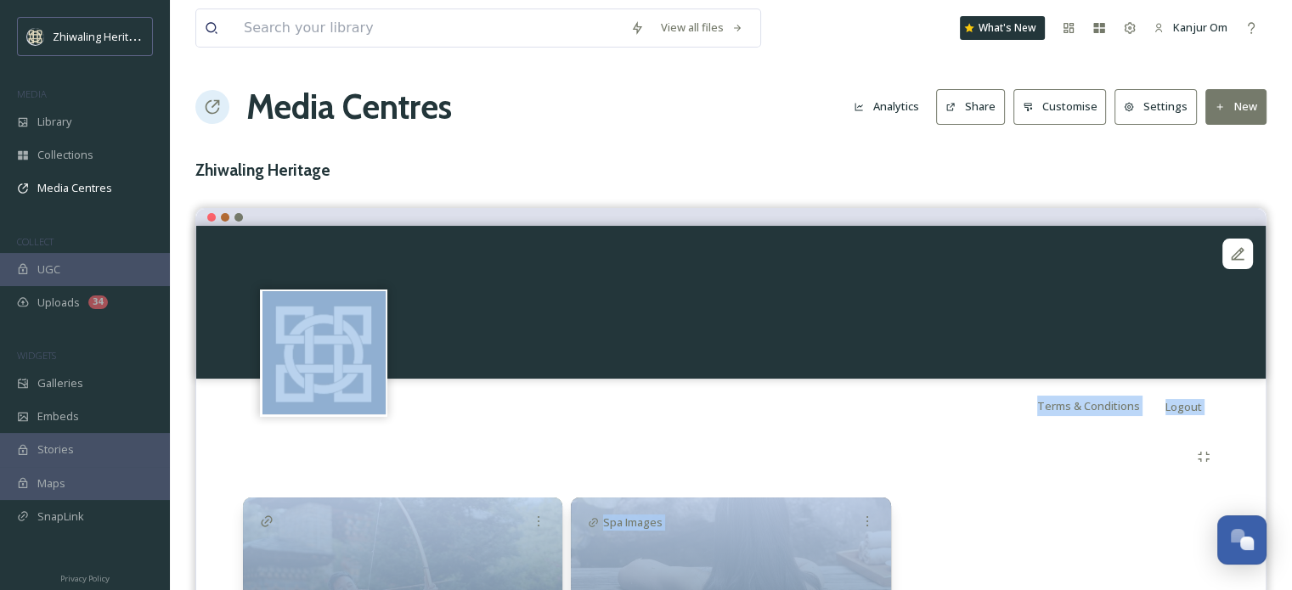
click at [1045, 494] on div "For Social Media 20 file(s) Spa Images Spa Images 40 file(s)" at bounding box center [731, 558] width 1044 height 251
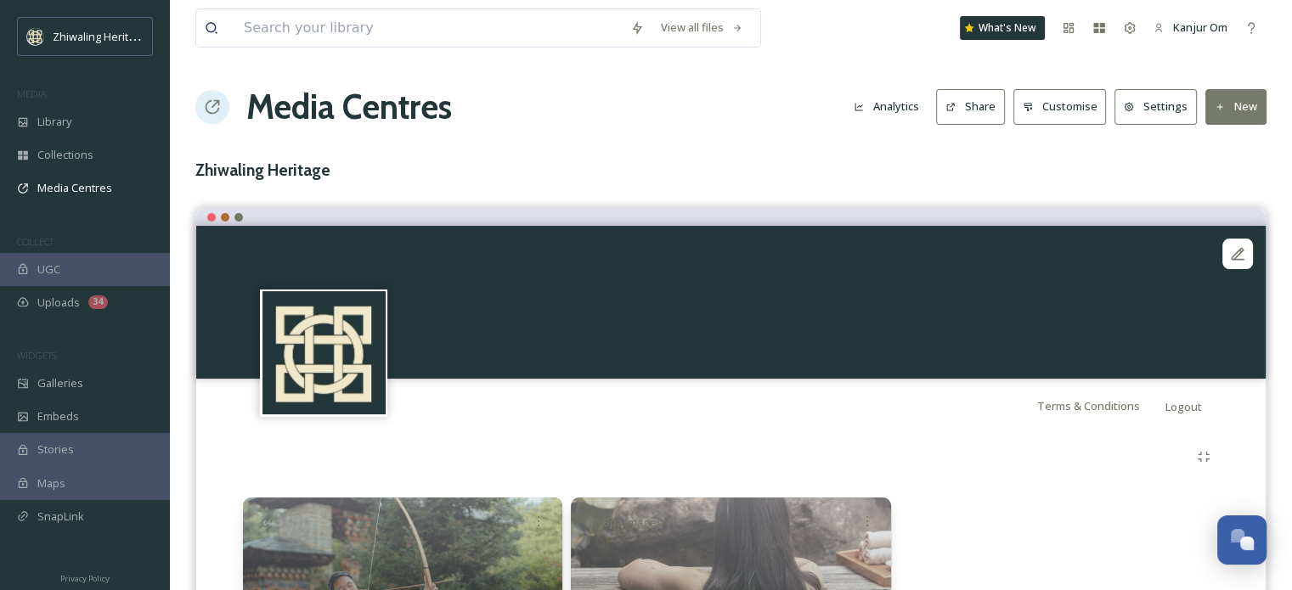
scroll to position [145, 0]
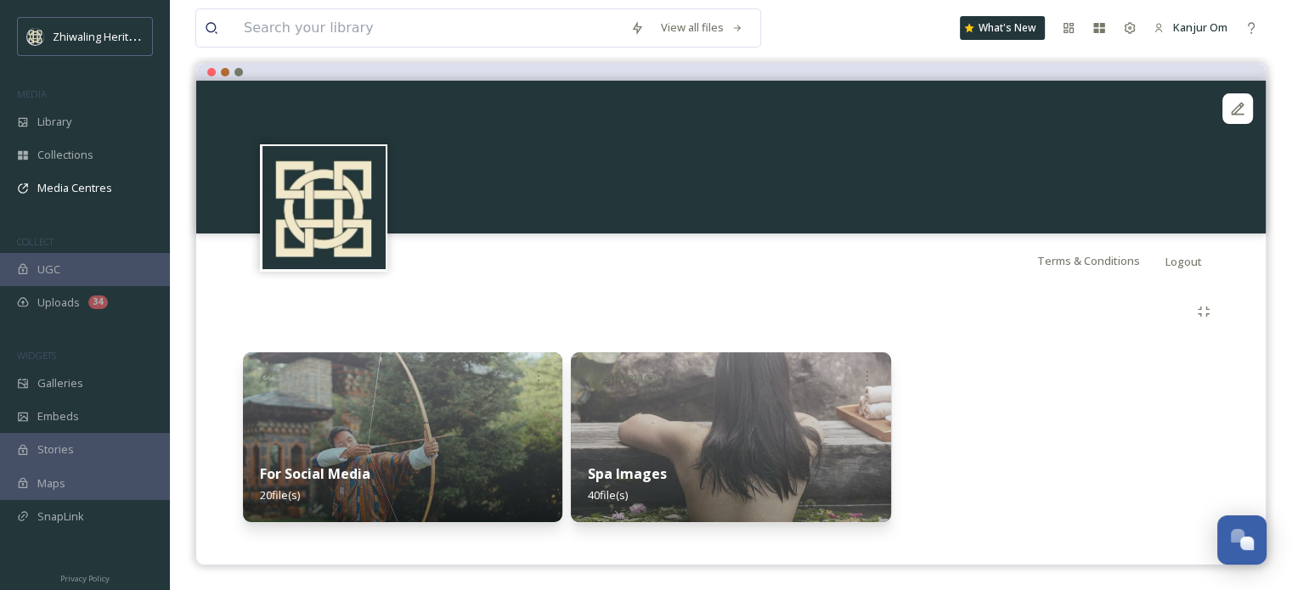
click at [705, 464] on div "Spa Images 40 file(s)" at bounding box center [730, 485] width 319 height 76
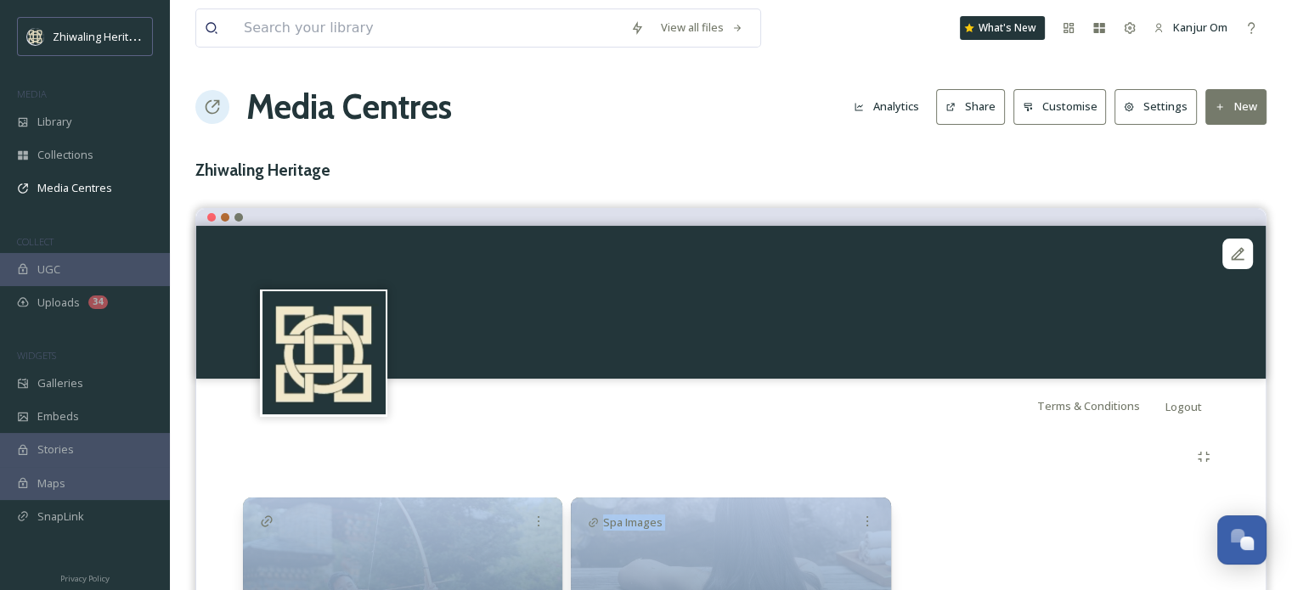
click at [705, 464] on div at bounding box center [731, 457] width 976 height 31
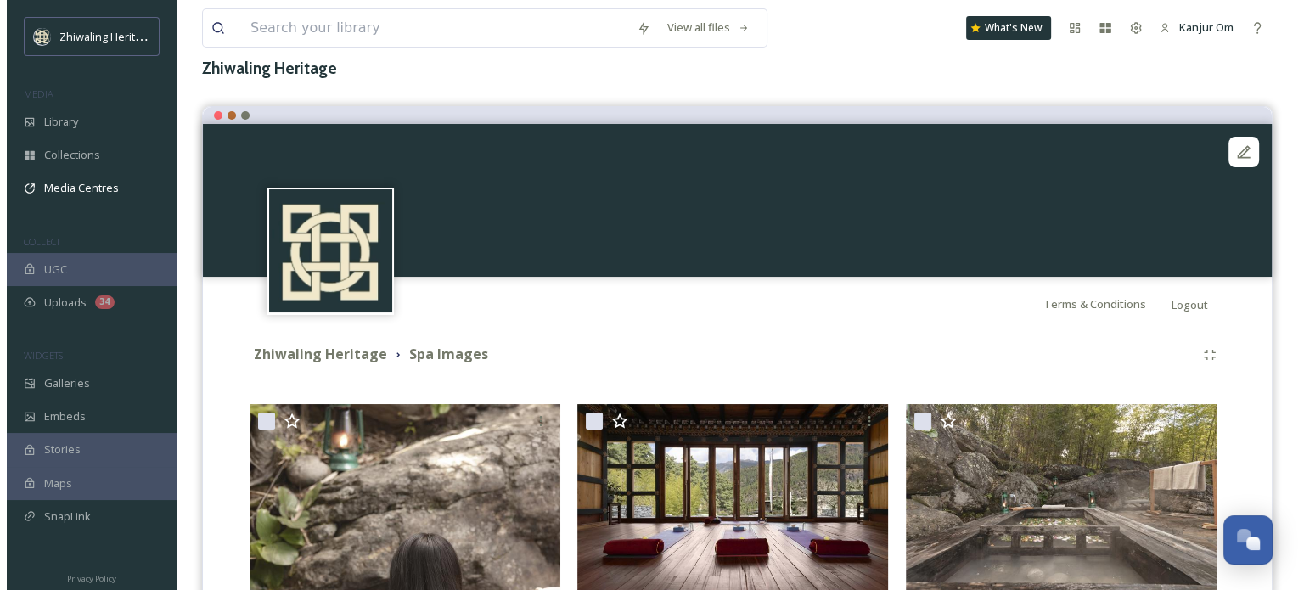
scroll to position [357, 0]
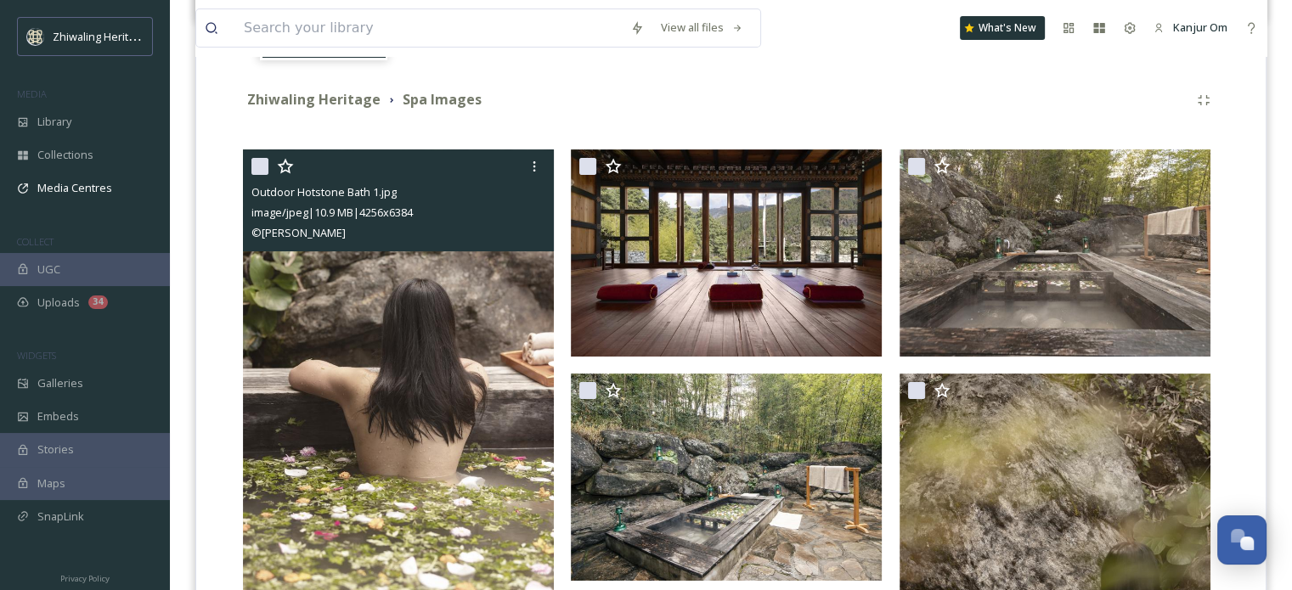
click at [370, 369] on img at bounding box center [398, 382] width 311 height 466
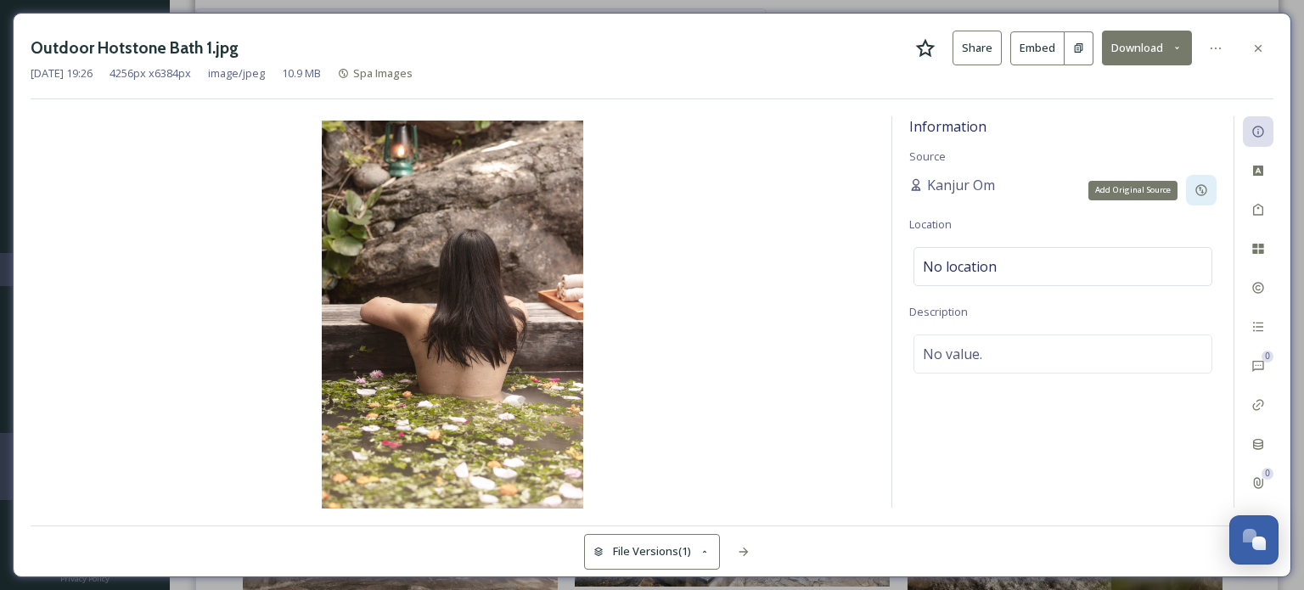
click at [1196, 189] on icon at bounding box center [1201, 190] width 11 height 11
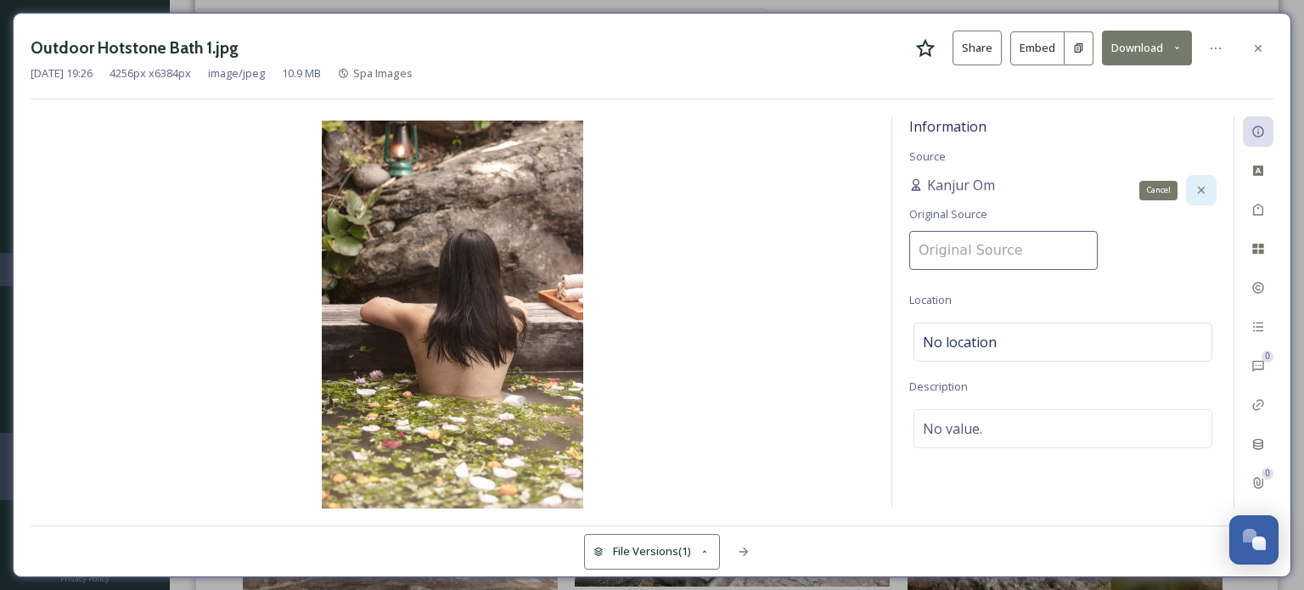
click at [1196, 189] on icon at bounding box center [1202, 190] width 14 height 14
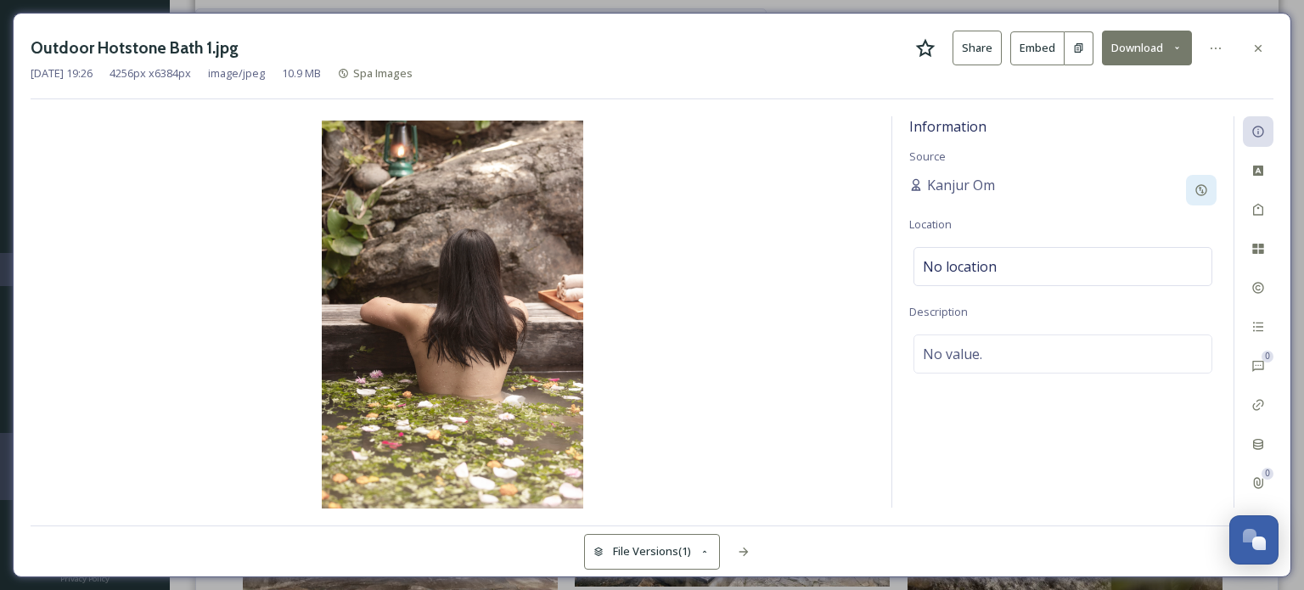
click at [1028, 50] on button "Embed" at bounding box center [1037, 48] width 54 height 34
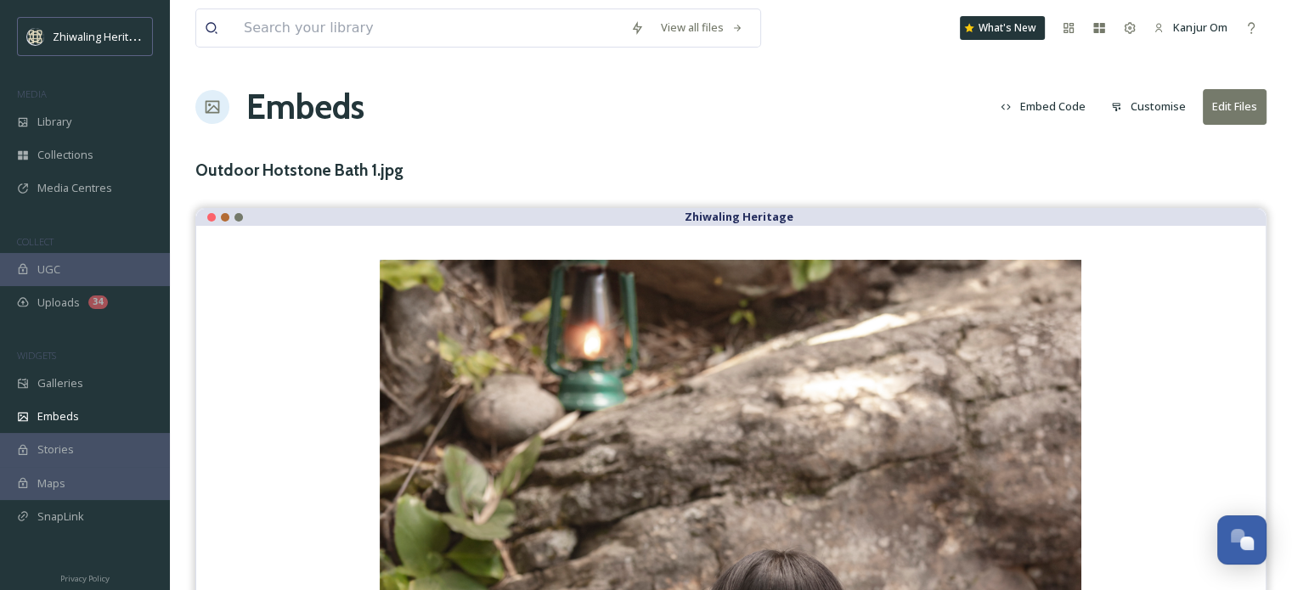
click at [1252, 101] on button "Edit Files" at bounding box center [1234, 106] width 64 height 35
click at [1217, 101] on button "Edit Files" at bounding box center [1234, 106] width 64 height 35
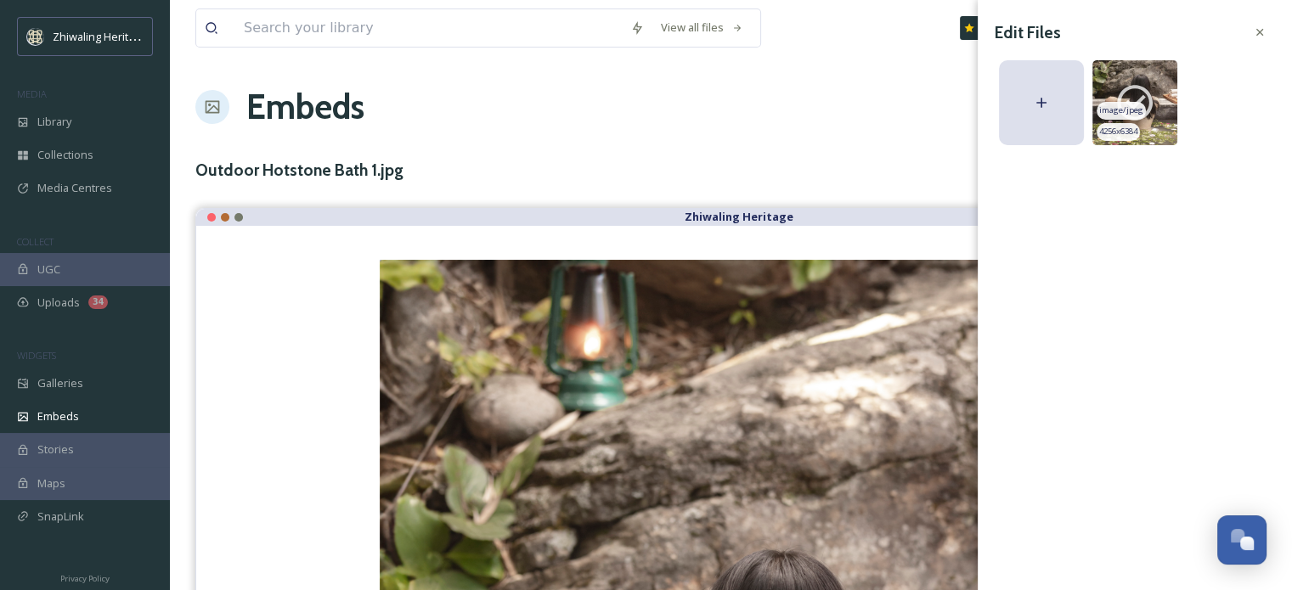
click at [1124, 120] on icon at bounding box center [1134, 103] width 42 height 42
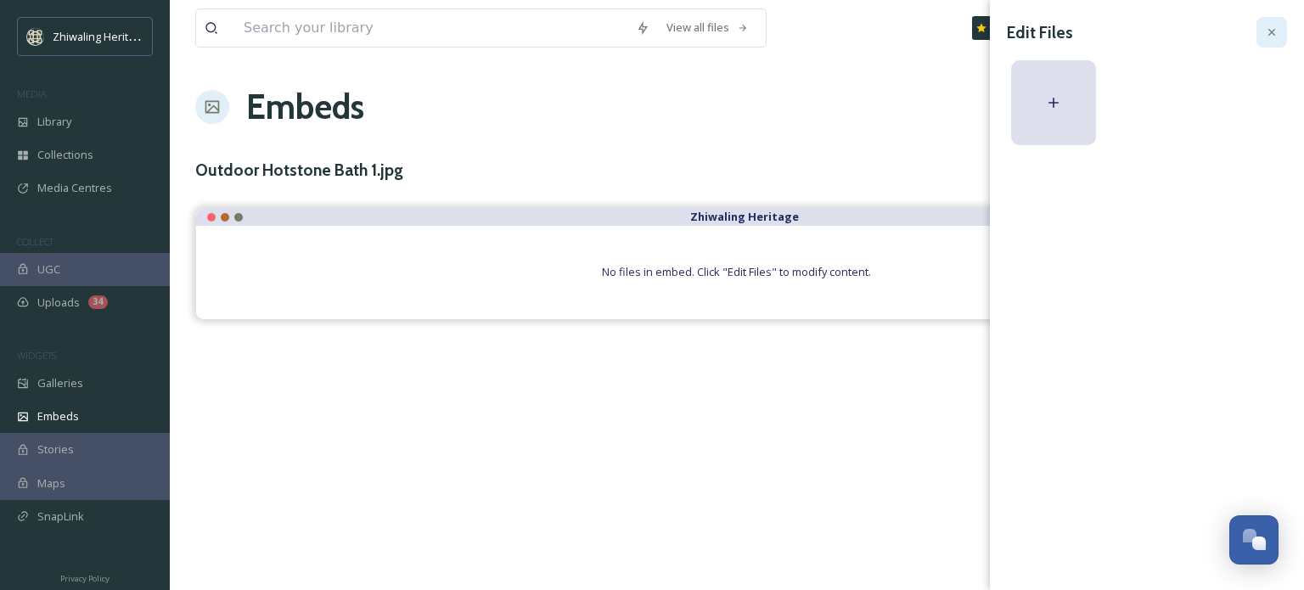
click at [1274, 27] on icon at bounding box center [1272, 32] width 14 height 14
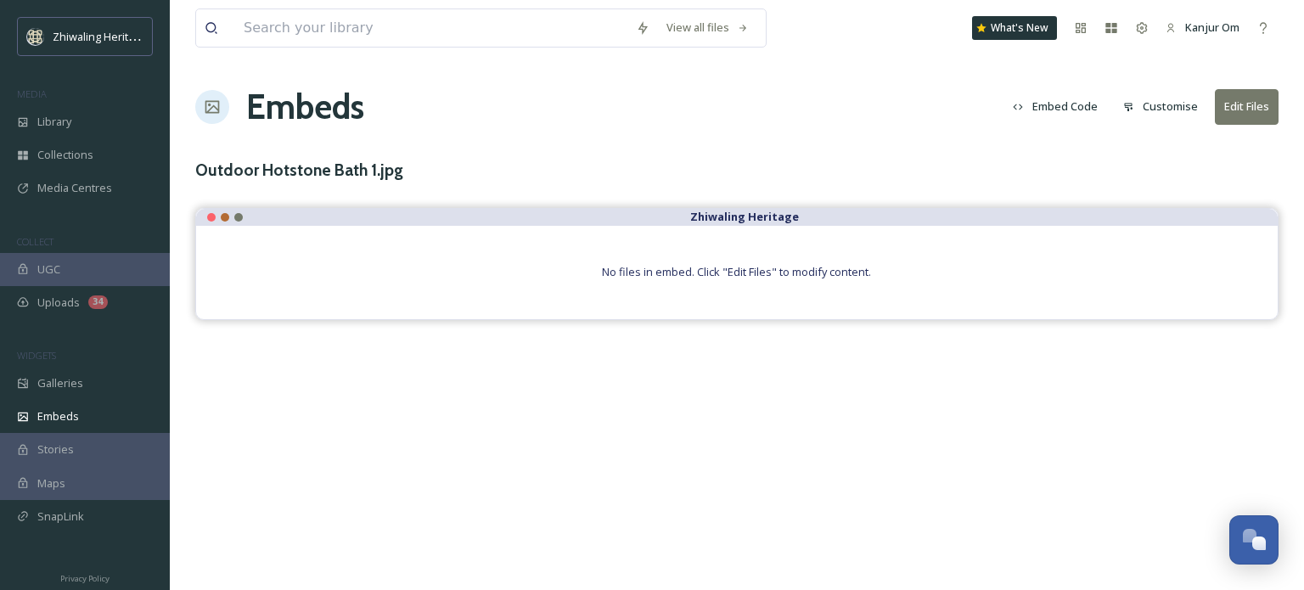
drag, startPoint x: 840, startPoint y: 118, endPoint x: 850, endPoint y: 127, distance: 13.8
click at [840, 118] on div "Embeds Embed Code Customise Edit Files" at bounding box center [736, 107] width 1083 height 51
click at [43, 191] on span "Media Centres" at bounding box center [74, 188] width 75 height 16
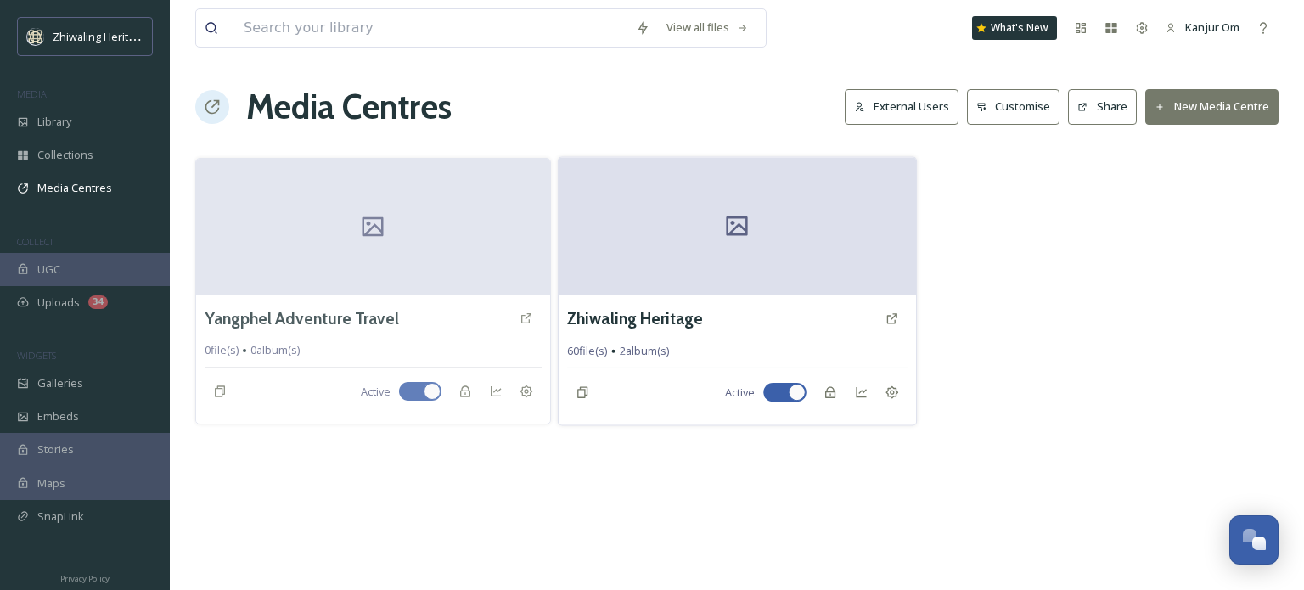
click at [790, 280] on div at bounding box center [737, 226] width 357 height 138
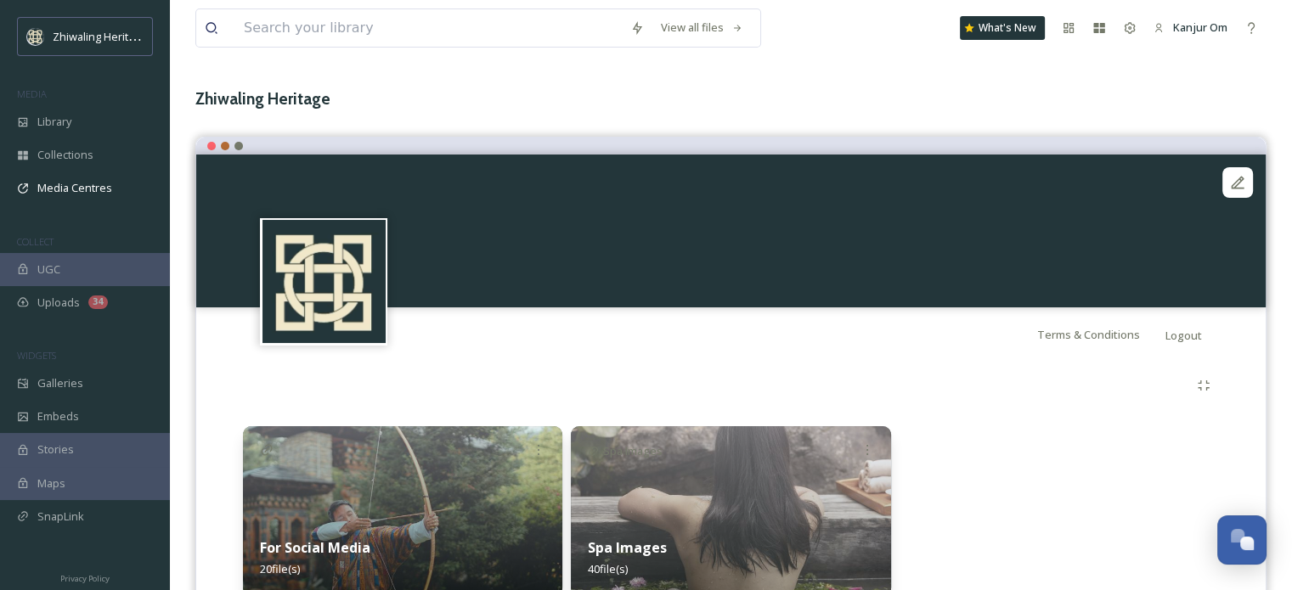
scroll to position [145, 0]
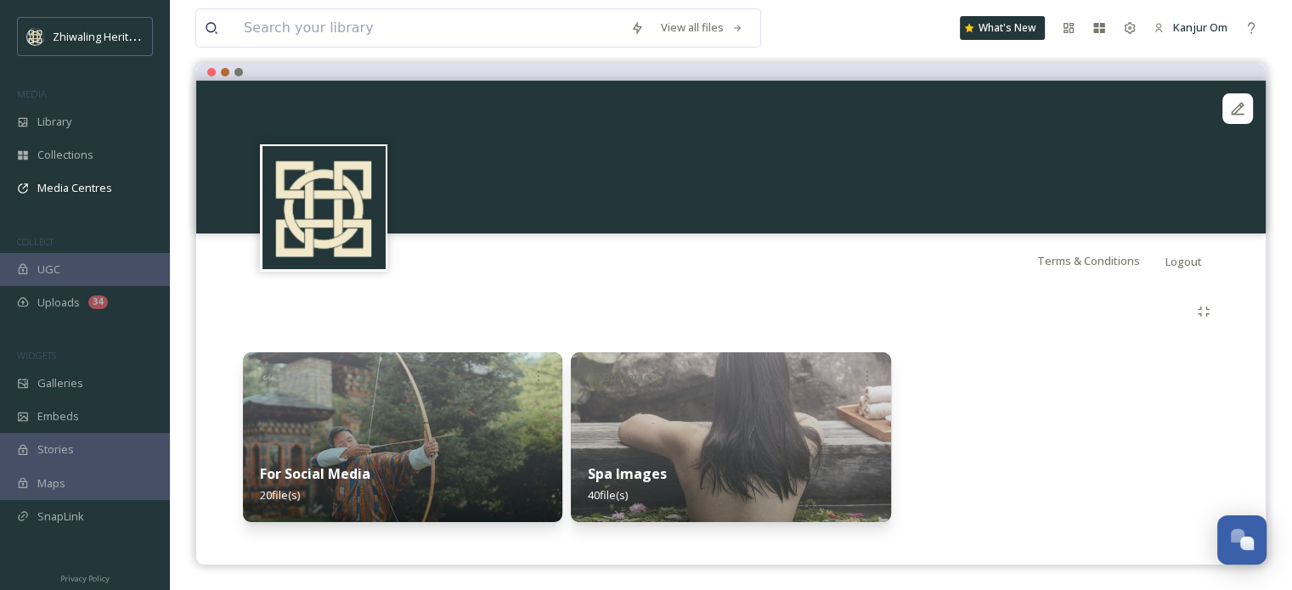
click at [710, 457] on div "Spa Images 40 file(s)" at bounding box center [730, 485] width 319 height 76
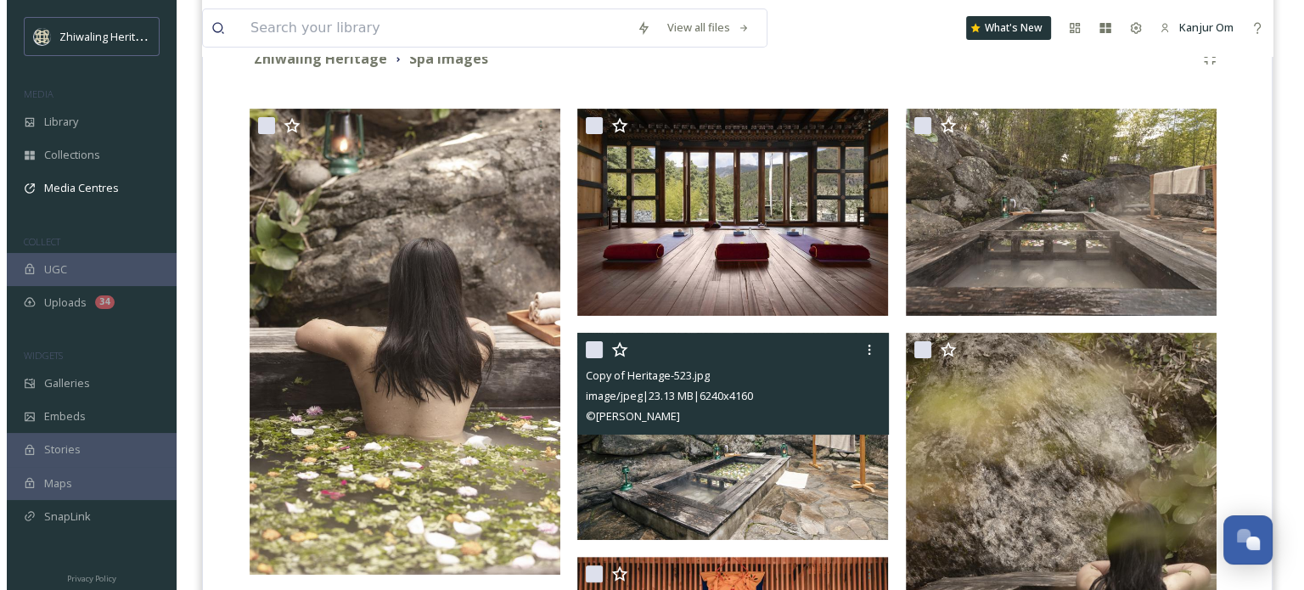
scroll to position [442, 0]
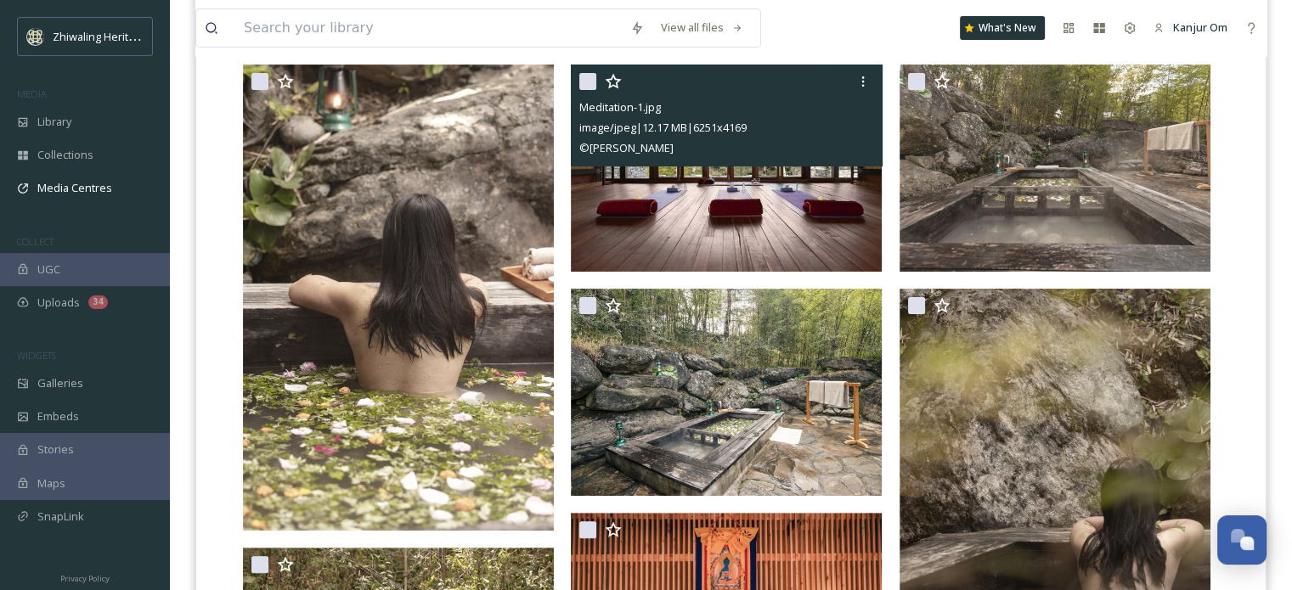
click at [611, 82] on icon at bounding box center [613, 81] width 17 height 17
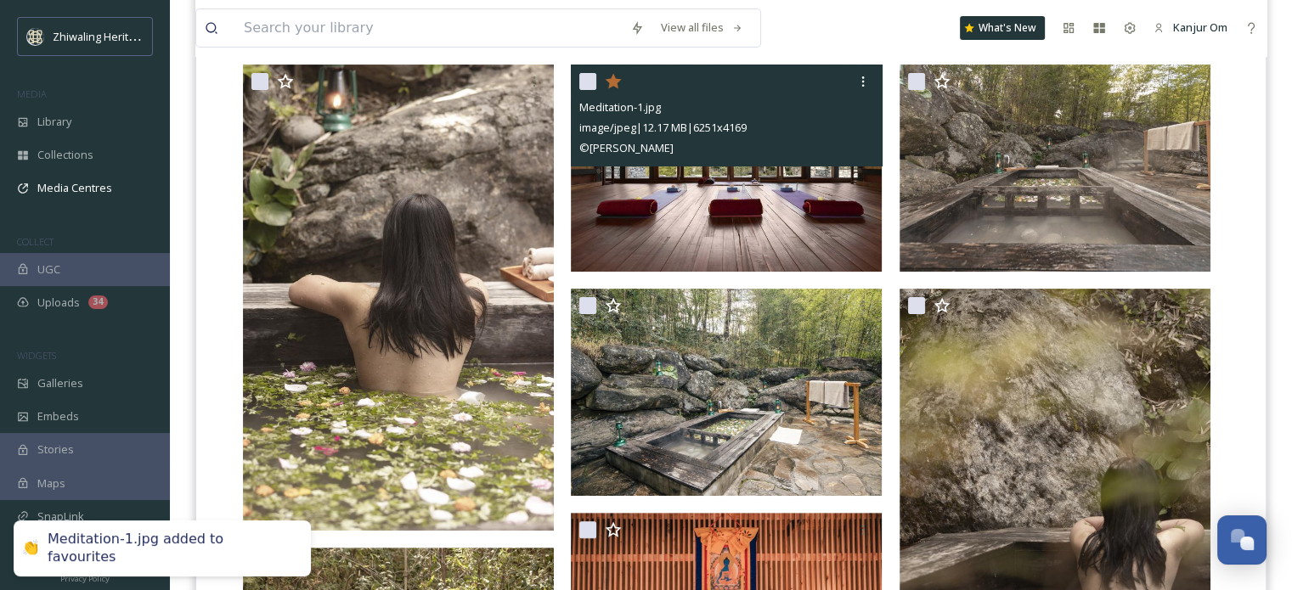
click at [611, 82] on icon at bounding box center [613, 80] width 16 height 15
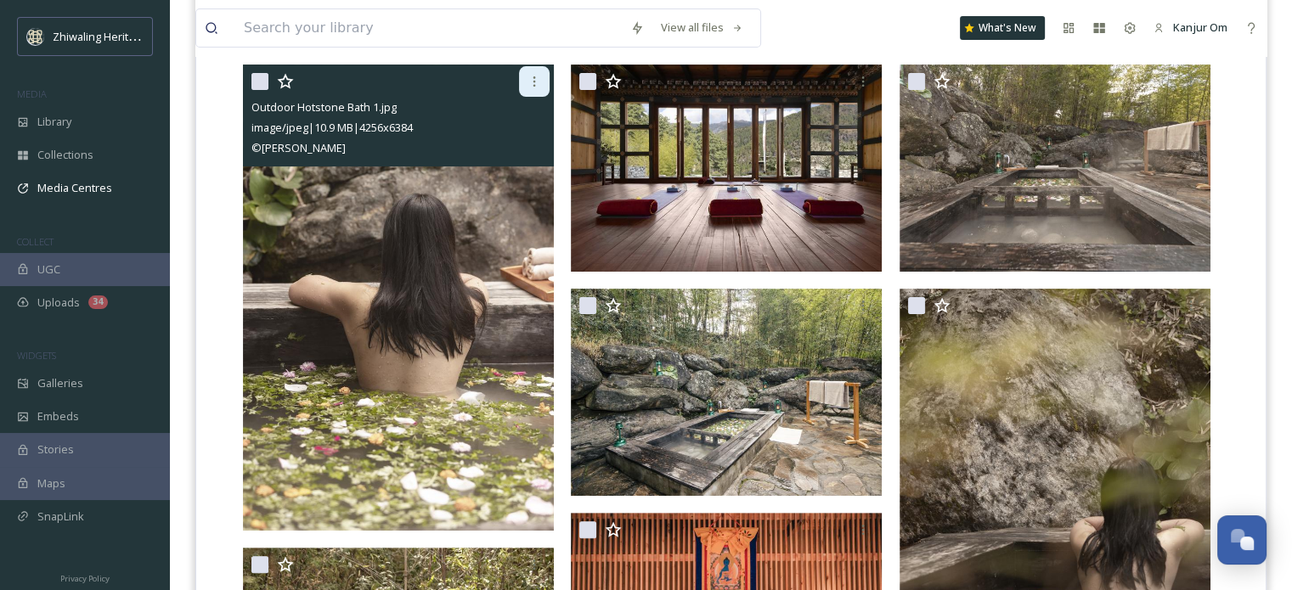
click at [539, 83] on icon at bounding box center [534, 82] width 14 height 14
click at [512, 108] on div "View File" at bounding box center [514, 118] width 69 height 33
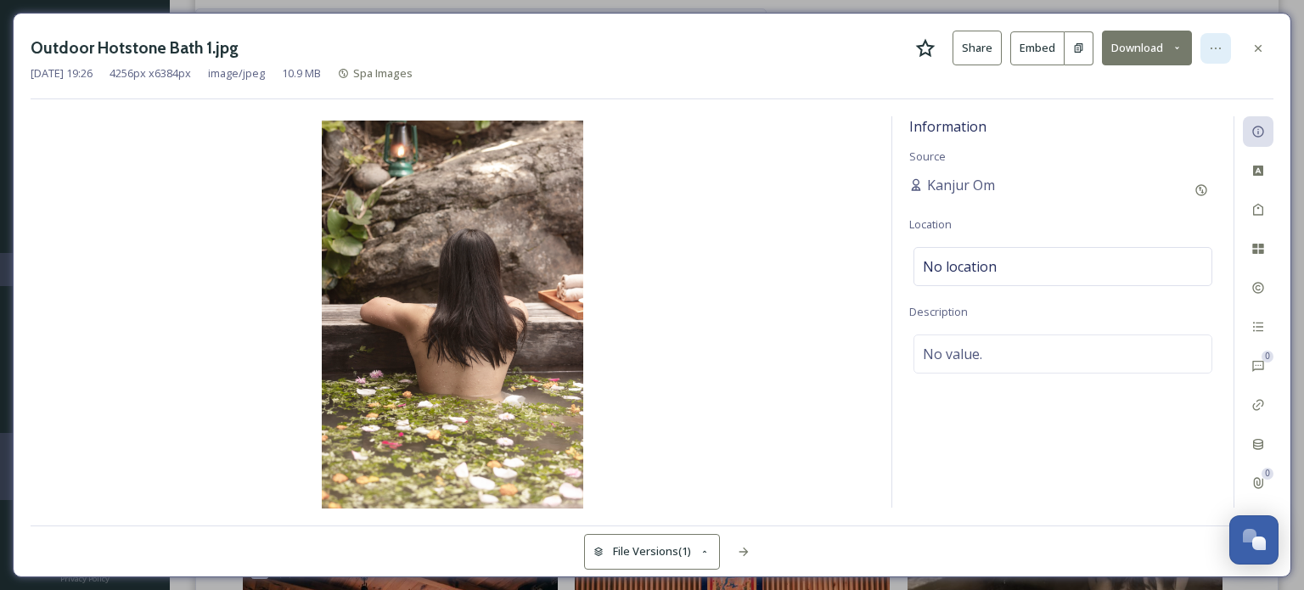
click at [1213, 49] on icon at bounding box center [1216, 49] width 14 height 14
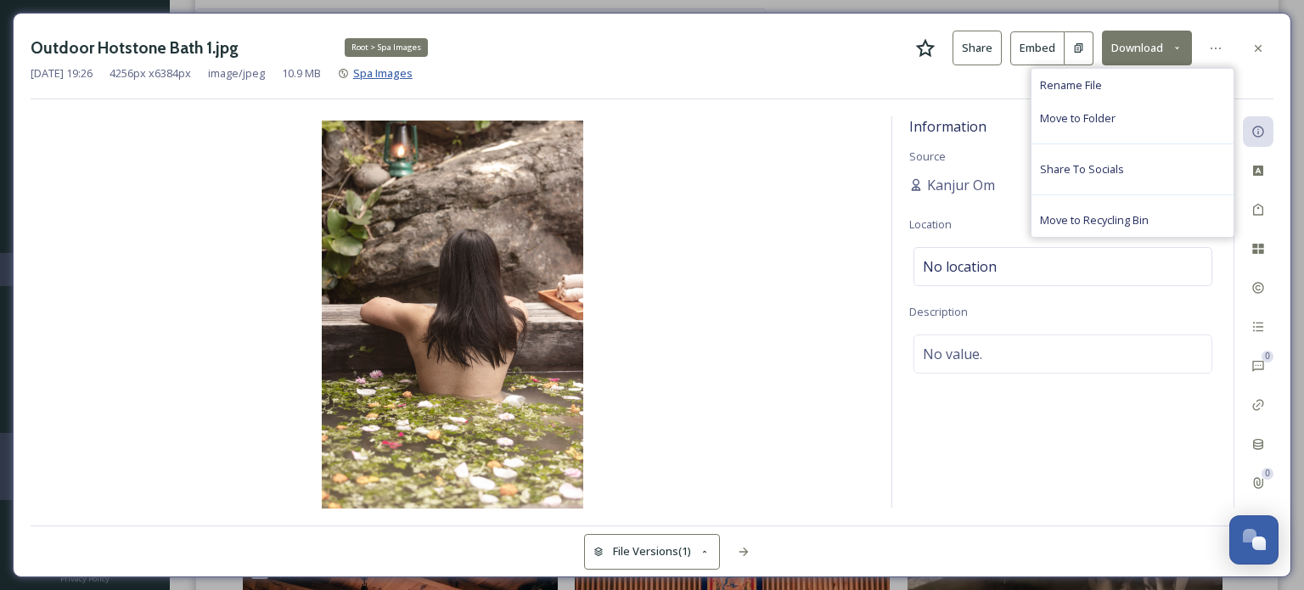
click at [399, 70] on span "Spa Images" at bounding box center [382, 72] width 59 height 15
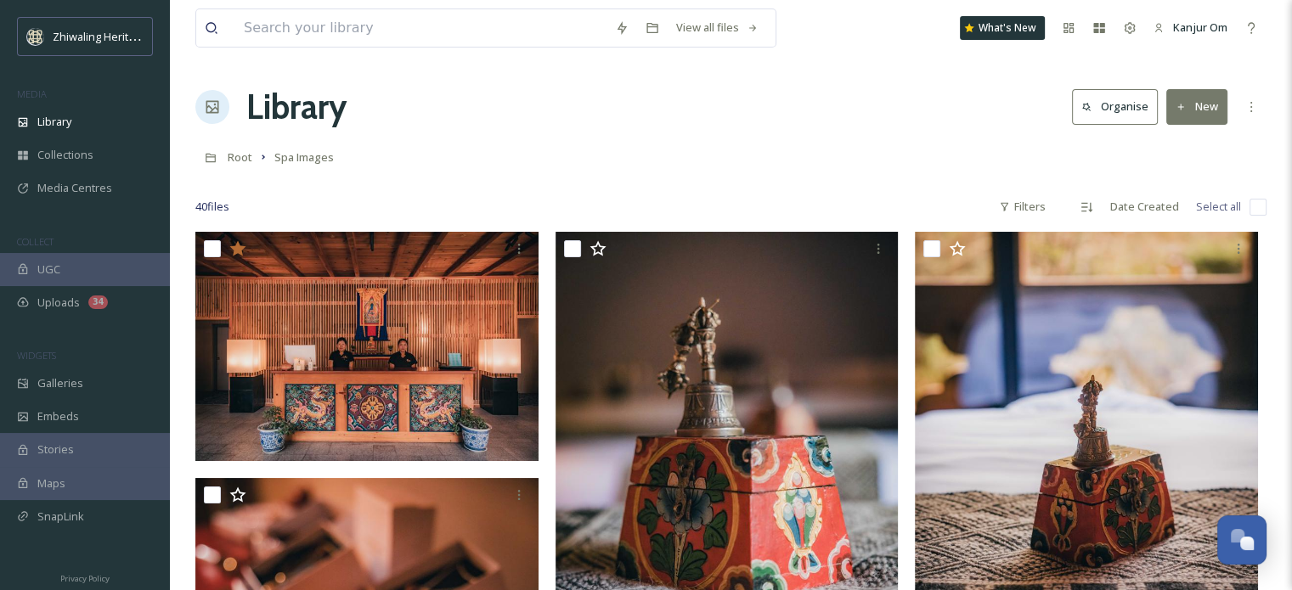
click at [665, 160] on div "Root Spa Images" at bounding box center [730, 157] width 1071 height 32
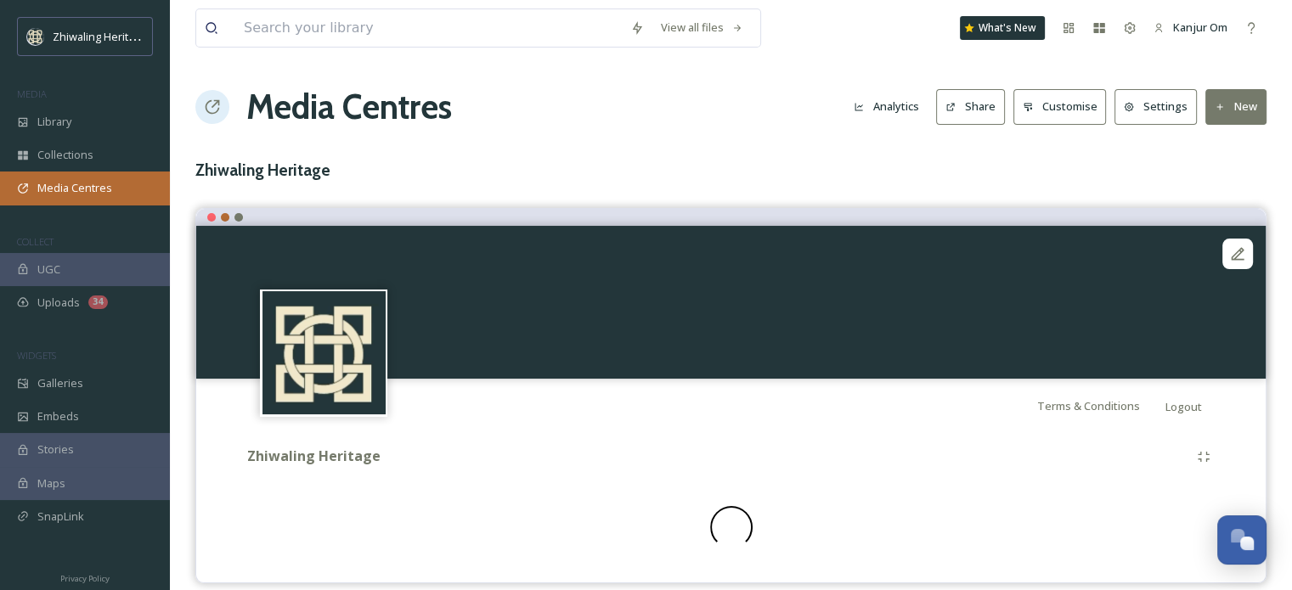
click at [58, 186] on span "Media Centres" at bounding box center [74, 188] width 75 height 16
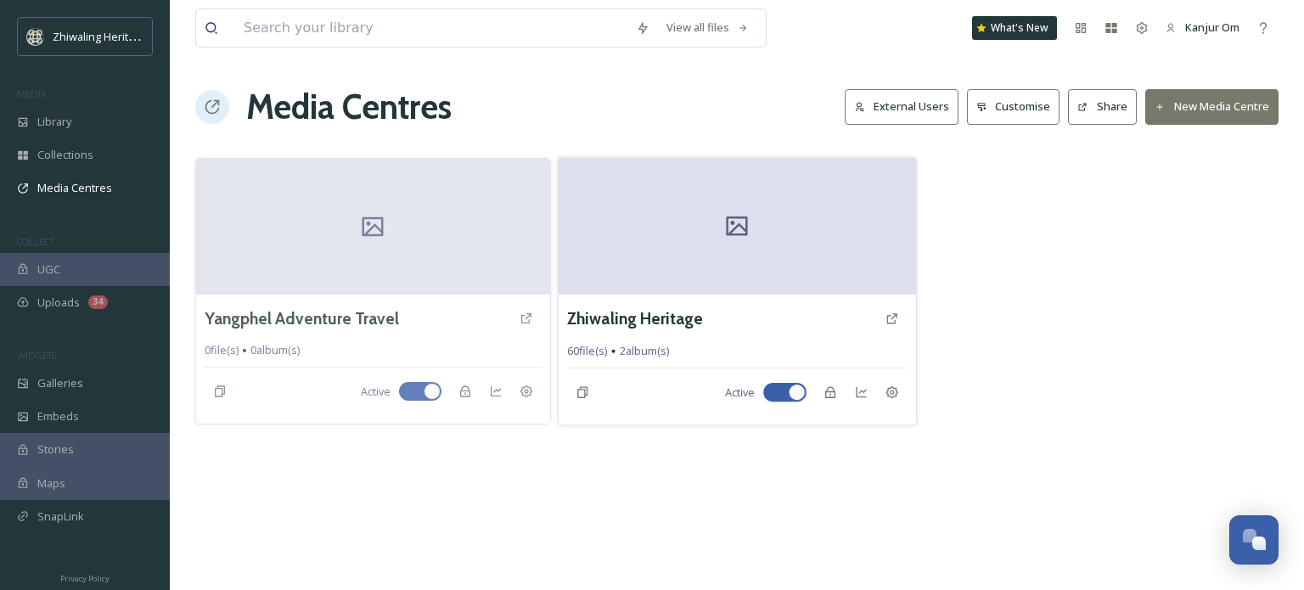
click at [739, 240] on div at bounding box center [737, 226] width 357 height 138
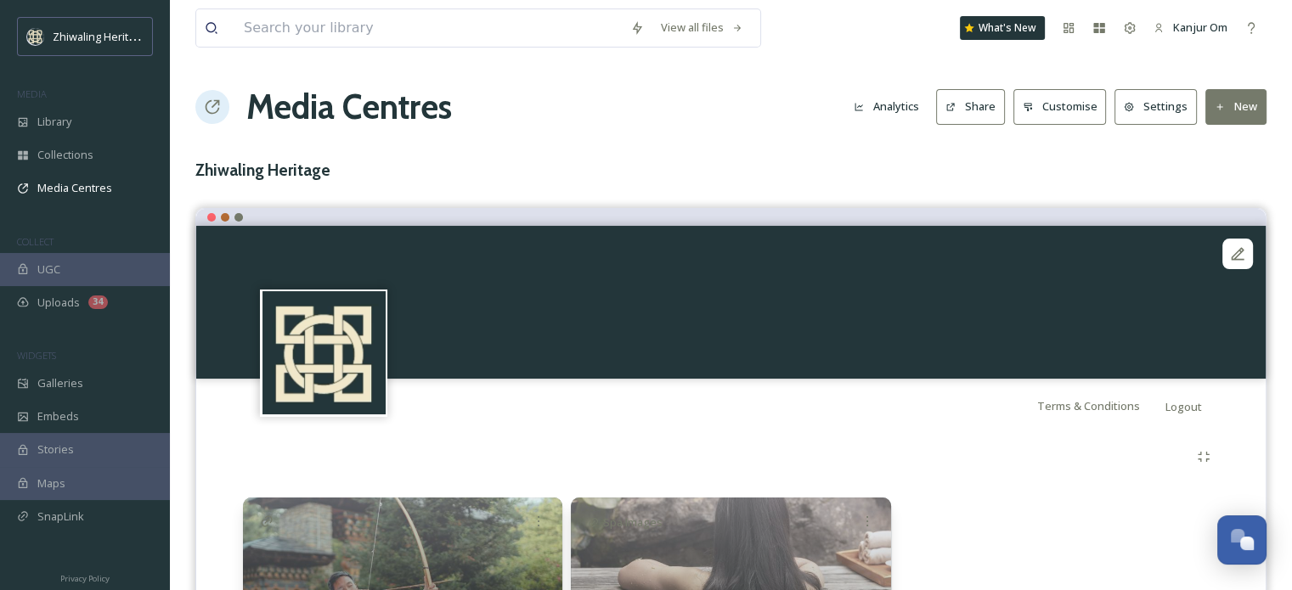
scroll to position [145, 0]
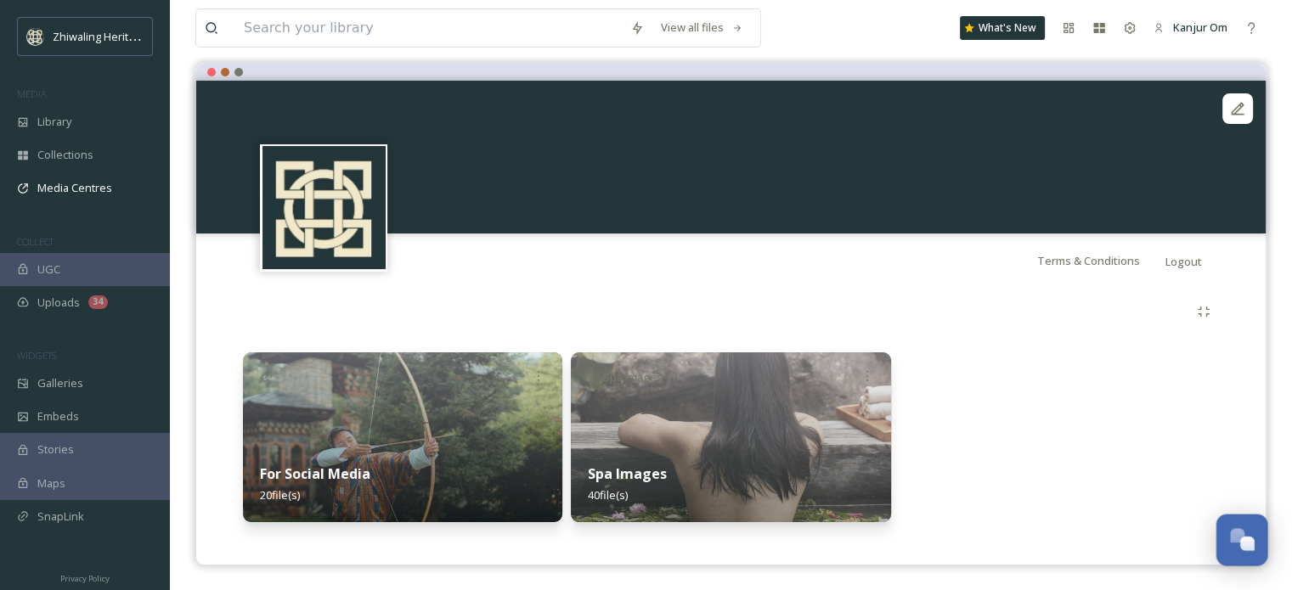
click at [1240, 539] on div "Open Chat" at bounding box center [1237, 535] width 14 height 14
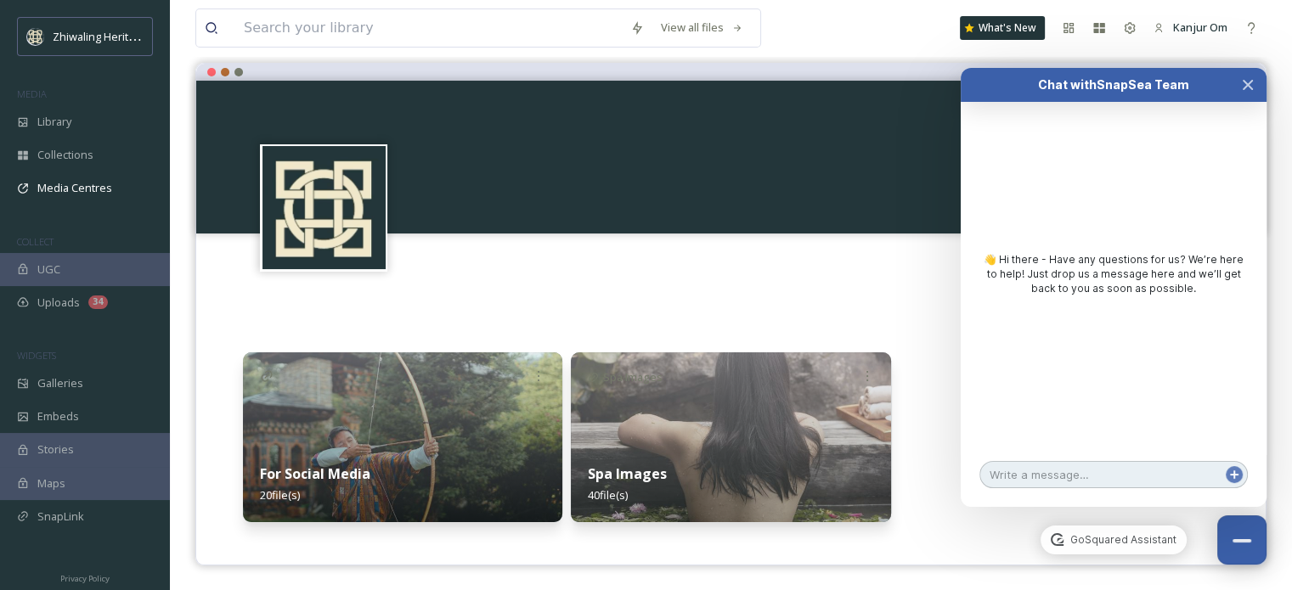
click at [1097, 468] on textarea at bounding box center [1113, 474] width 268 height 27
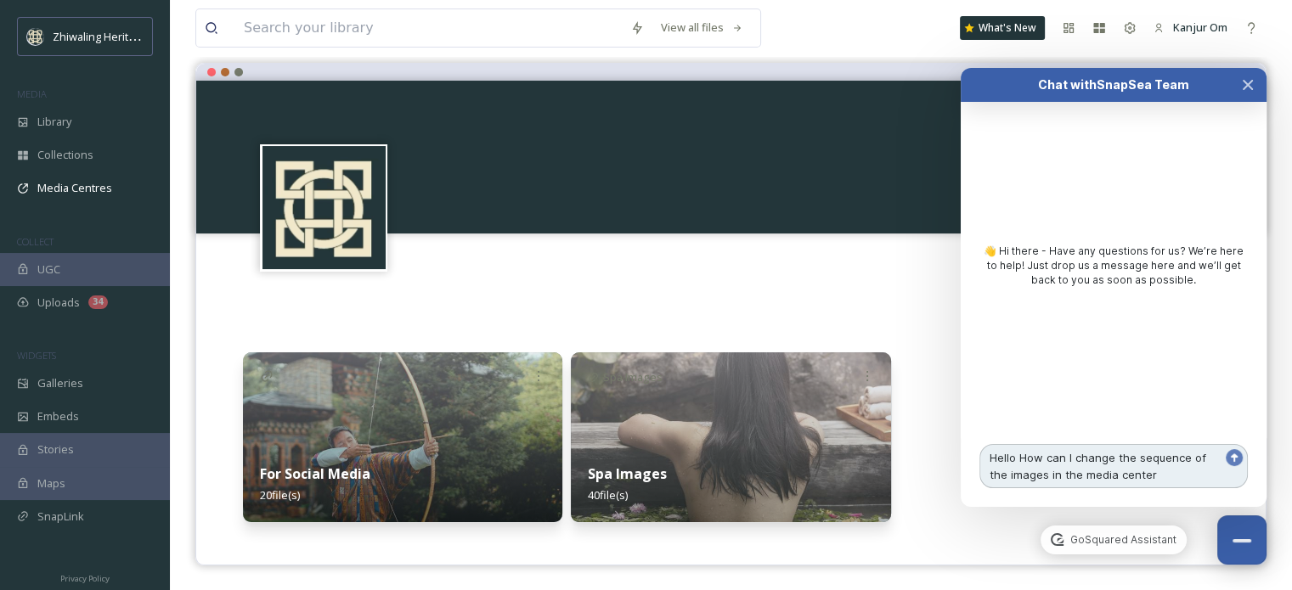
type textarea "Hello How can I change the sequence of the images in the media center?"
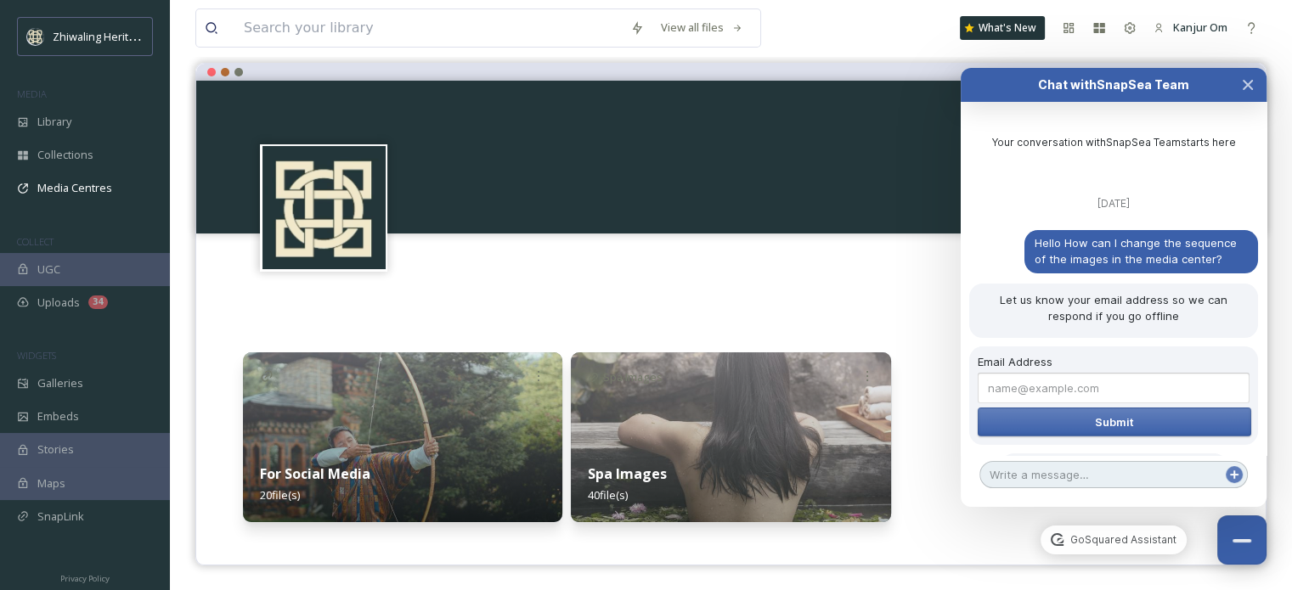
scroll to position [95, 0]
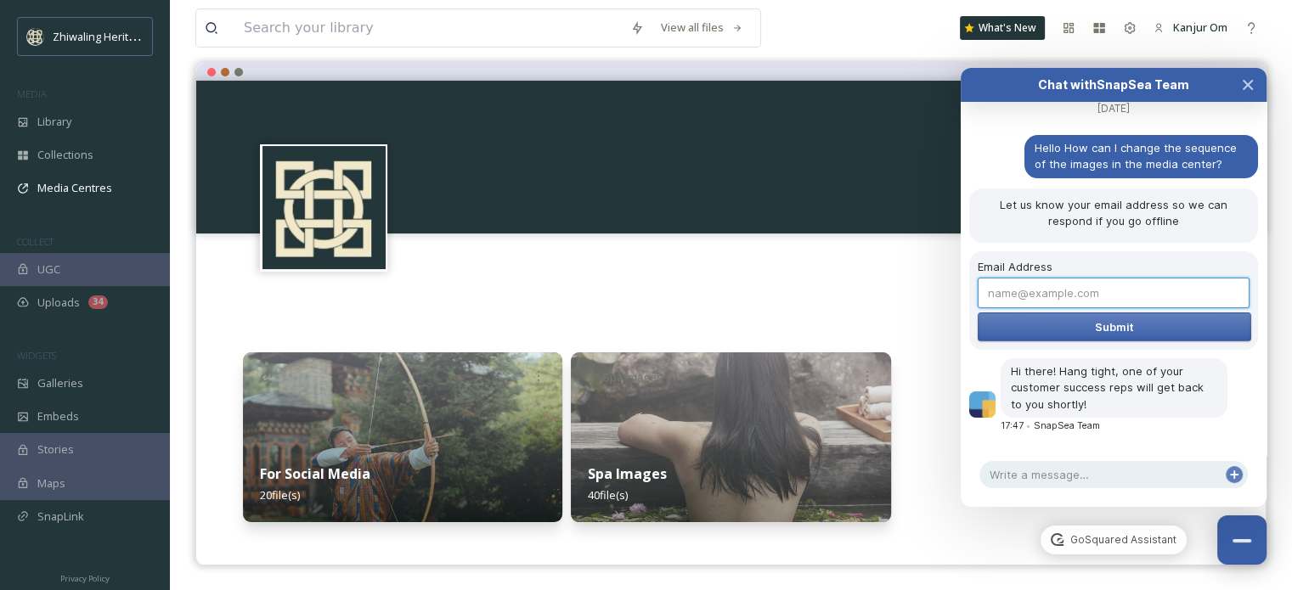
click at [1124, 295] on input "Email Address" at bounding box center [1113, 293] width 272 height 31
type input "[EMAIL_ADDRESS][DOMAIN_NAME]"
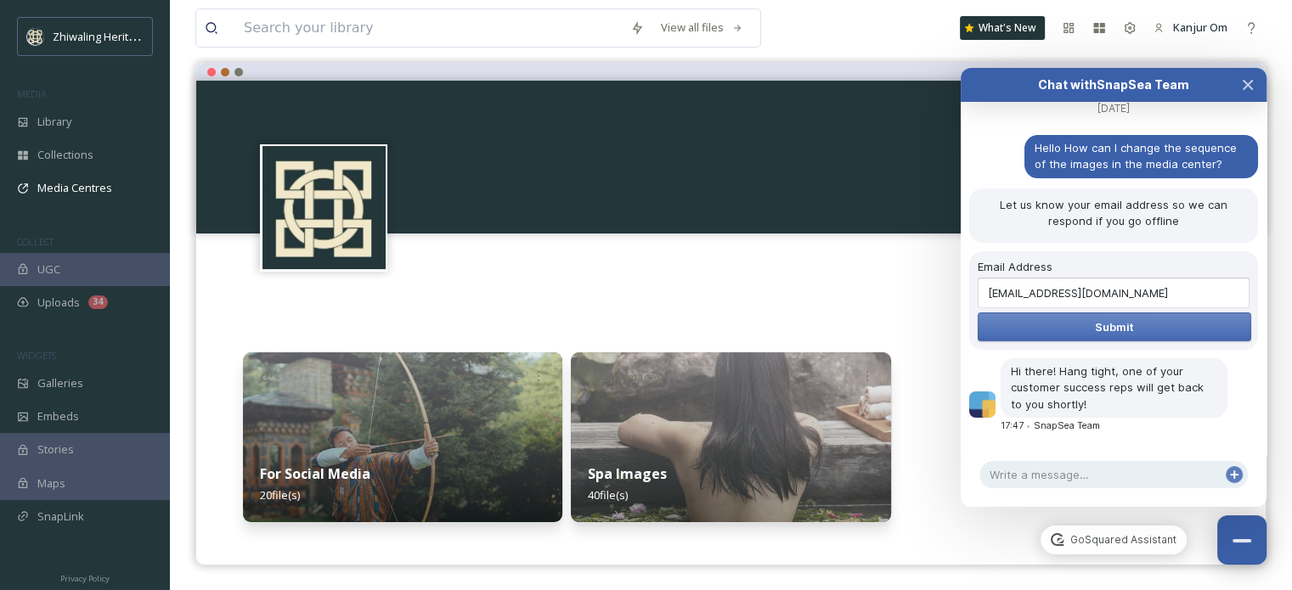
click at [1121, 330] on span "Submit" at bounding box center [1114, 327] width 39 height 14
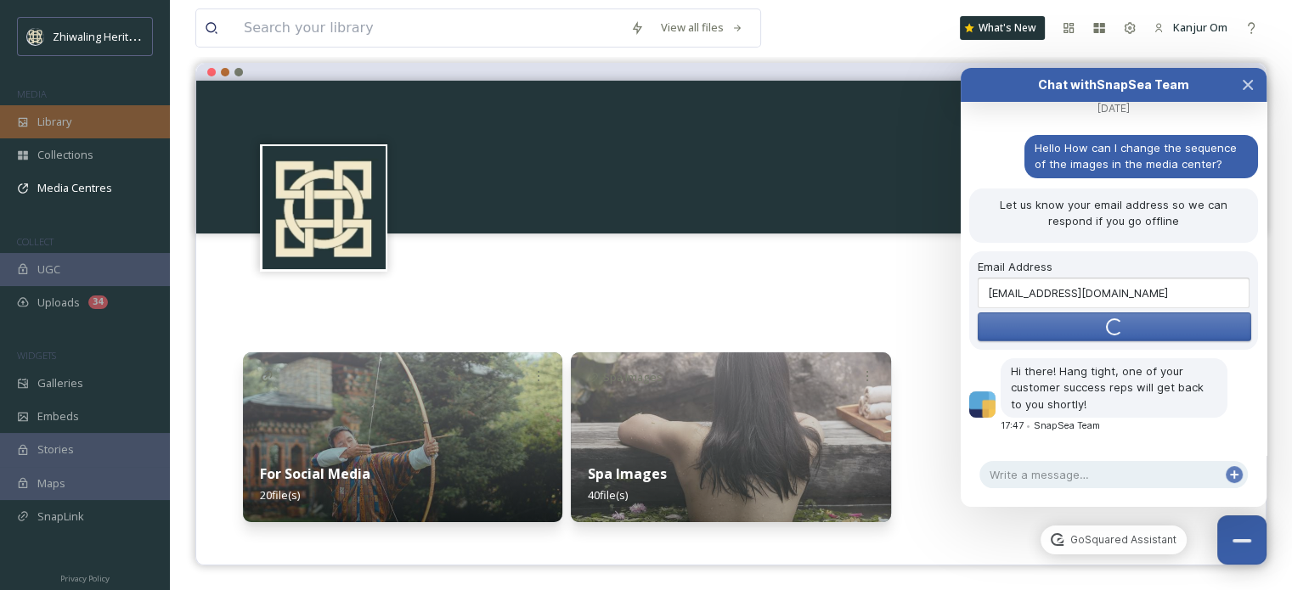
click at [70, 109] on div "Library" at bounding box center [85, 121] width 170 height 33
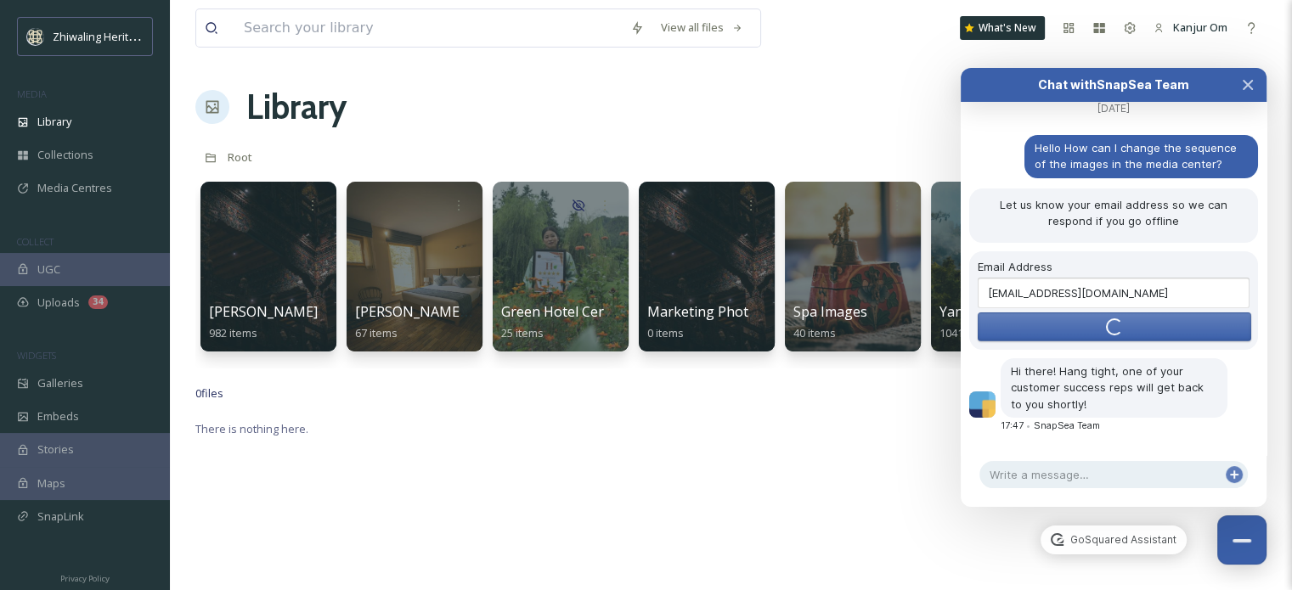
click at [275, 295] on div at bounding box center [268, 266] width 138 height 173
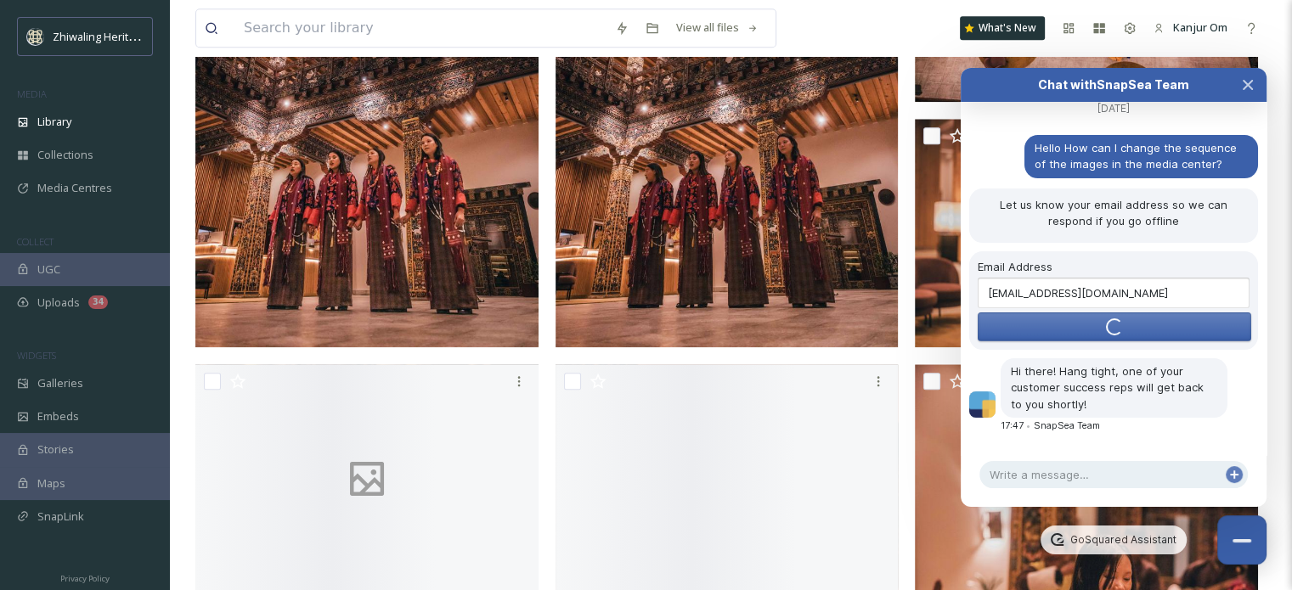
scroll to position [2547, 0]
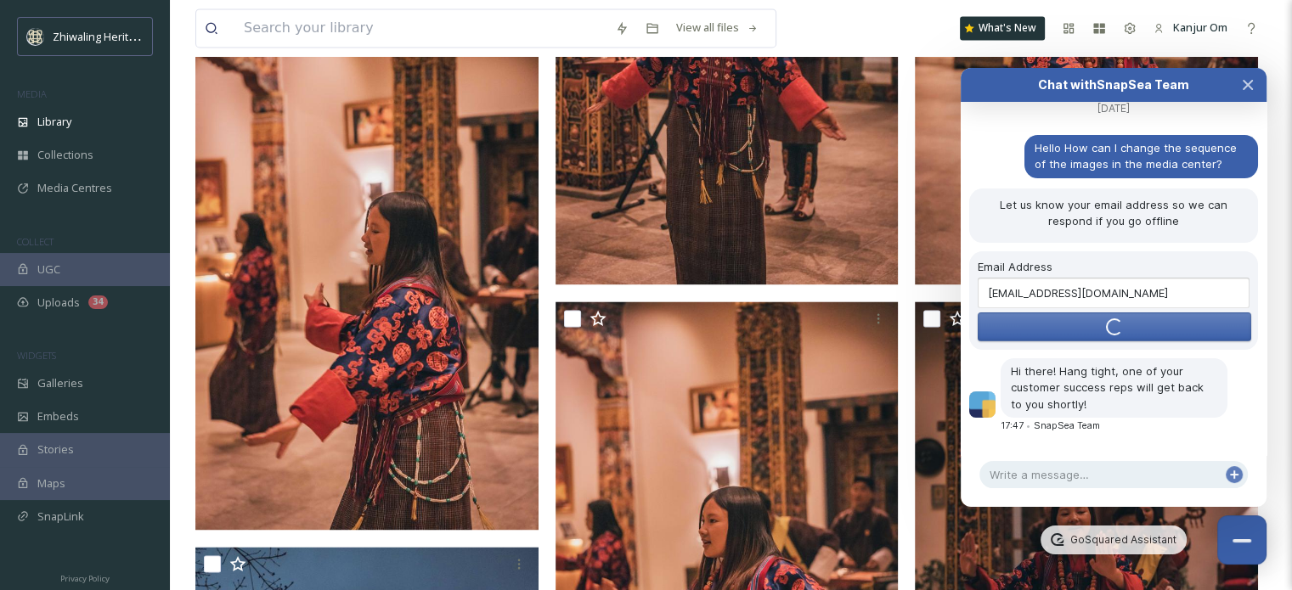
click at [860, 19] on div "View all files What's New Kanjur Om" at bounding box center [730, 28] width 1071 height 56
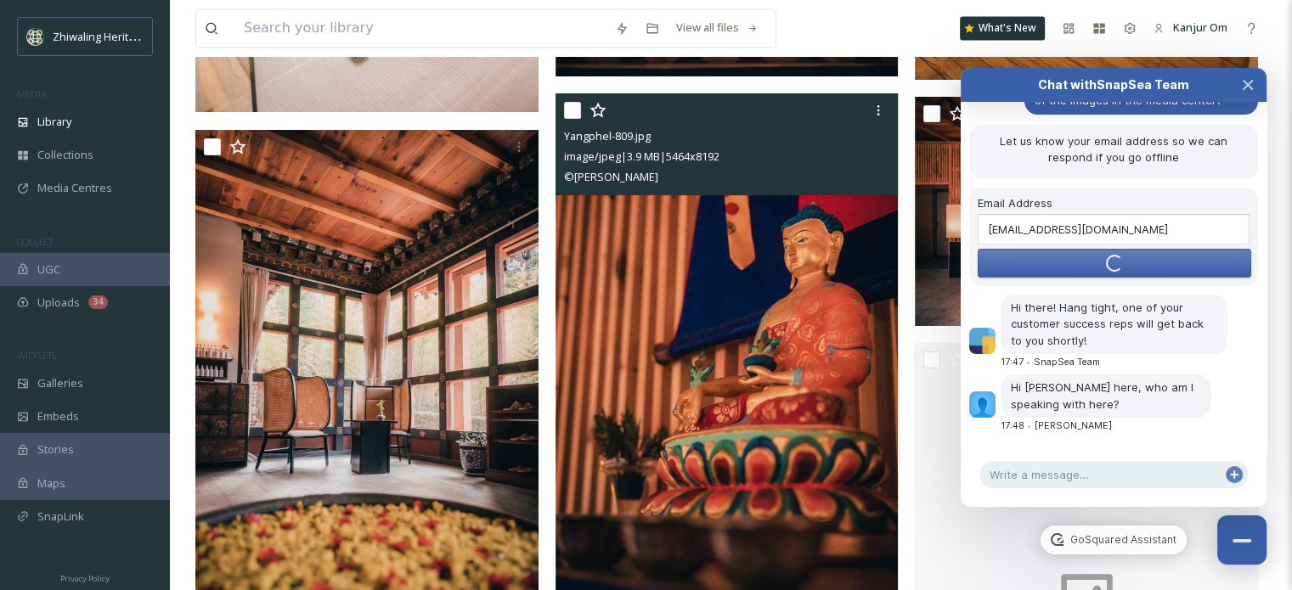
scroll to position [28785, 0]
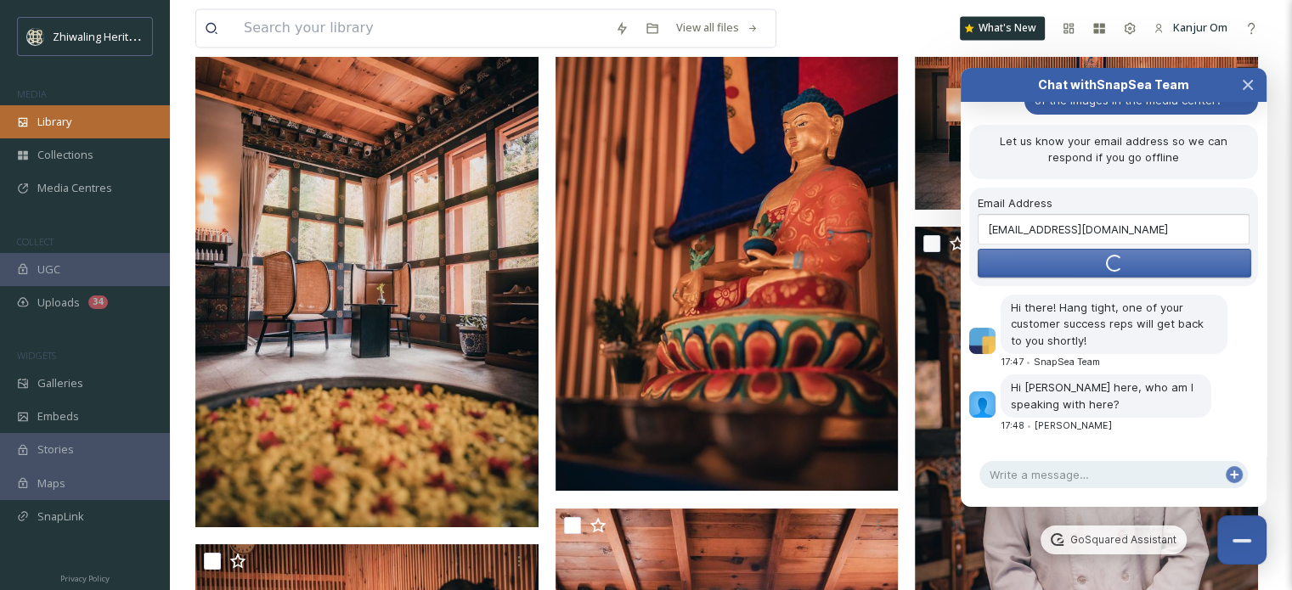
click at [45, 117] on span "Library" at bounding box center [54, 122] width 34 height 16
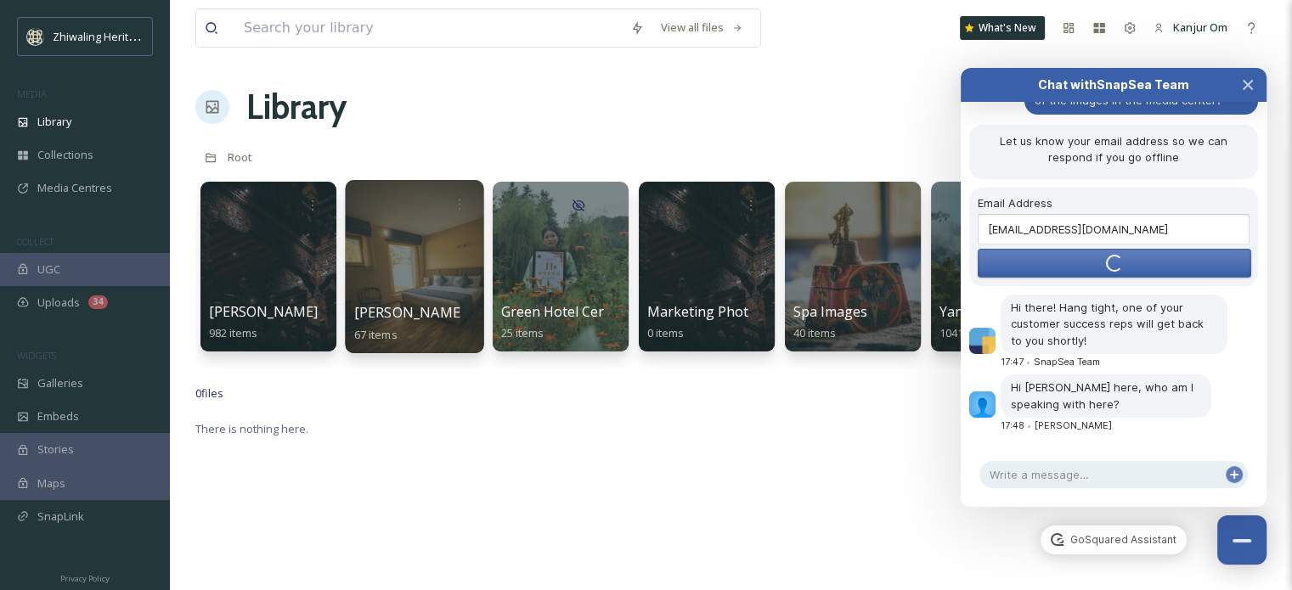
click at [417, 267] on div at bounding box center [414, 266] width 138 height 173
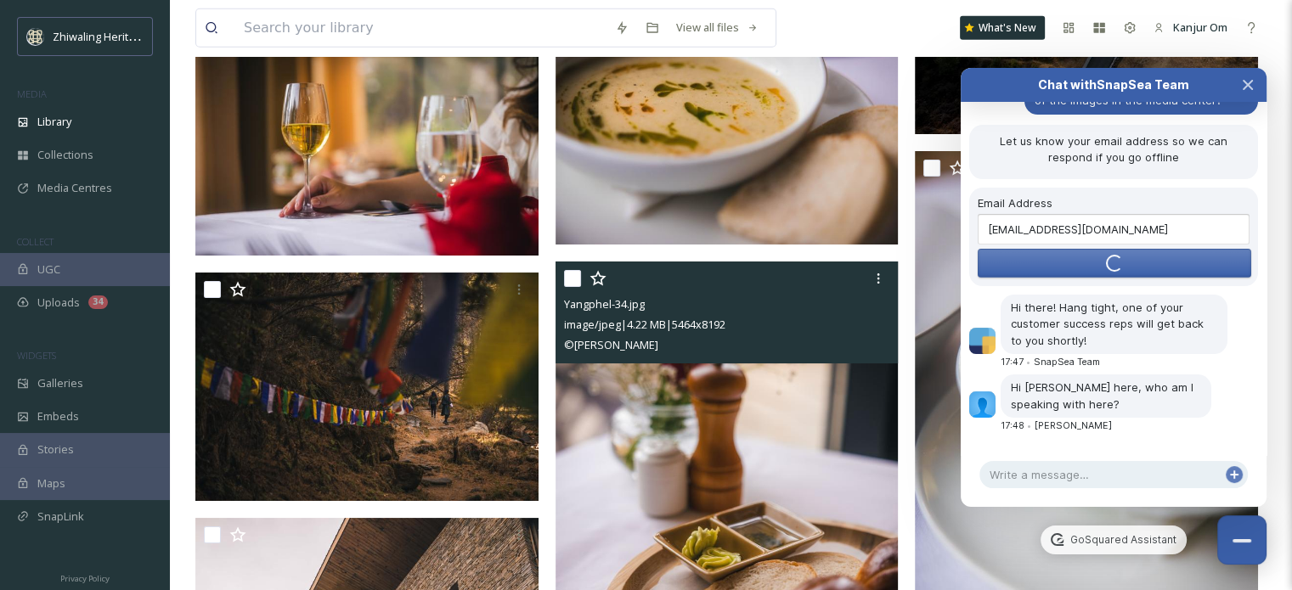
scroll to position [5095, 0]
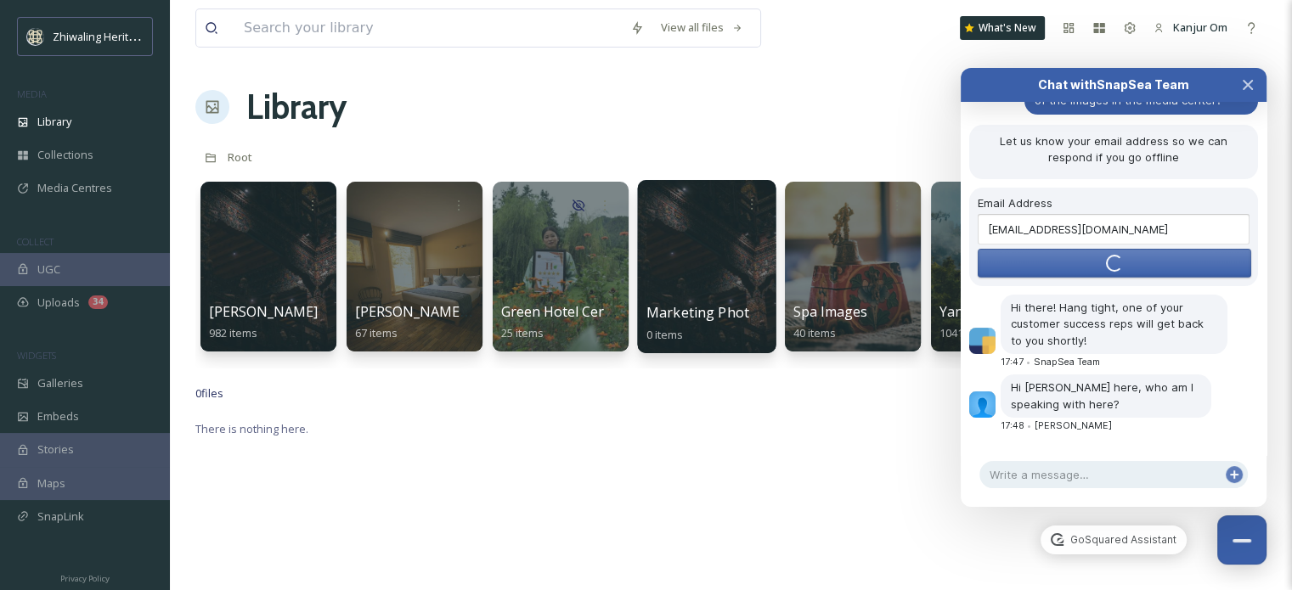
click at [699, 283] on div at bounding box center [706, 266] width 138 height 173
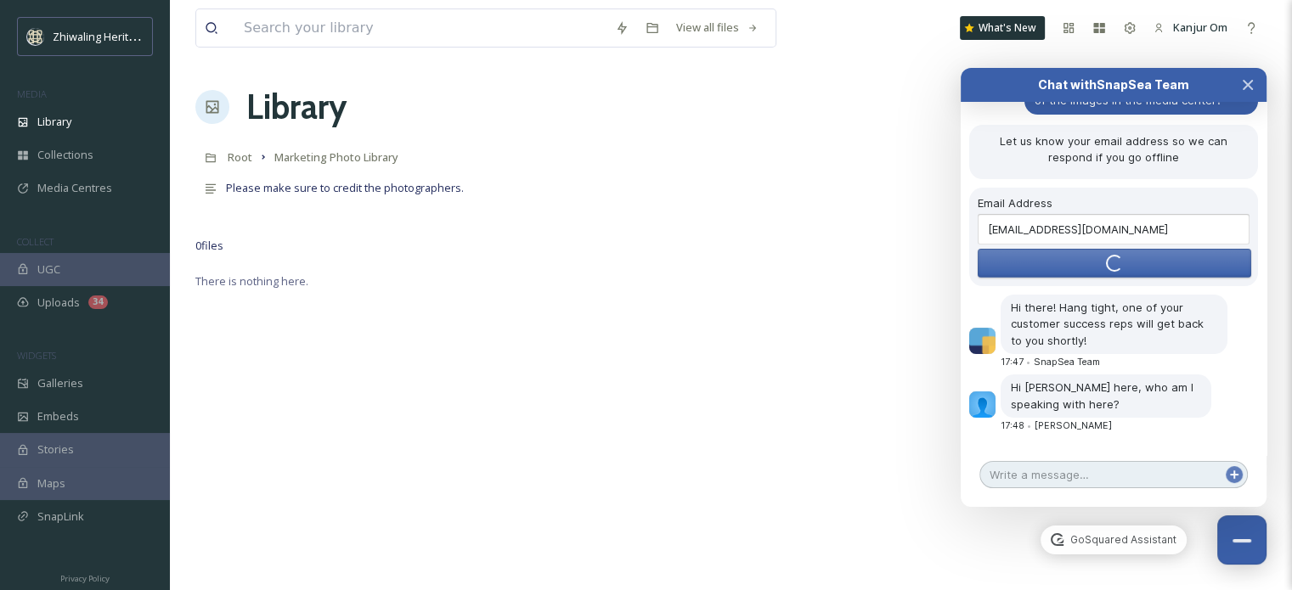
click at [1063, 476] on textarea at bounding box center [1113, 474] width 268 height 27
type textarea "Kanjur"
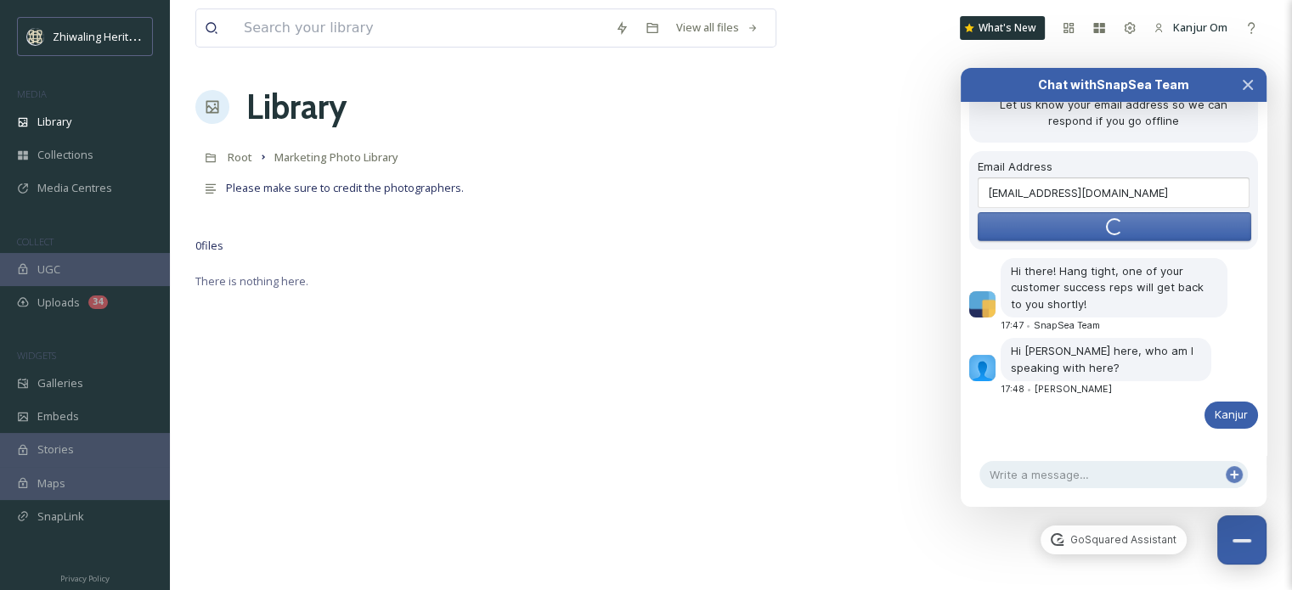
click at [451, 238] on div "0 file s Filters Date Created Select all" at bounding box center [730, 245] width 1071 height 33
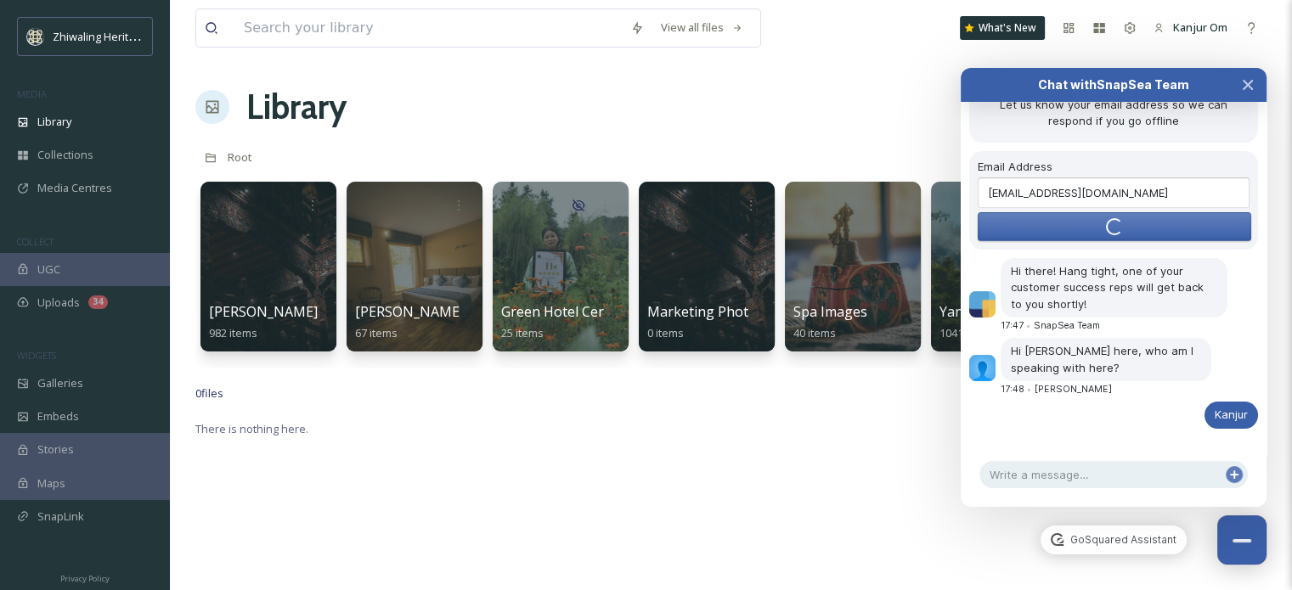
click at [832, 121] on div "Library Organise New" at bounding box center [730, 107] width 1071 height 51
click at [1245, 83] on icon "Close Chat" at bounding box center [1247, 85] width 8 height 8
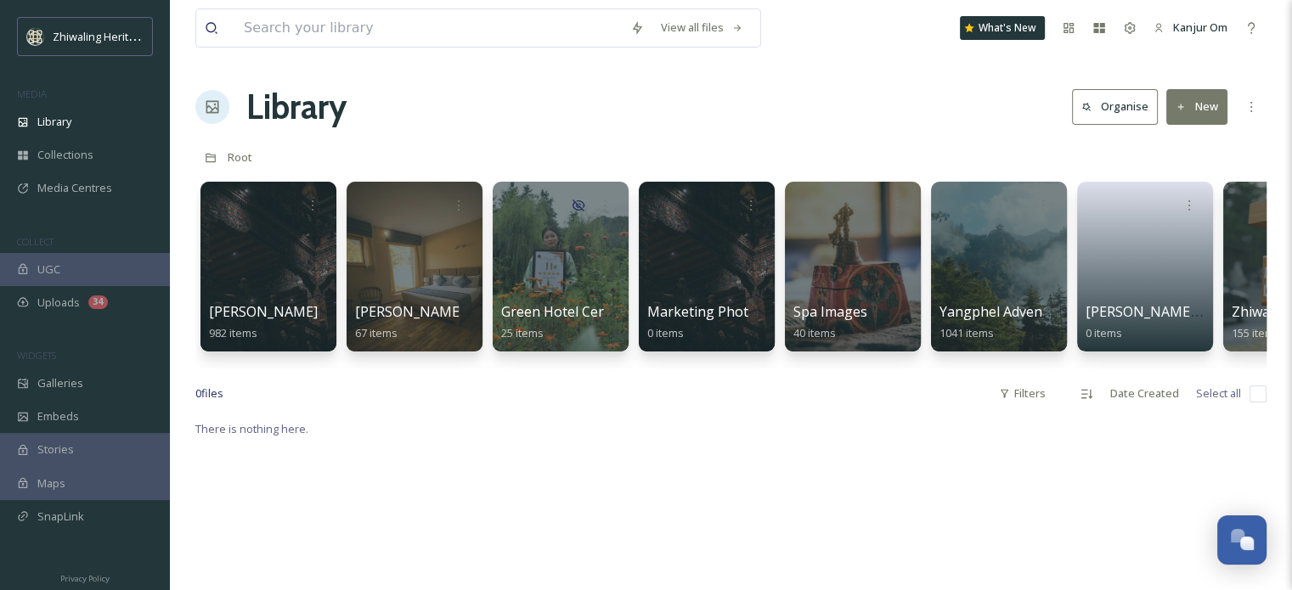
click at [613, 427] on div "View all files What's New Kanjur Om Library Organise New Root Your Selections T…" at bounding box center [731, 504] width 1122 height 1009
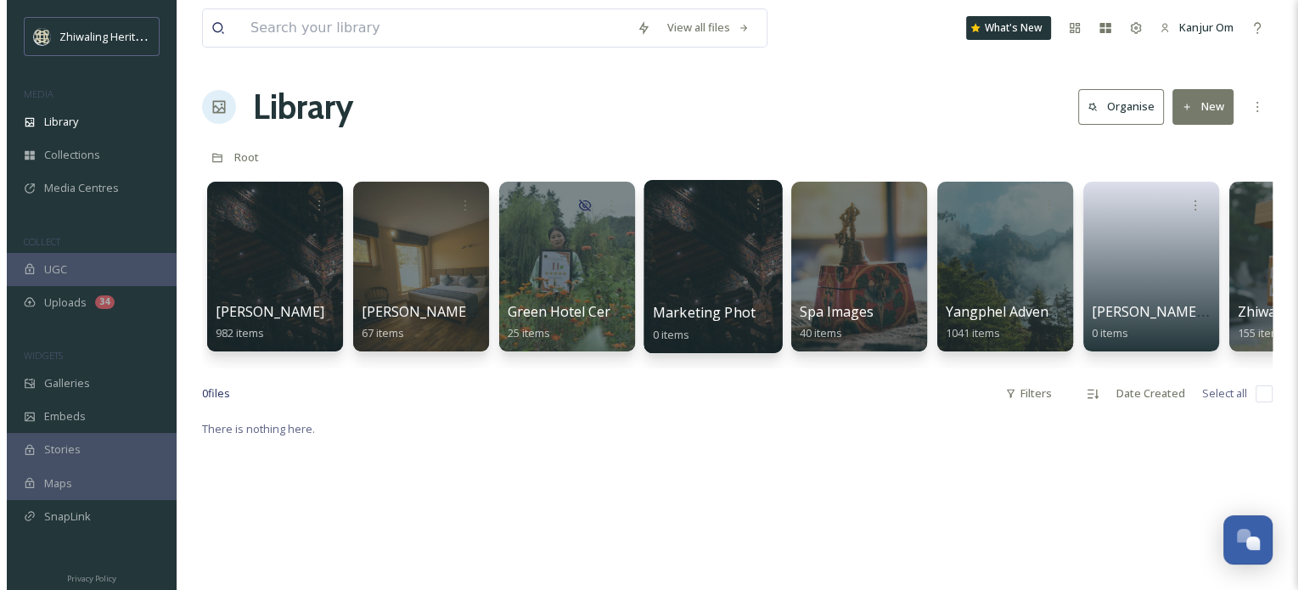
scroll to position [227, 0]
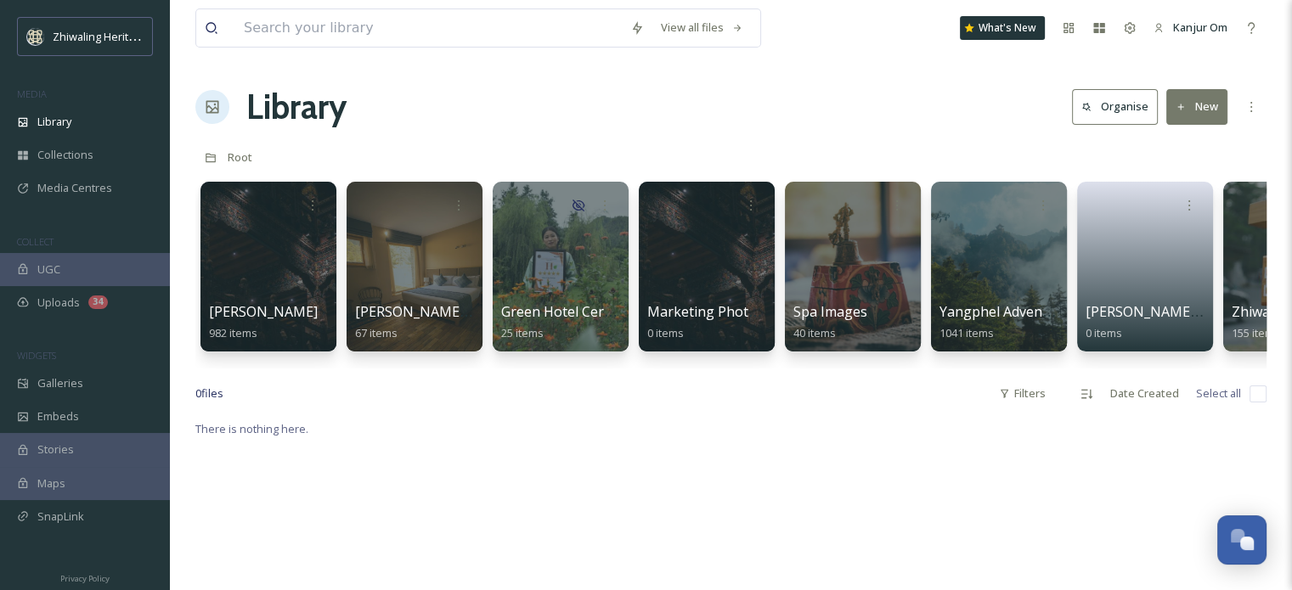
click at [692, 262] on div at bounding box center [706, 266] width 138 height 173
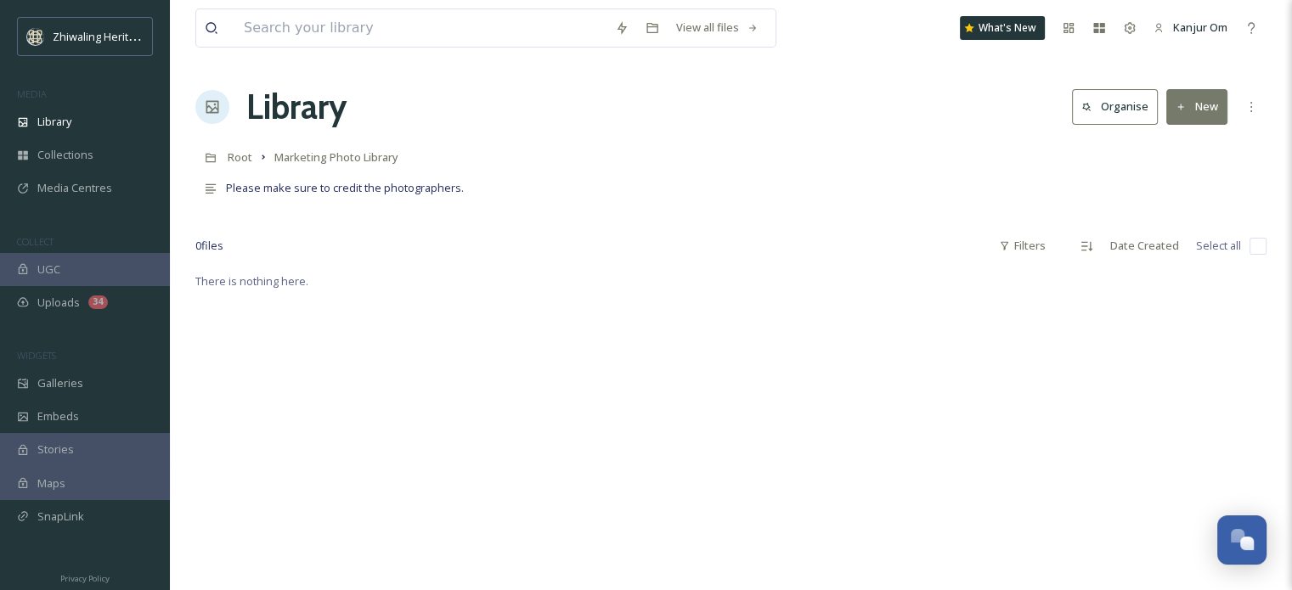
scroll to position [227, 0]
click at [41, 132] on div "Library" at bounding box center [85, 121] width 170 height 33
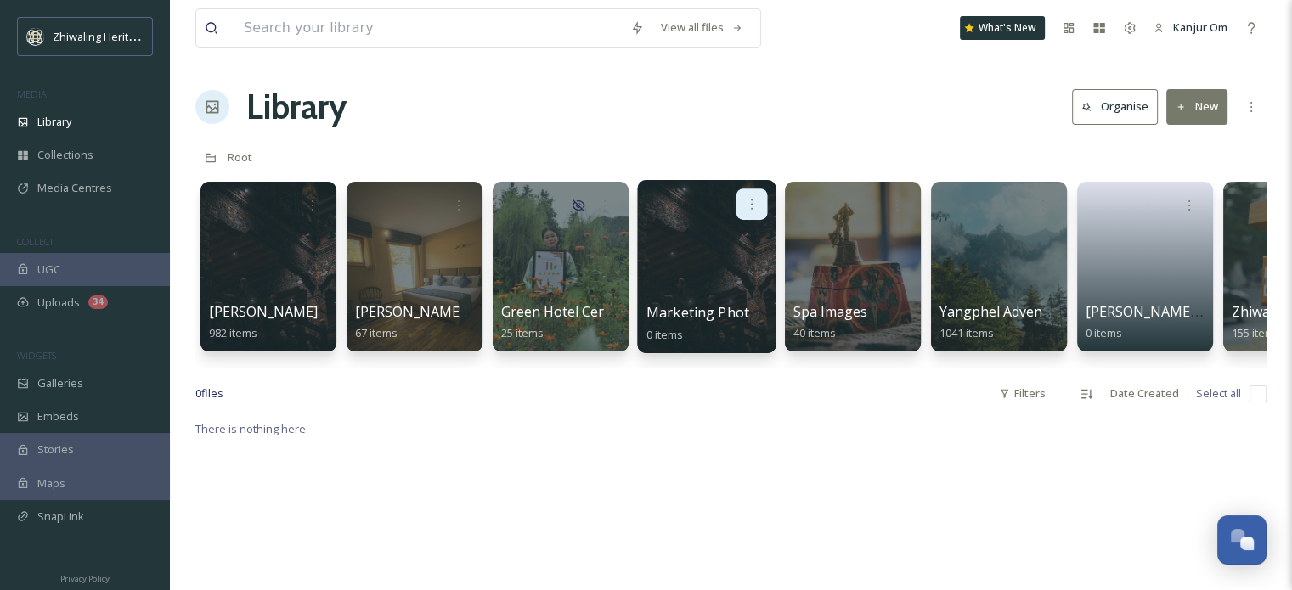
scroll to position [195, 0]
click at [751, 208] on icon at bounding box center [752, 204] width 2 height 10
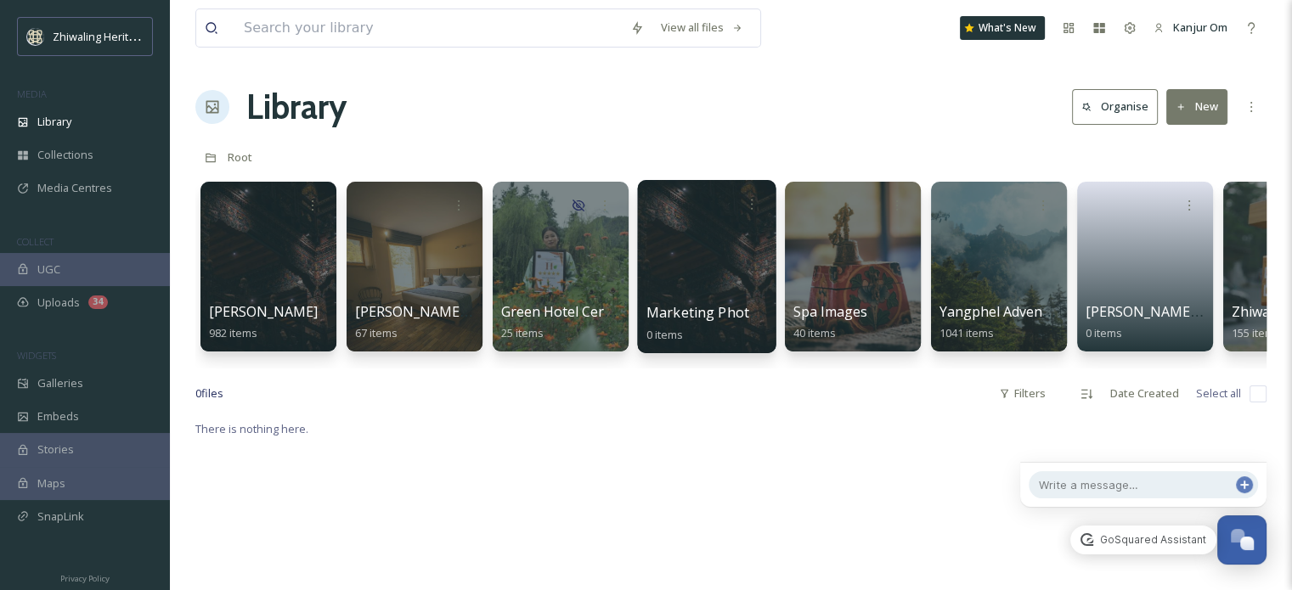
scroll to position [275, 0]
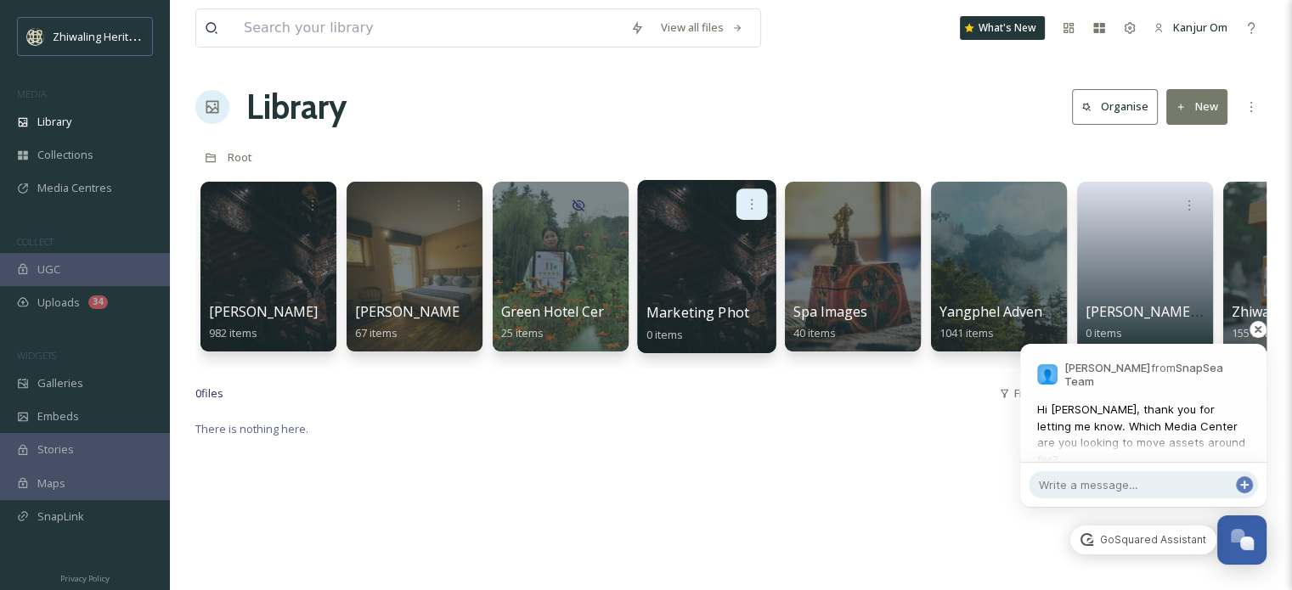
click at [751, 206] on icon at bounding box center [752, 204] width 14 height 14
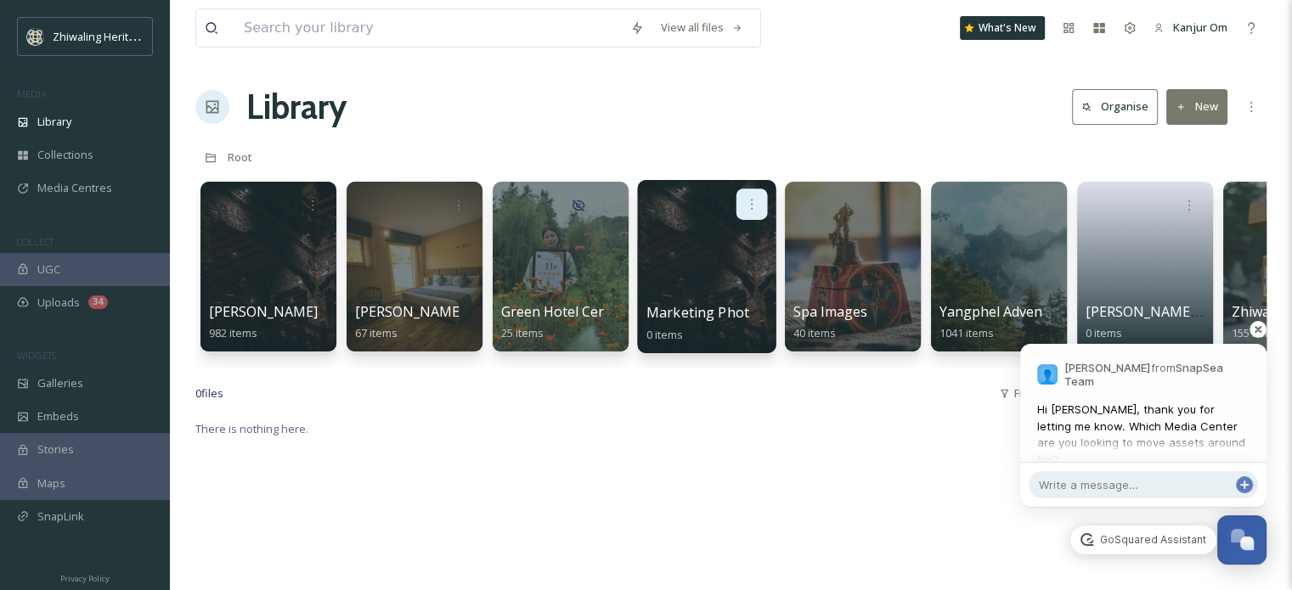
click at [755, 200] on icon at bounding box center [752, 204] width 14 height 14
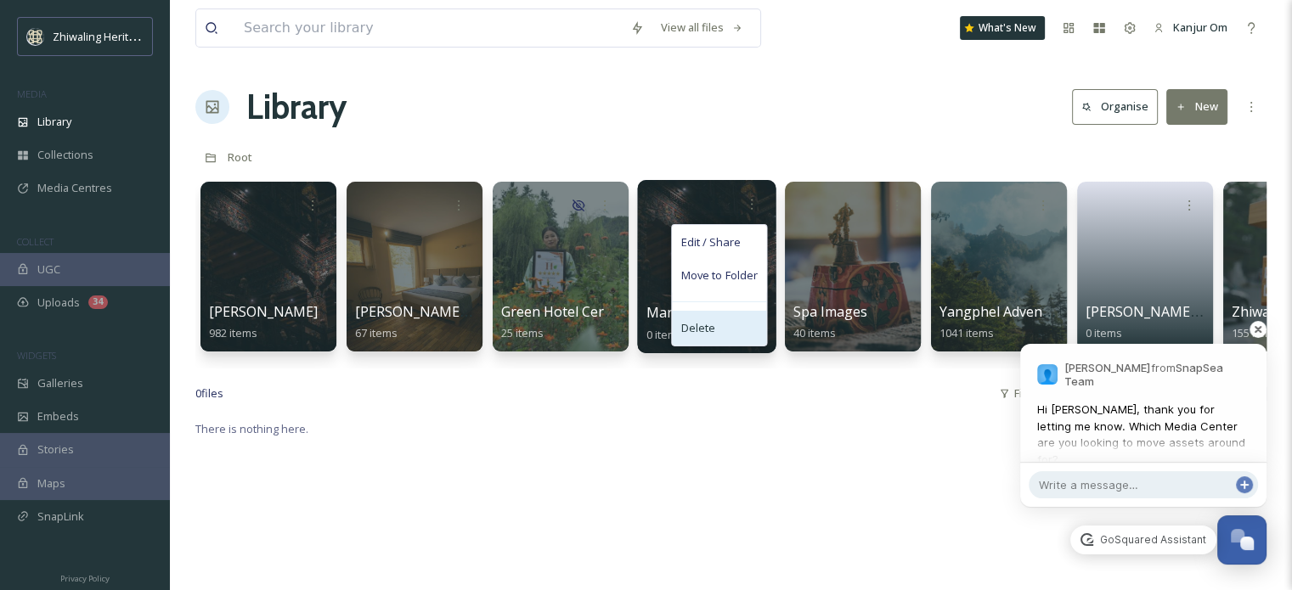
click at [712, 327] on span "Delete" at bounding box center [697, 328] width 35 height 17
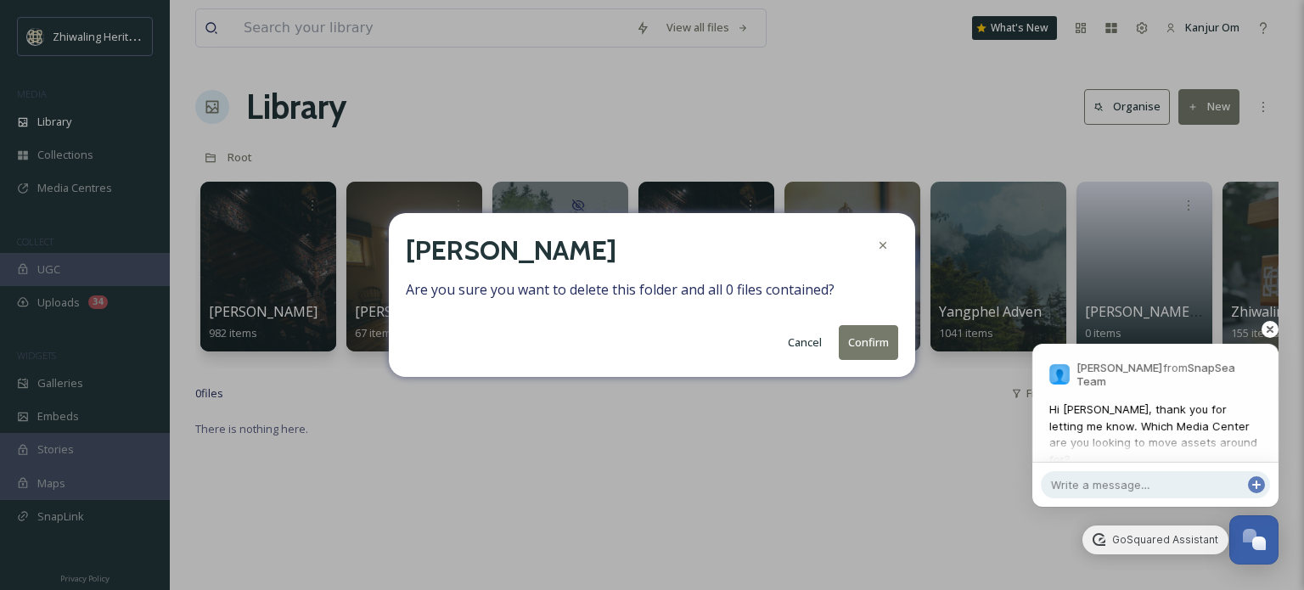
click at [864, 342] on button "Confirm" at bounding box center [868, 342] width 59 height 35
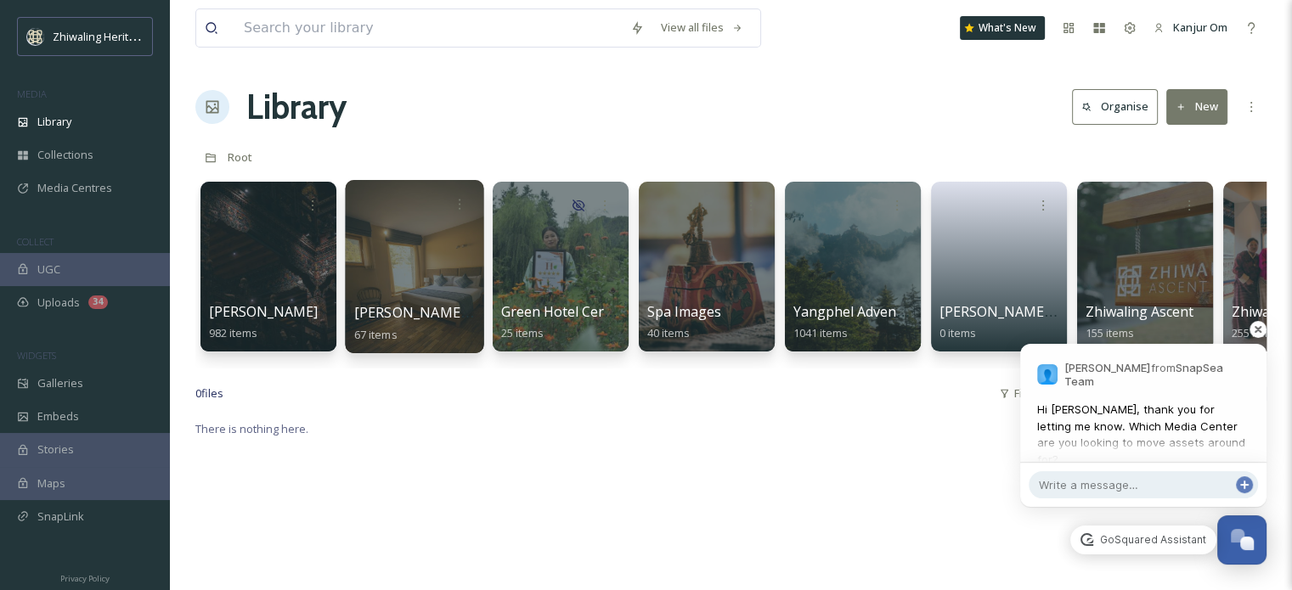
scroll to position [306, 0]
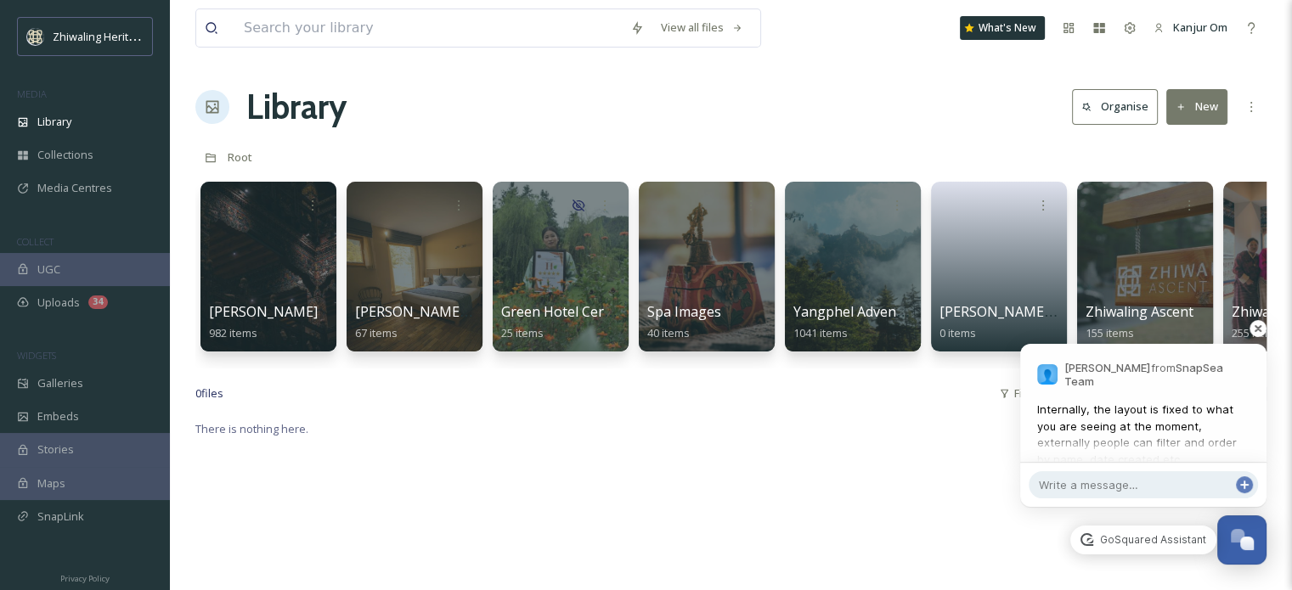
scroll to position [385, 0]
click at [1211, 113] on button "New" at bounding box center [1196, 106] width 61 height 35
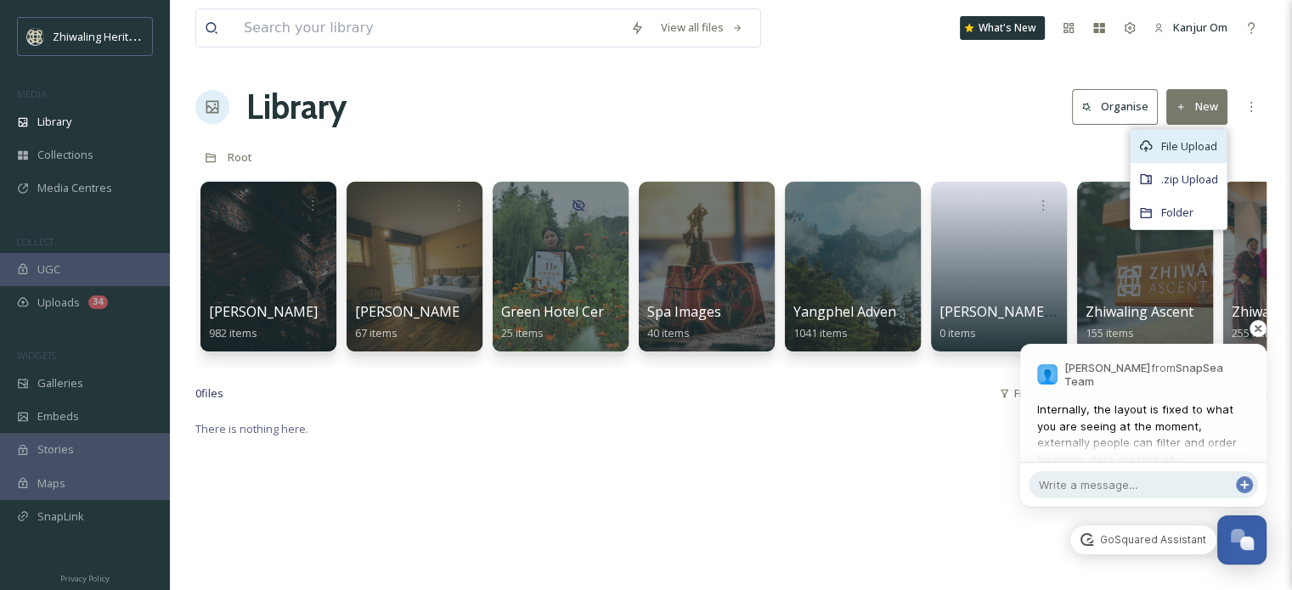
scroll to position [354, 0]
click at [1188, 414] on span "Internally, the layout is fixed to what you are seeing at the moment, externall…" at bounding box center [1143, 435] width 212 height 66
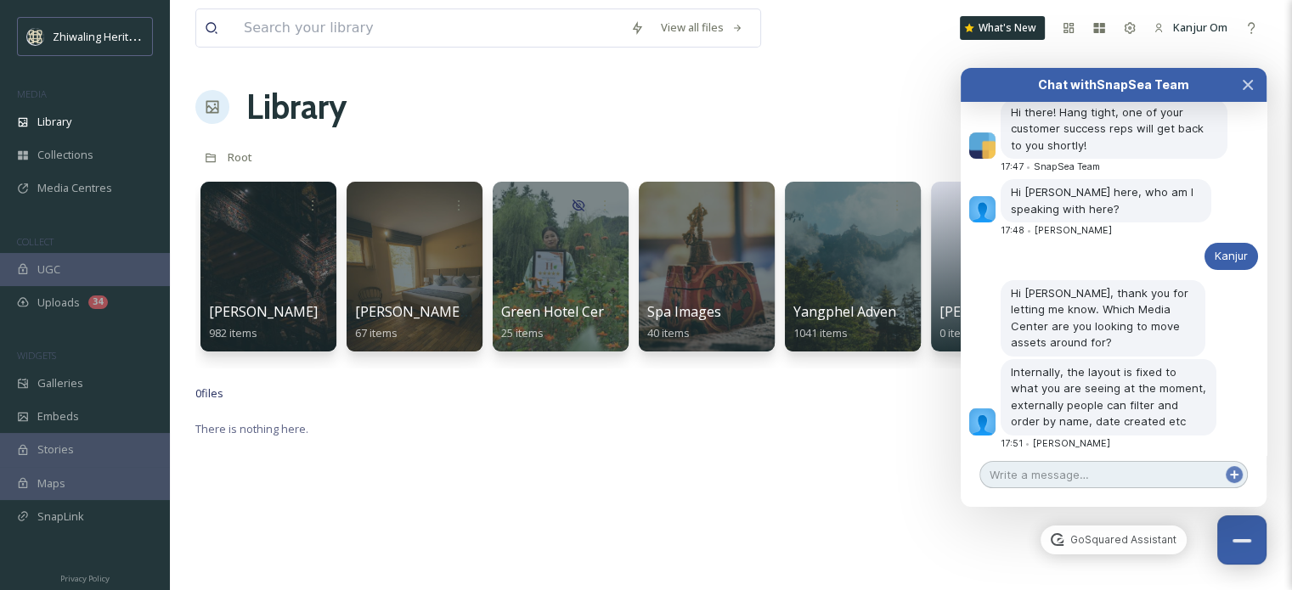
scroll to position [355, 0]
click at [1108, 478] on textarea at bounding box center [1113, 474] width 268 height 27
click at [1243, 81] on icon "Close Chat" at bounding box center [1247, 85] width 8 height 8
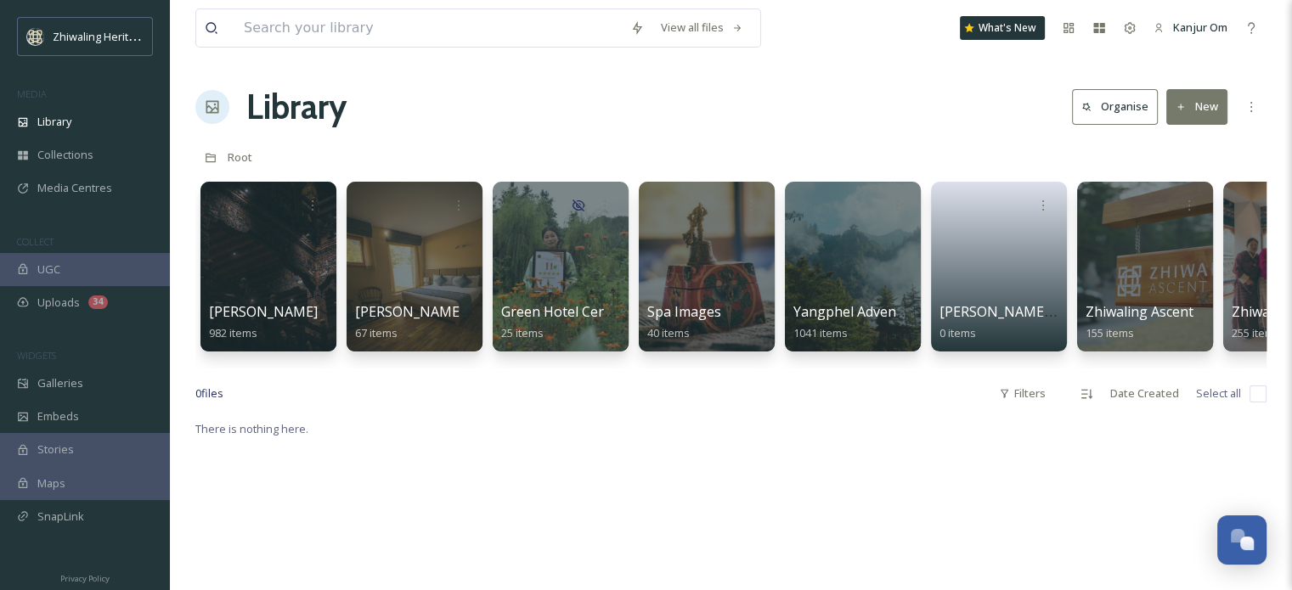
click at [688, 97] on div "Library Organise New" at bounding box center [730, 107] width 1071 height 51
click at [112, 177] on div "Media Centres" at bounding box center [85, 188] width 170 height 33
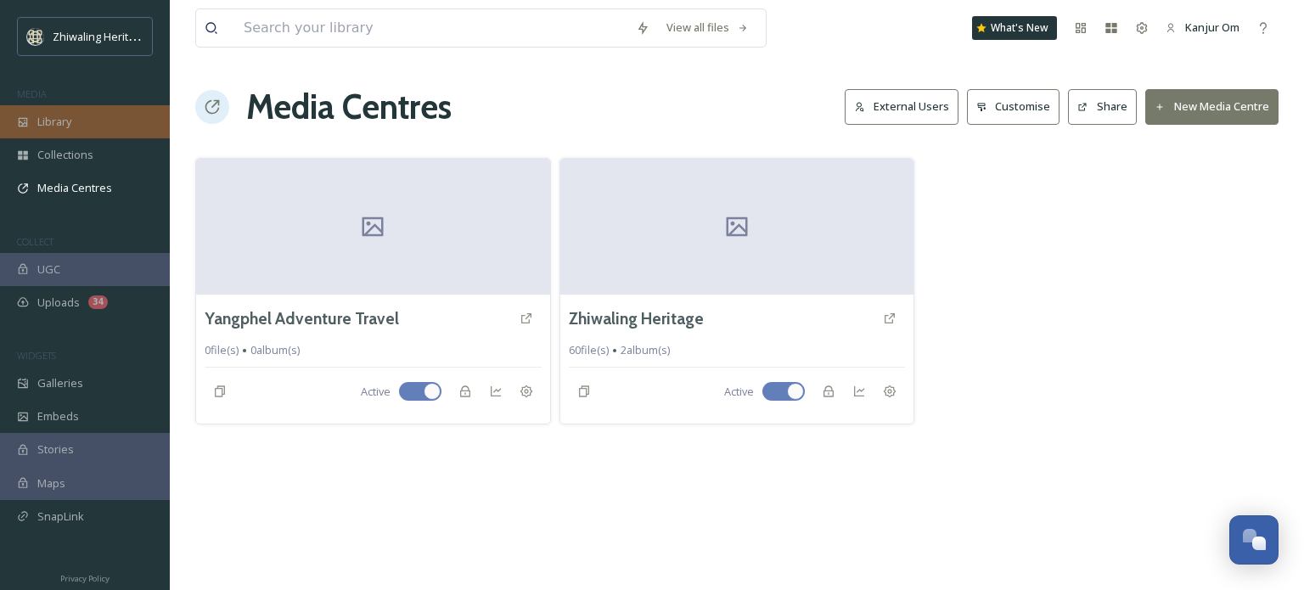
click at [110, 121] on div "Library" at bounding box center [85, 121] width 170 height 33
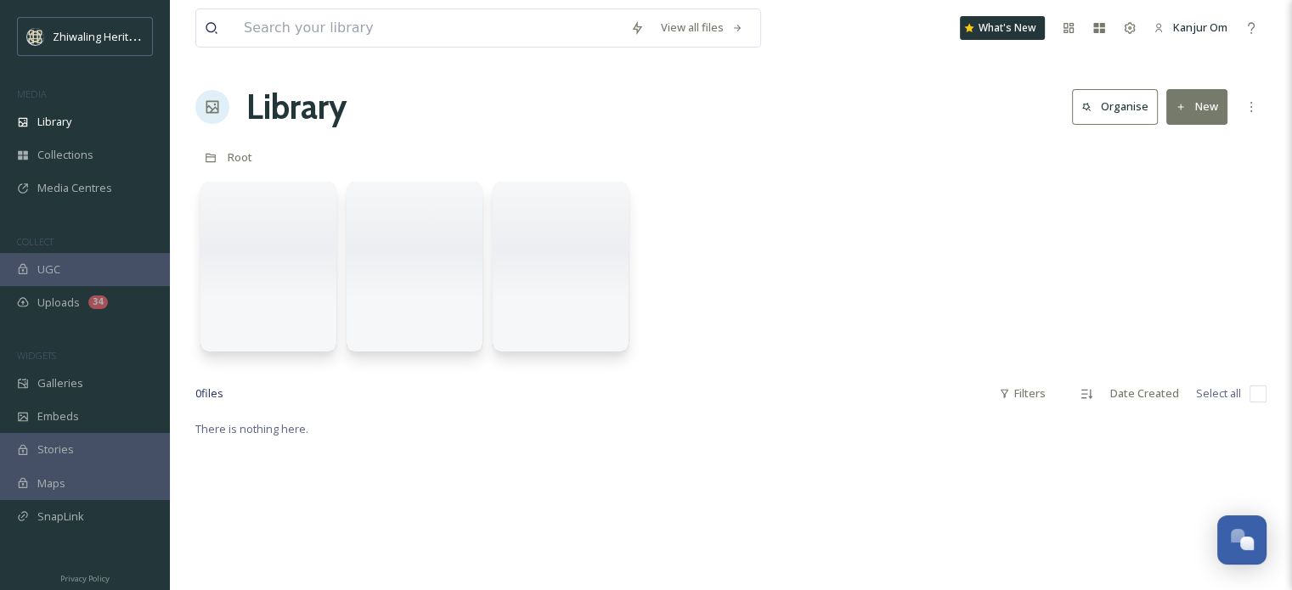
click at [896, 218] on div at bounding box center [730, 270] width 1071 height 195
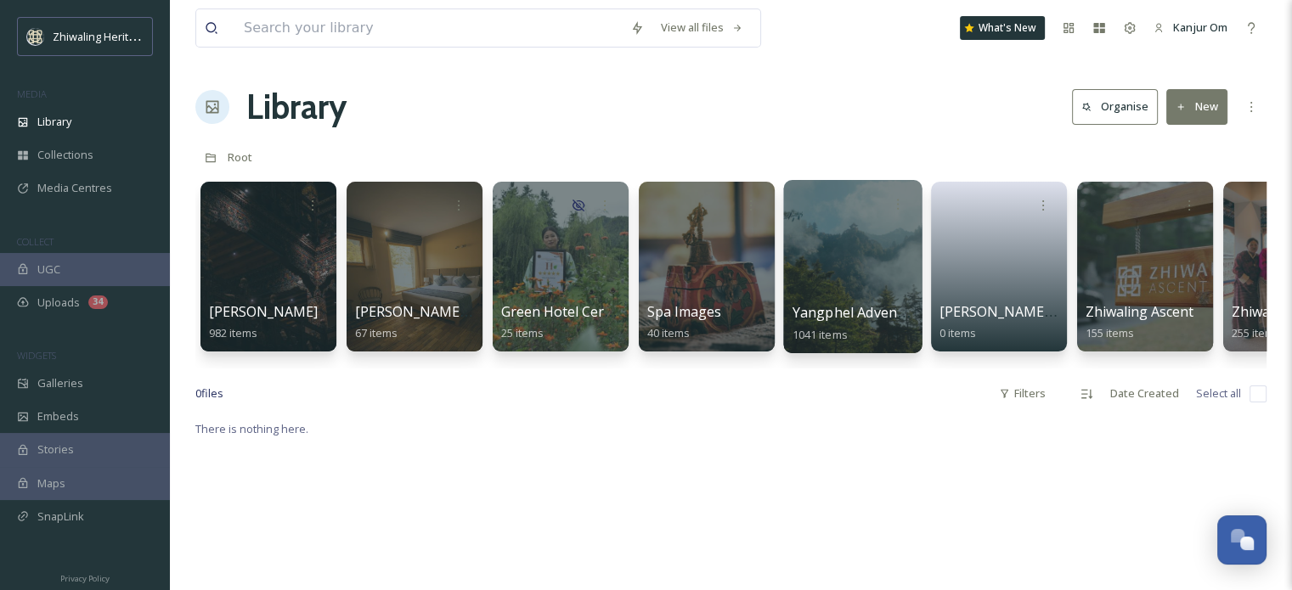
click at [849, 324] on div "Yangphel Adventure Travel 1041 items" at bounding box center [852, 323] width 121 height 42
click at [841, 292] on div at bounding box center [852, 266] width 138 height 173
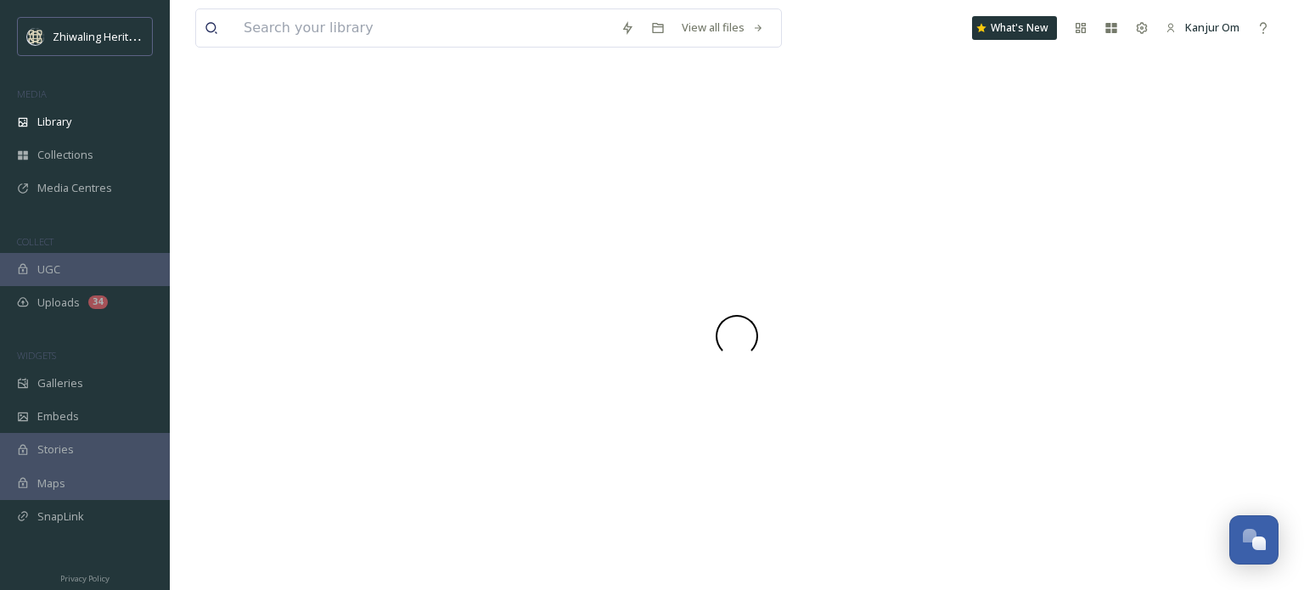
click at [841, 292] on div at bounding box center [736, 336] width 1083 height 509
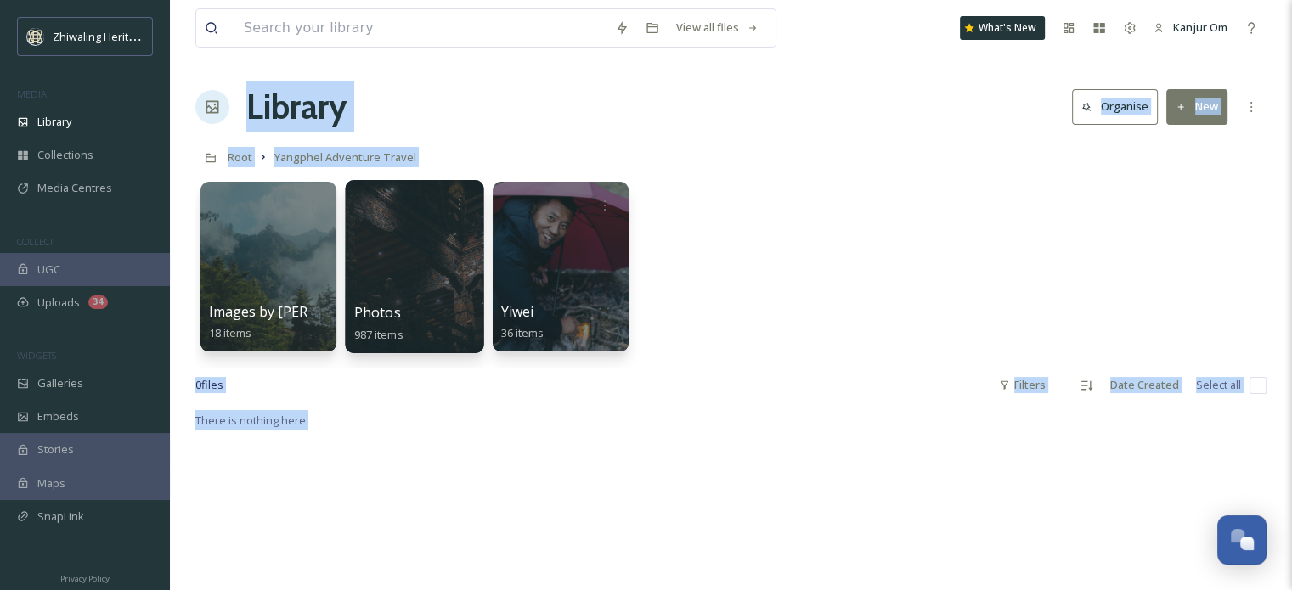
click at [431, 272] on div at bounding box center [414, 266] width 138 height 173
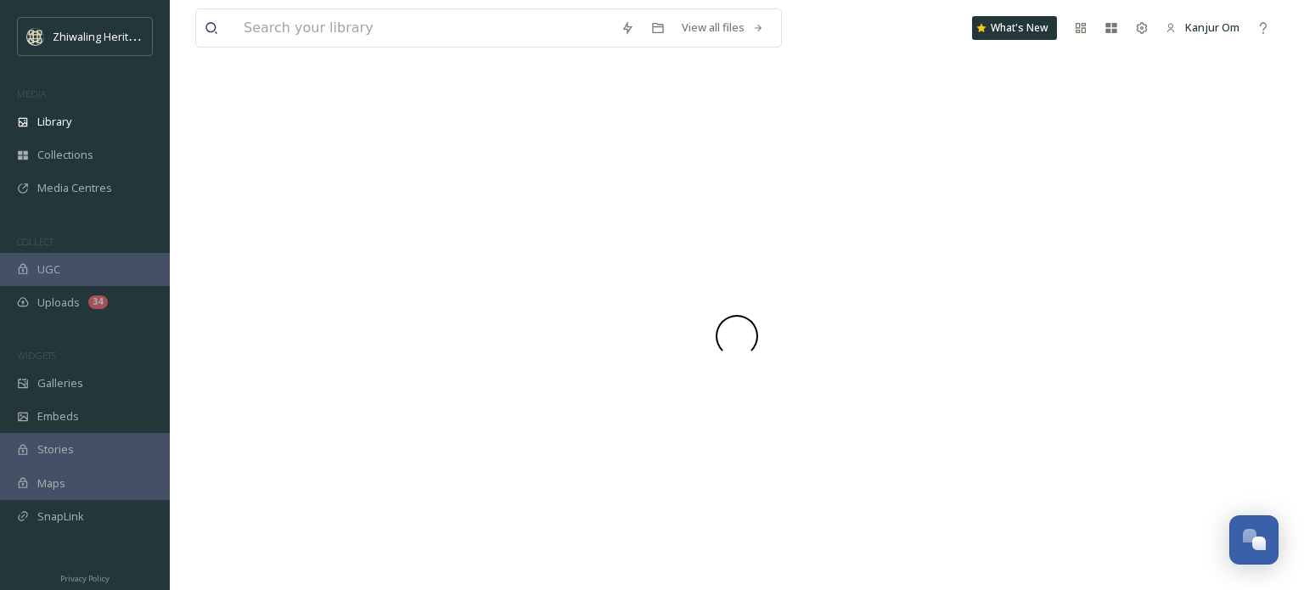
click at [431, 272] on div at bounding box center [736, 336] width 1083 height 509
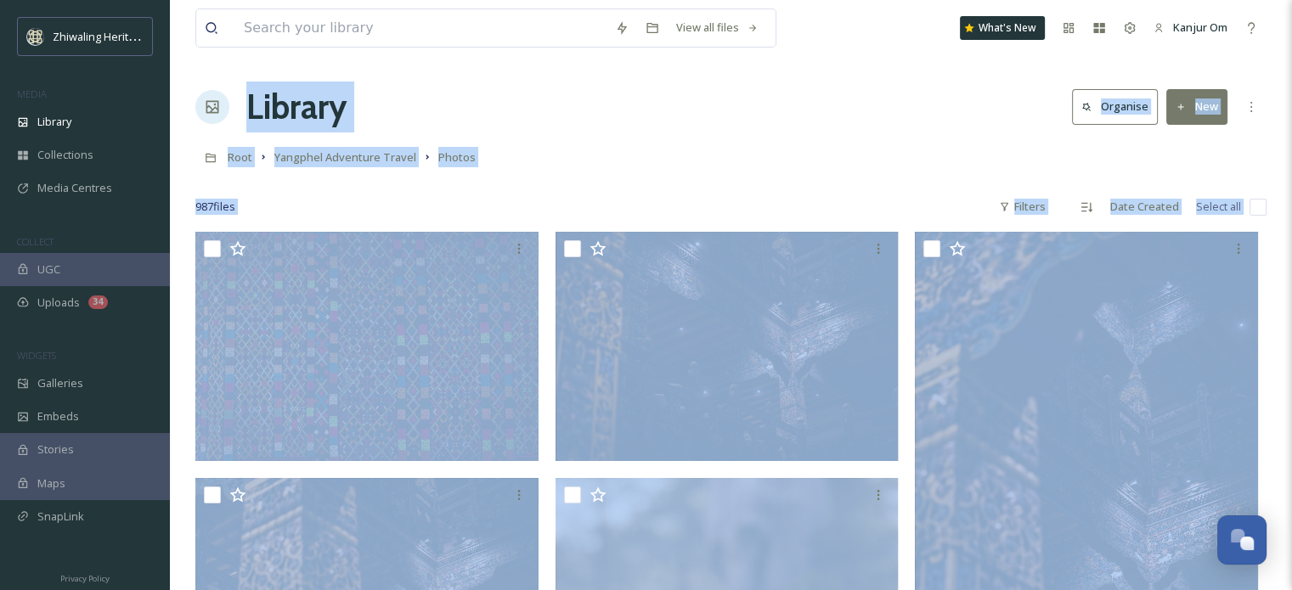
click at [648, 183] on div at bounding box center [730, 181] width 1071 height 17
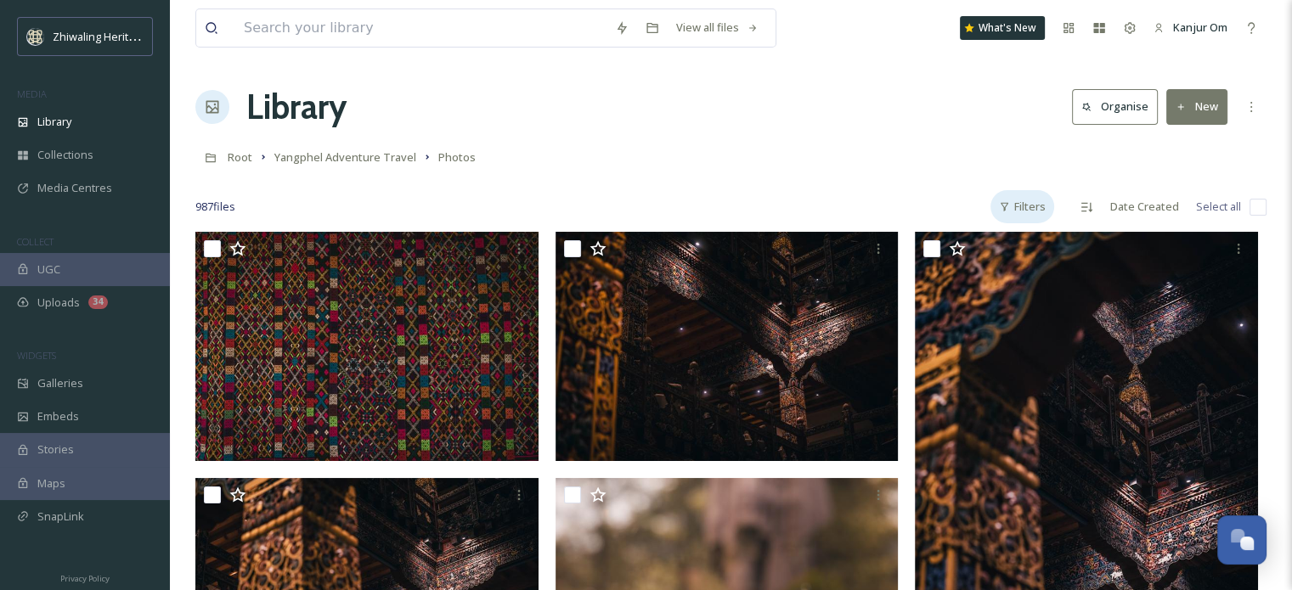
click at [1039, 210] on div "Filters" at bounding box center [1022, 206] width 64 height 33
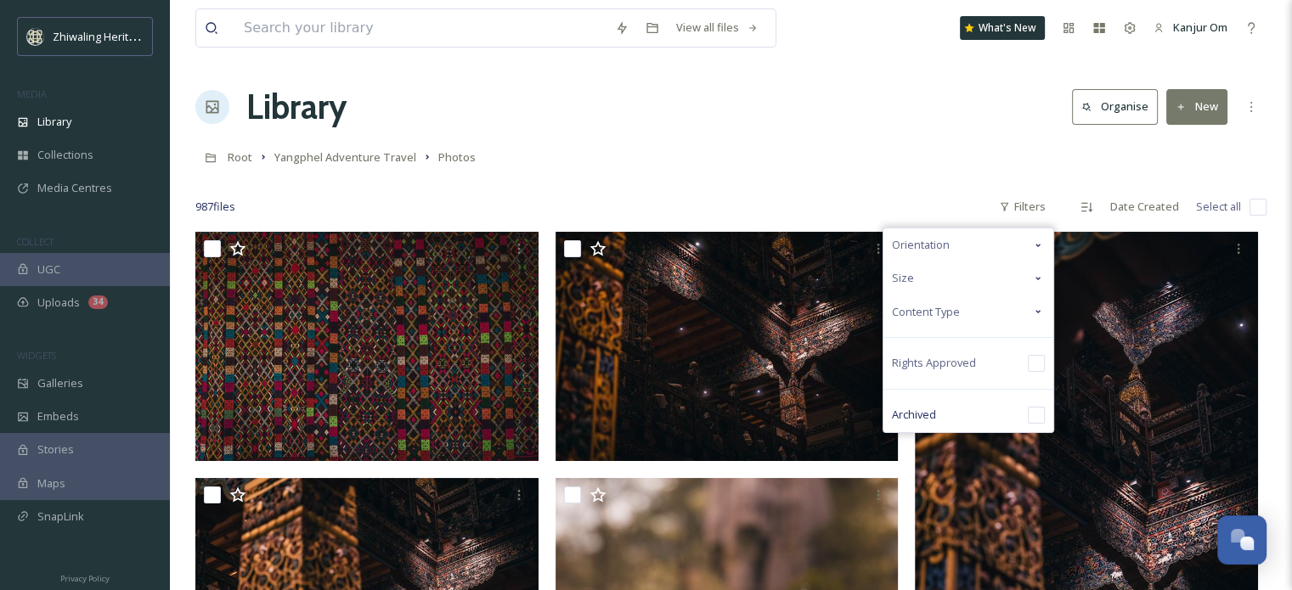
click at [1038, 244] on icon at bounding box center [1037, 245] width 5 height 3
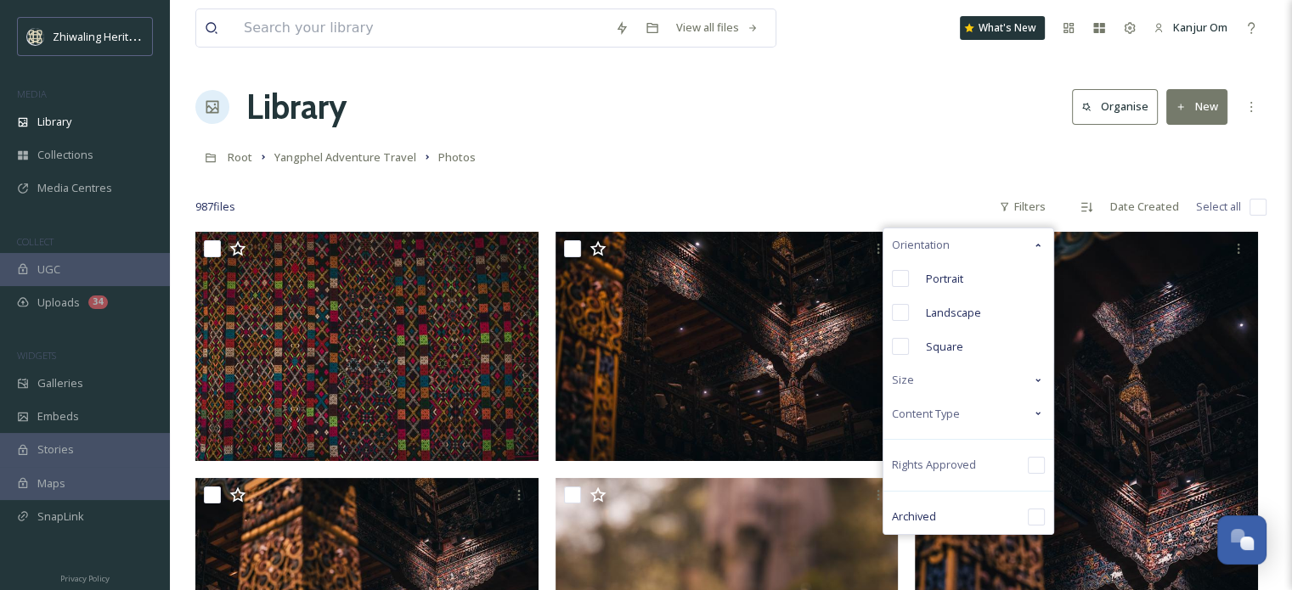
click at [1044, 407] on icon at bounding box center [1038, 414] width 14 height 14
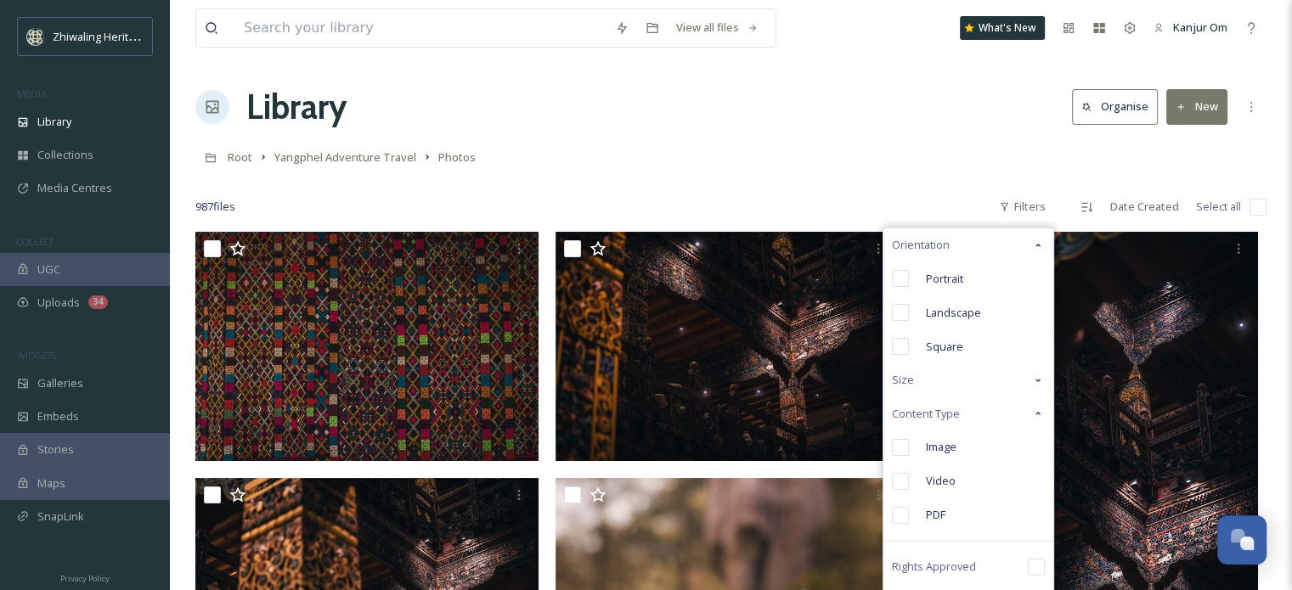
click at [1033, 369] on div "Size" at bounding box center [968, 379] width 170 height 33
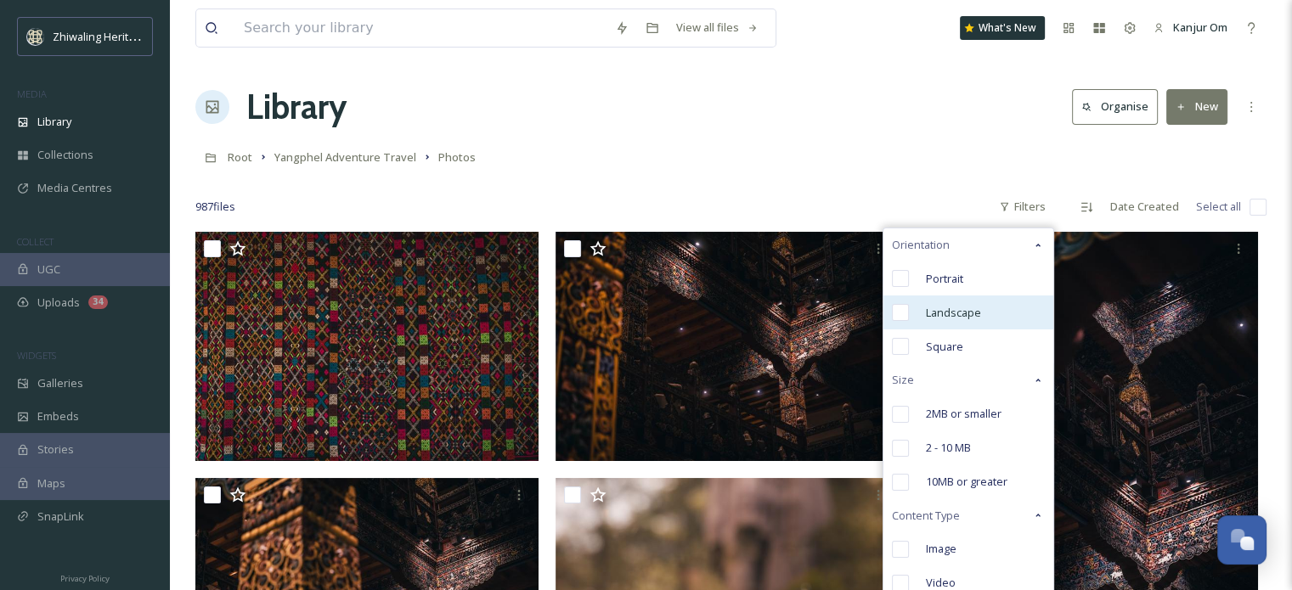
click at [1011, 327] on div "Landscape" at bounding box center [968, 312] width 170 height 34
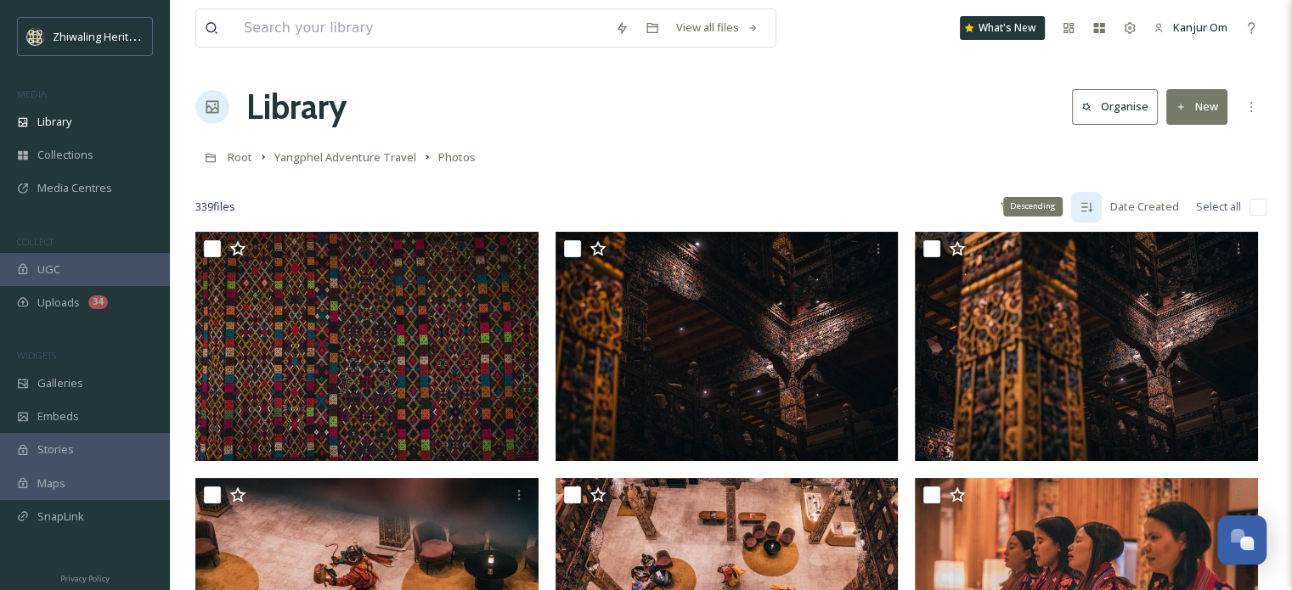
click at [1091, 206] on icon at bounding box center [1086, 206] width 11 height 9
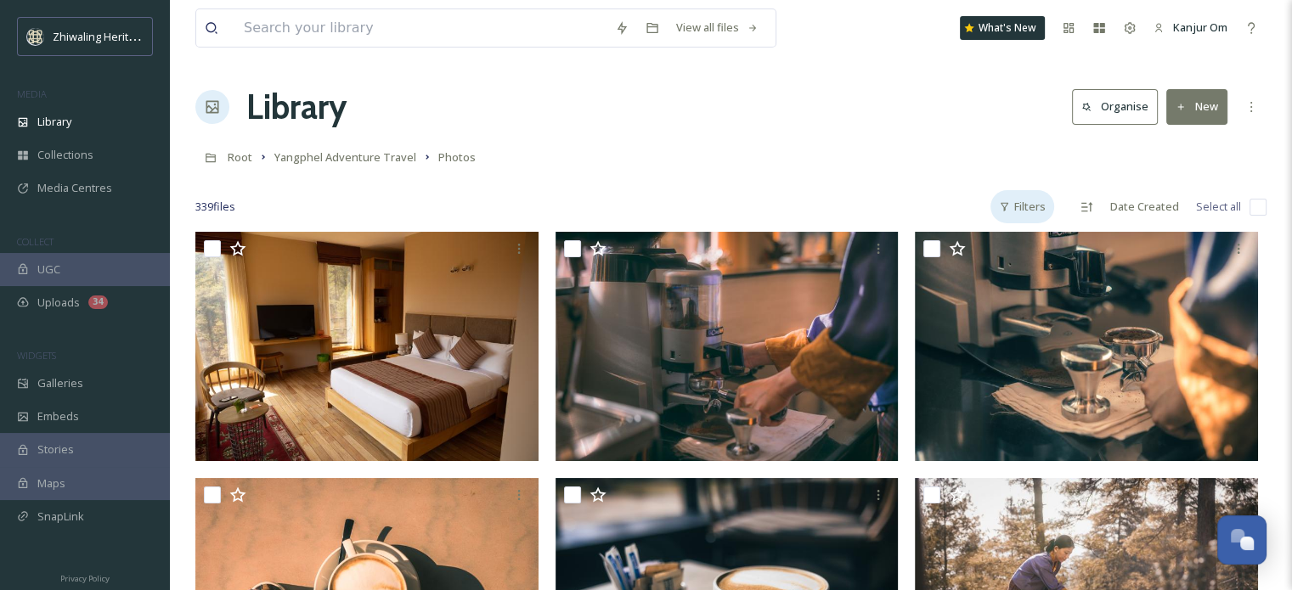
click at [1031, 210] on div "Filters" at bounding box center [1022, 206] width 64 height 33
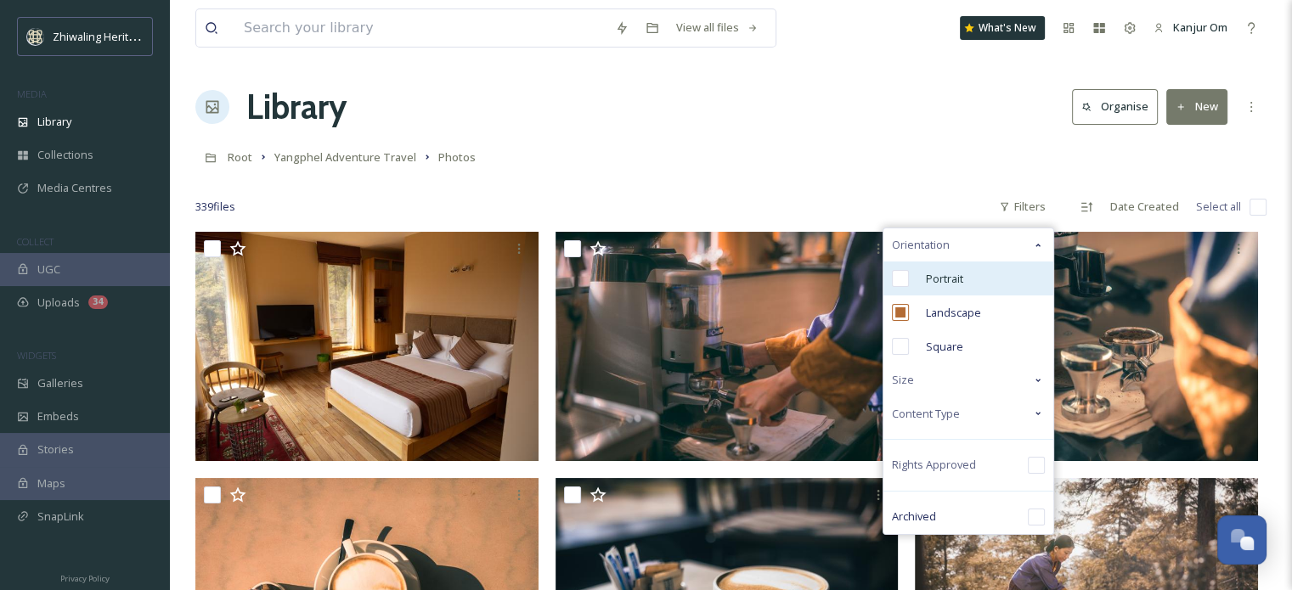
click at [983, 284] on div "Portrait" at bounding box center [968, 279] width 170 height 34
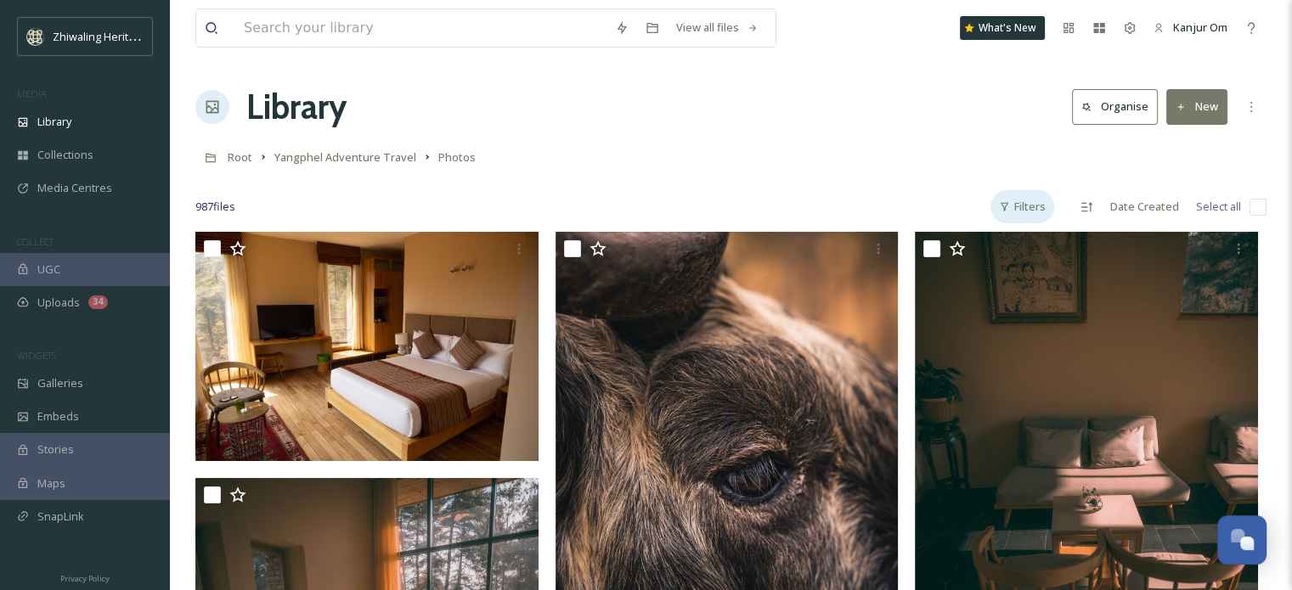
click at [1012, 208] on div "Filters" at bounding box center [1022, 206] width 64 height 33
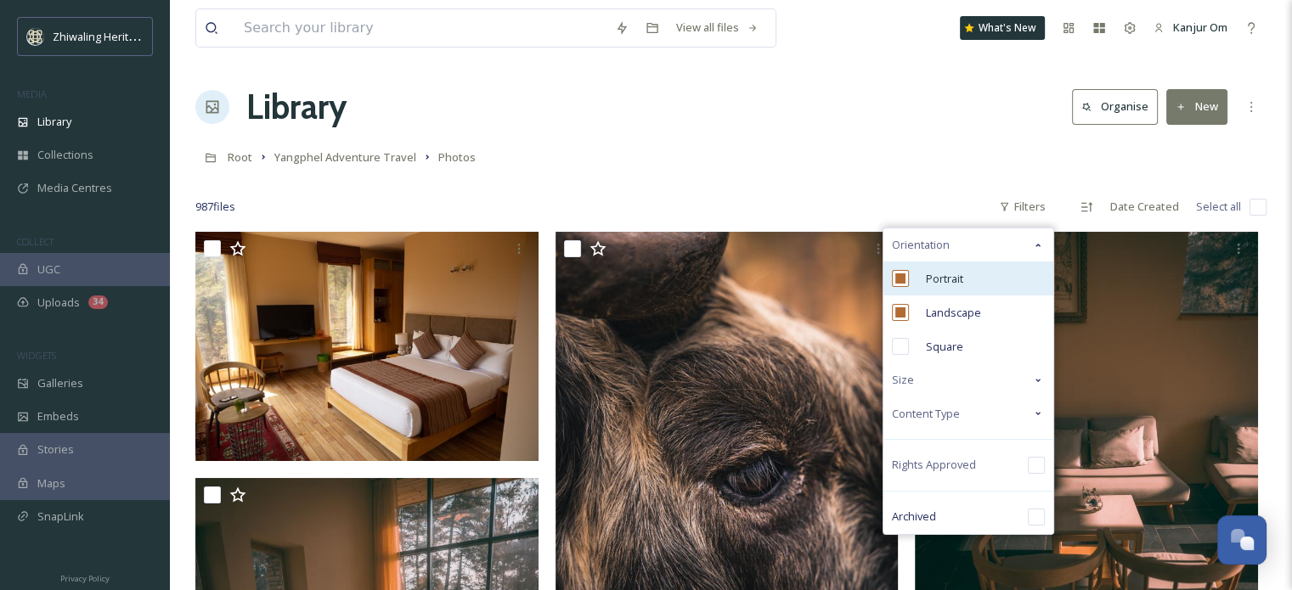
click at [905, 280] on input "checkbox" at bounding box center [900, 278] width 17 height 17
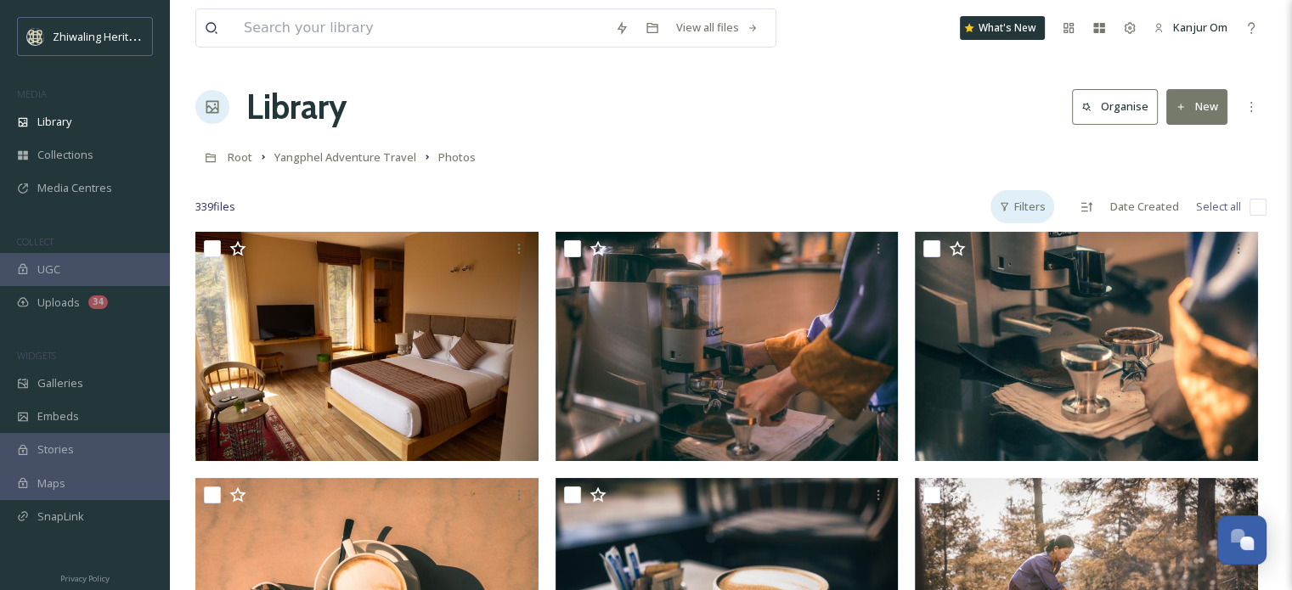
click at [1029, 215] on div "Filters" at bounding box center [1022, 206] width 64 height 33
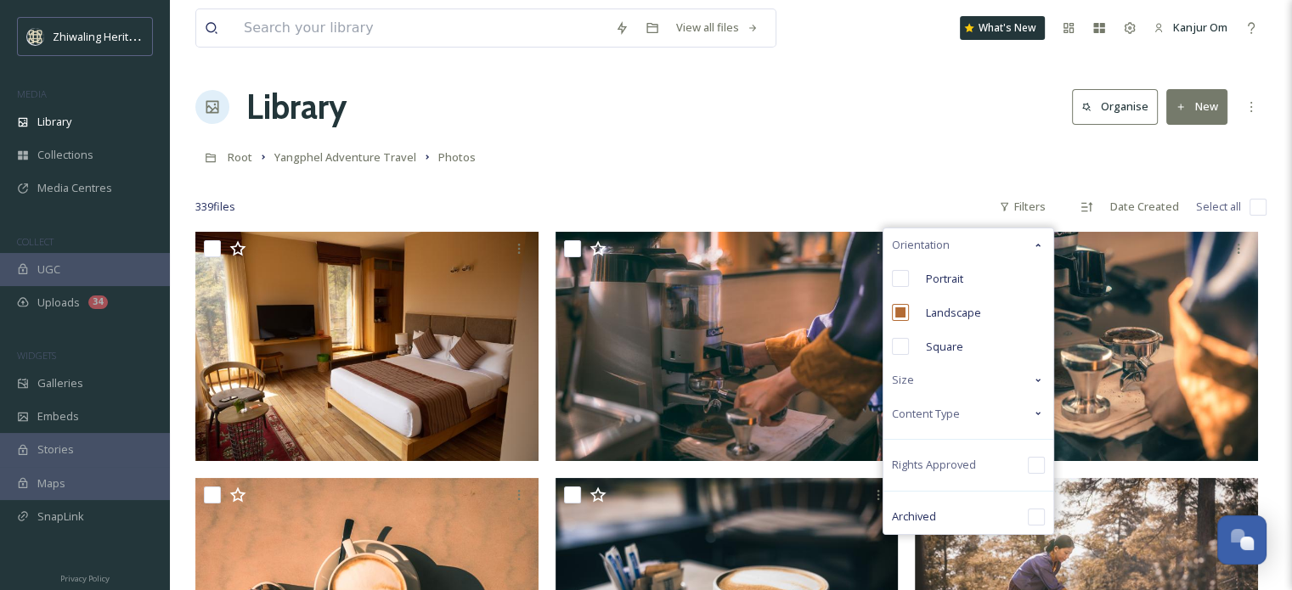
click at [1035, 380] on icon at bounding box center [1038, 381] width 14 height 14
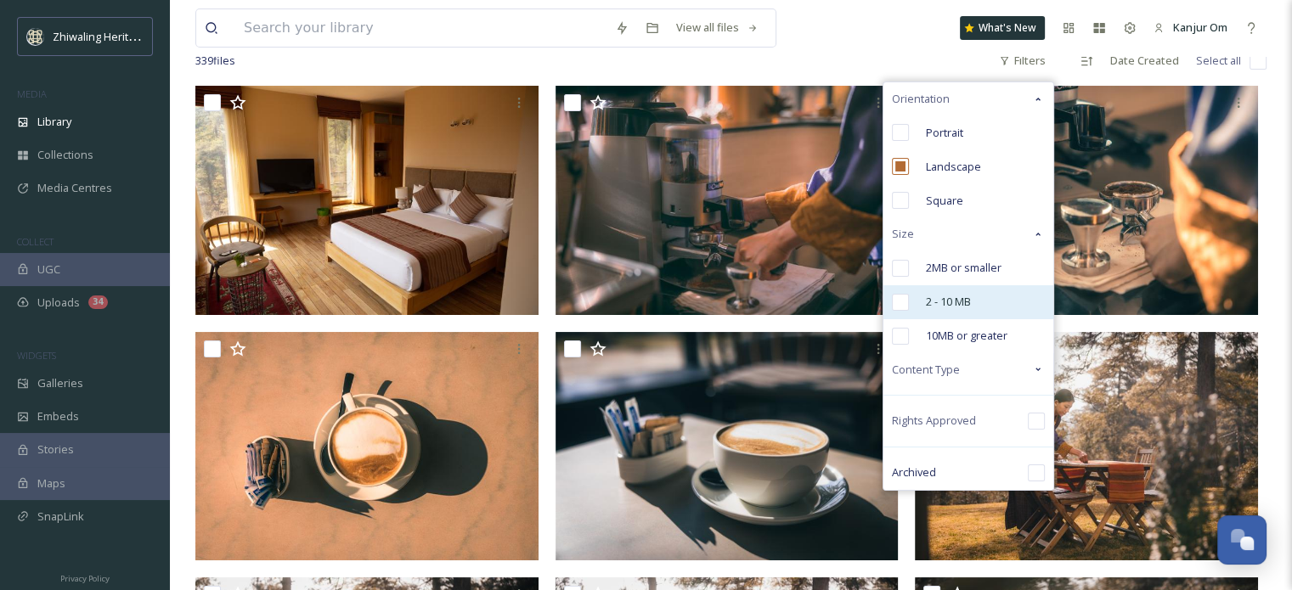
scroll to position [149, 0]
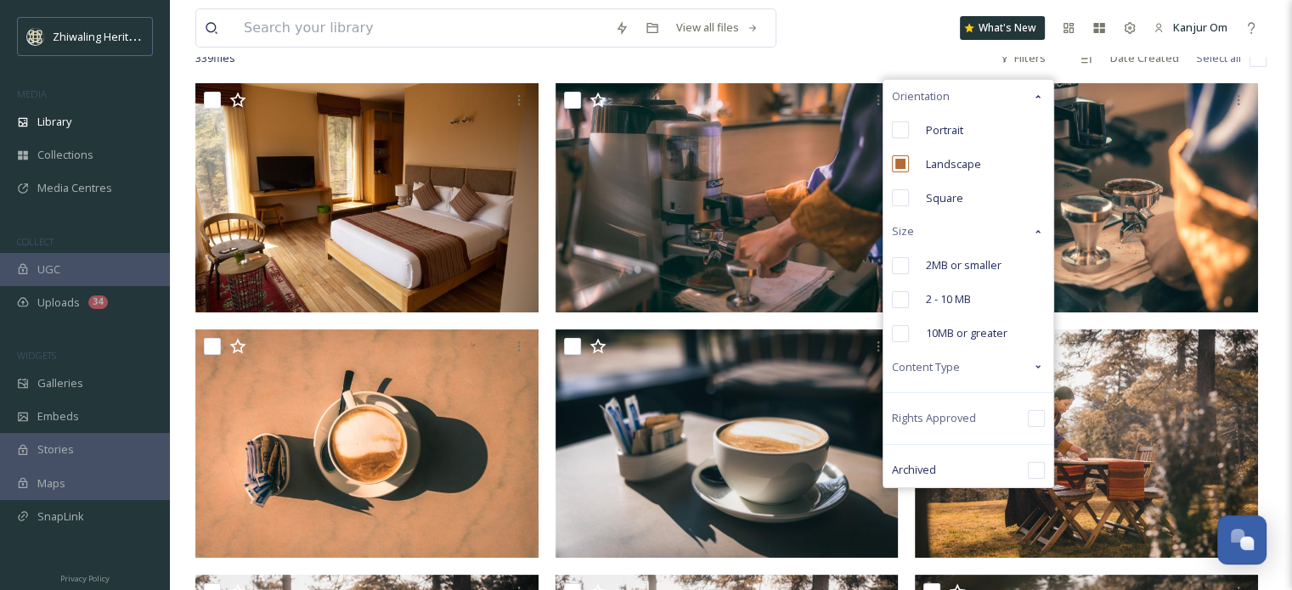
click at [1040, 363] on icon at bounding box center [1038, 367] width 14 height 14
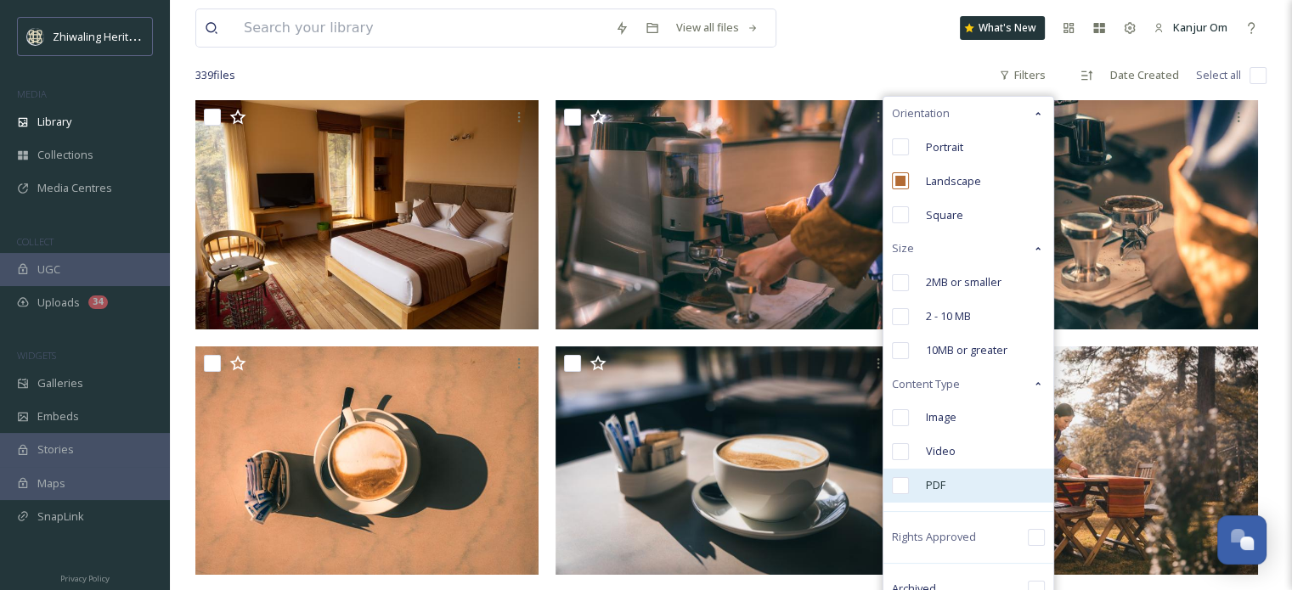
scroll to position [128, 0]
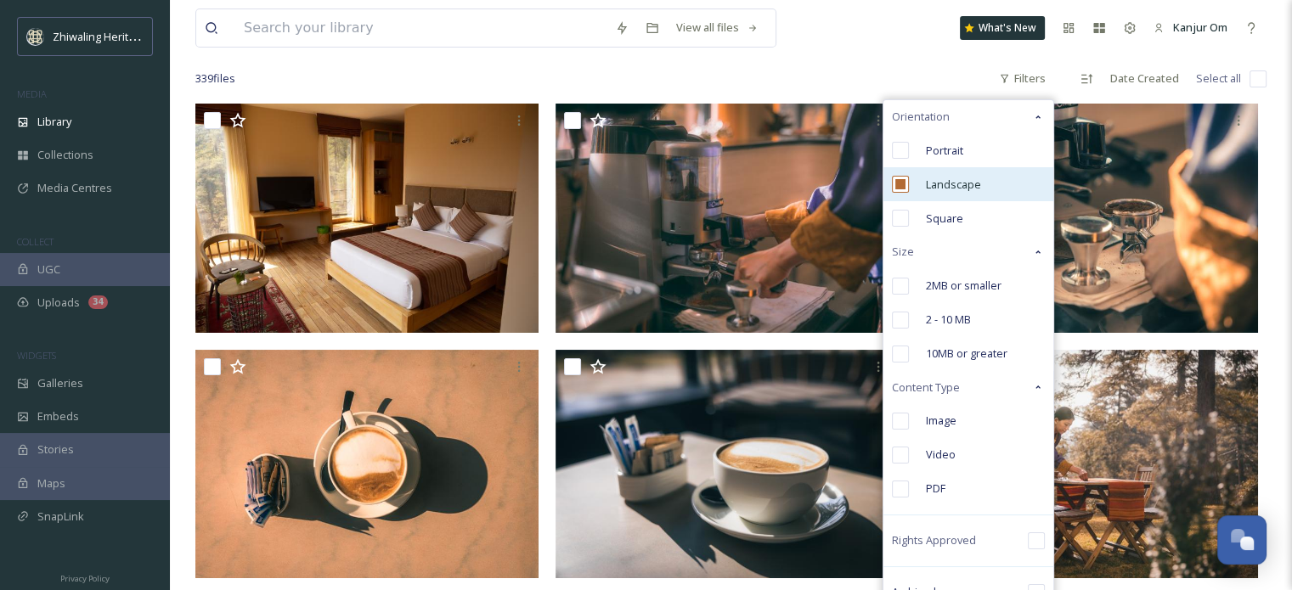
click at [930, 186] on span "Landscape" at bounding box center [953, 185] width 55 height 16
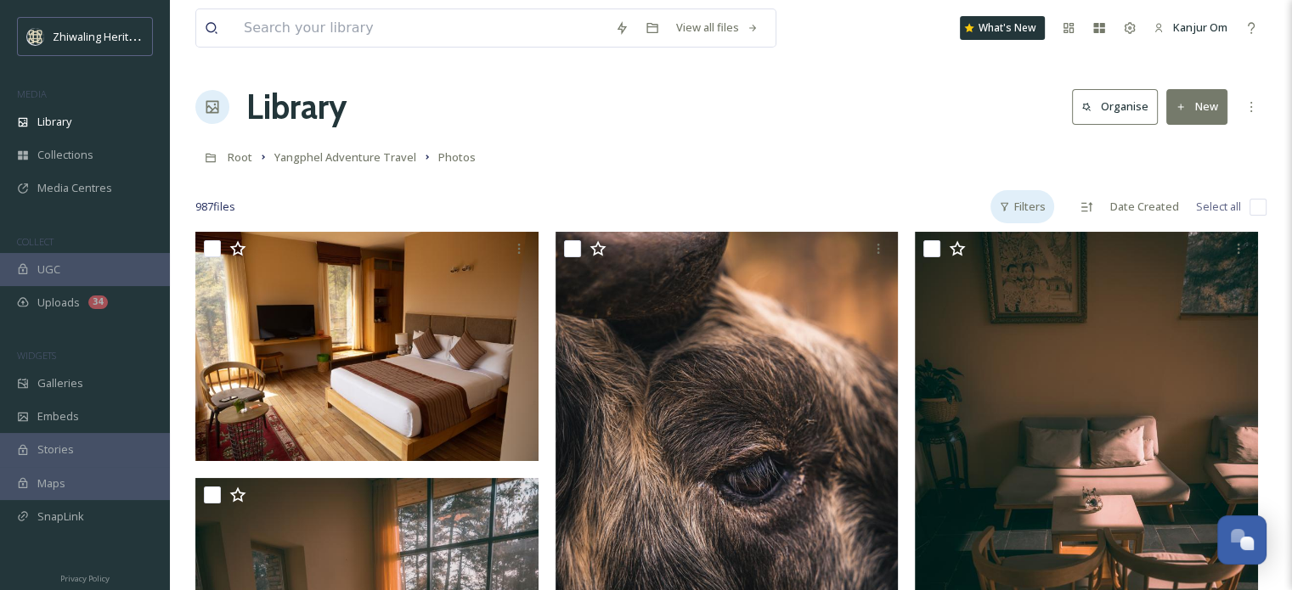
click at [1027, 204] on div "Filters" at bounding box center [1022, 206] width 64 height 33
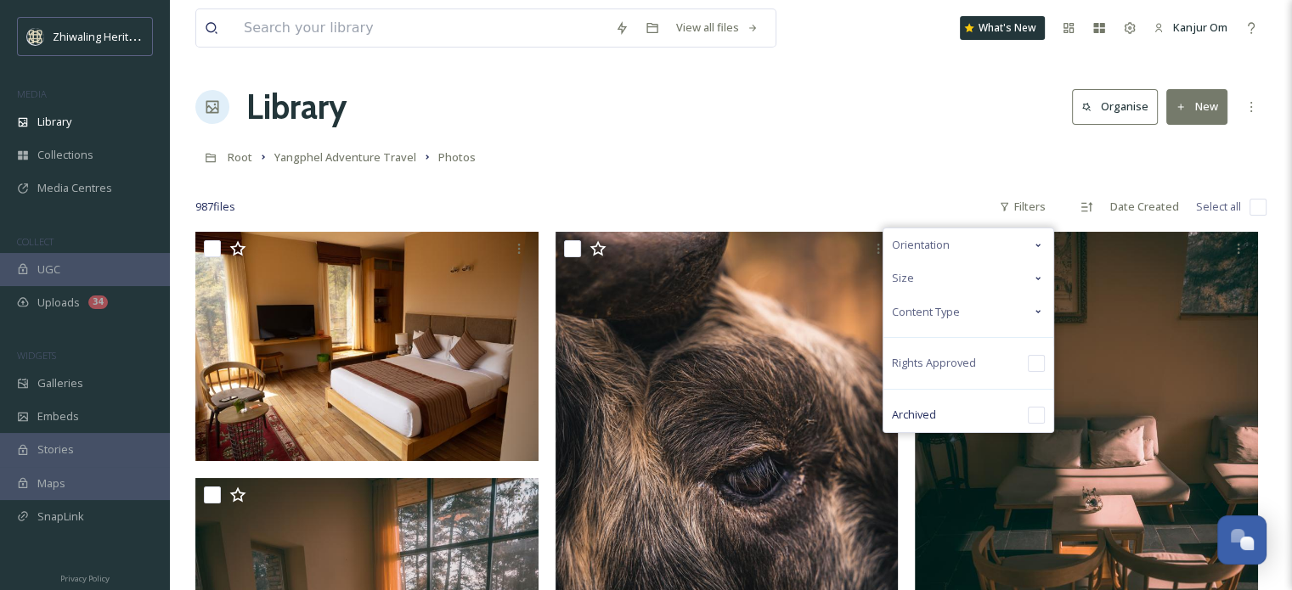
click at [1036, 244] on icon at bounding box center [1038, 246] width 14 height 14
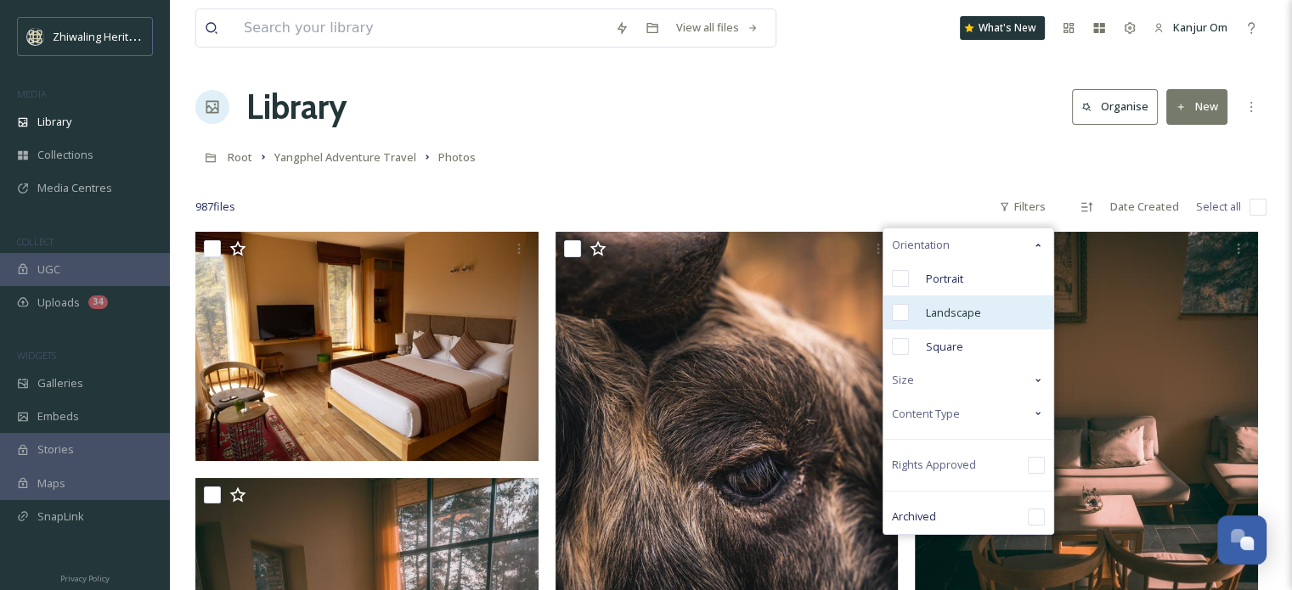
click at [898, 314] on input "checkbox" at bounding box center [900, 312] width 17 height 17
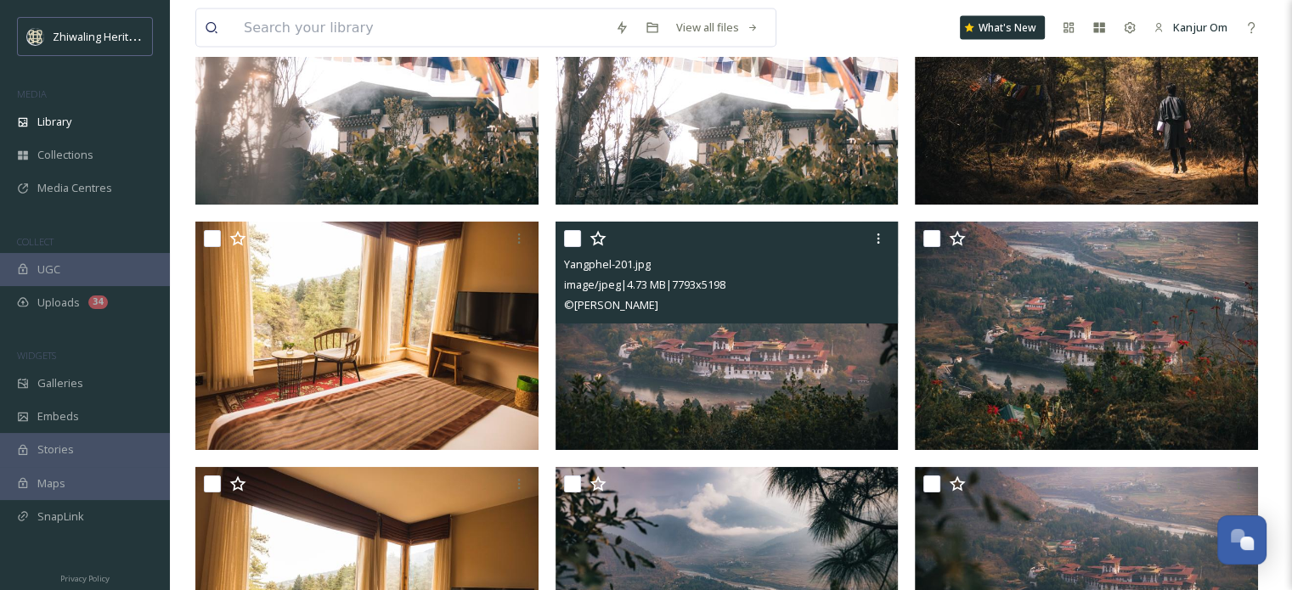
scroll to position [3698, 0]
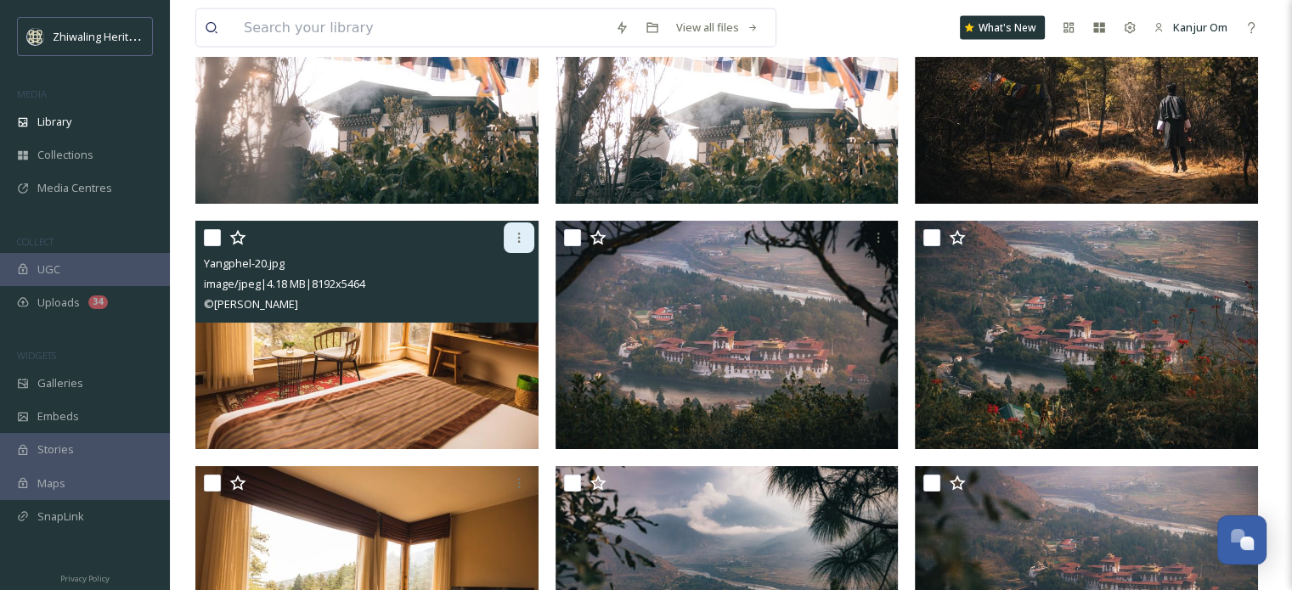
click at [532, 236] on div at bounding box center [519, 237] width 31 height 31
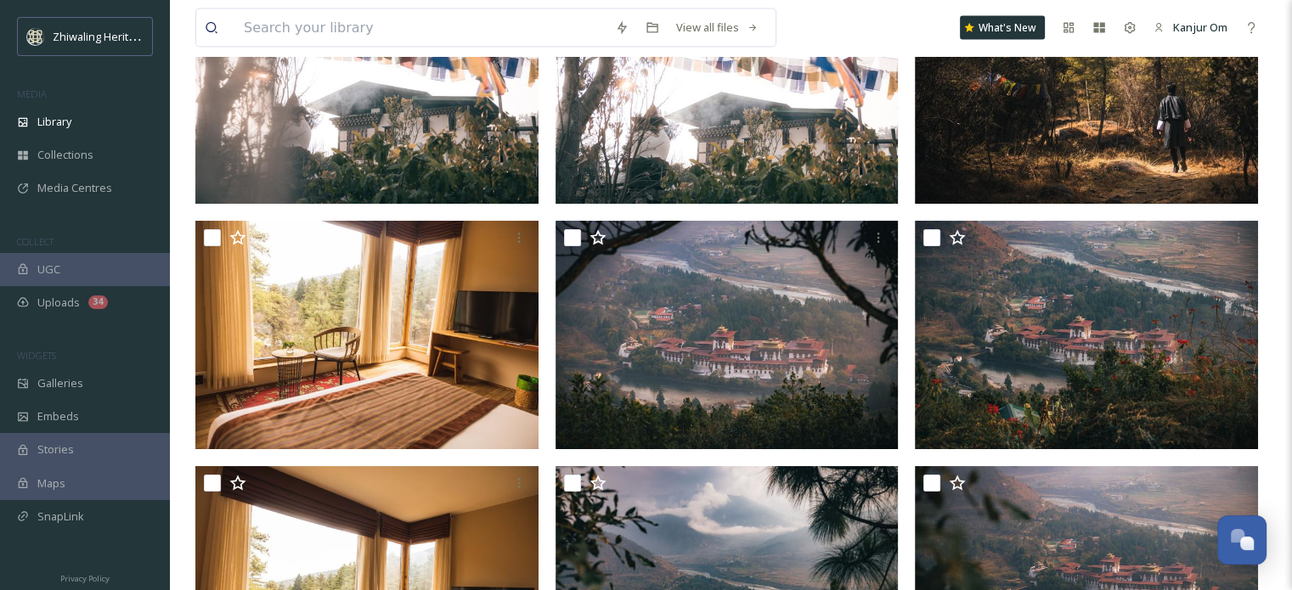
click at [864, 37] on div "View all files What's New Kanjur Om" at bounding box center [730, 28] width 1071 height 56
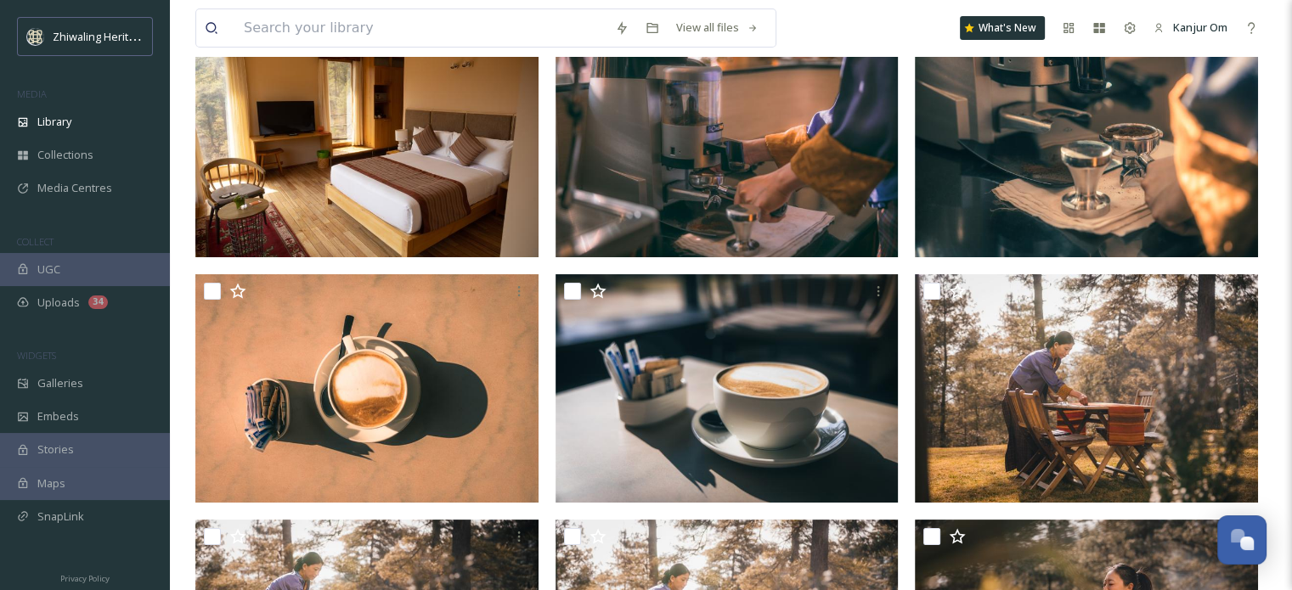
scroll to position [0, 0]
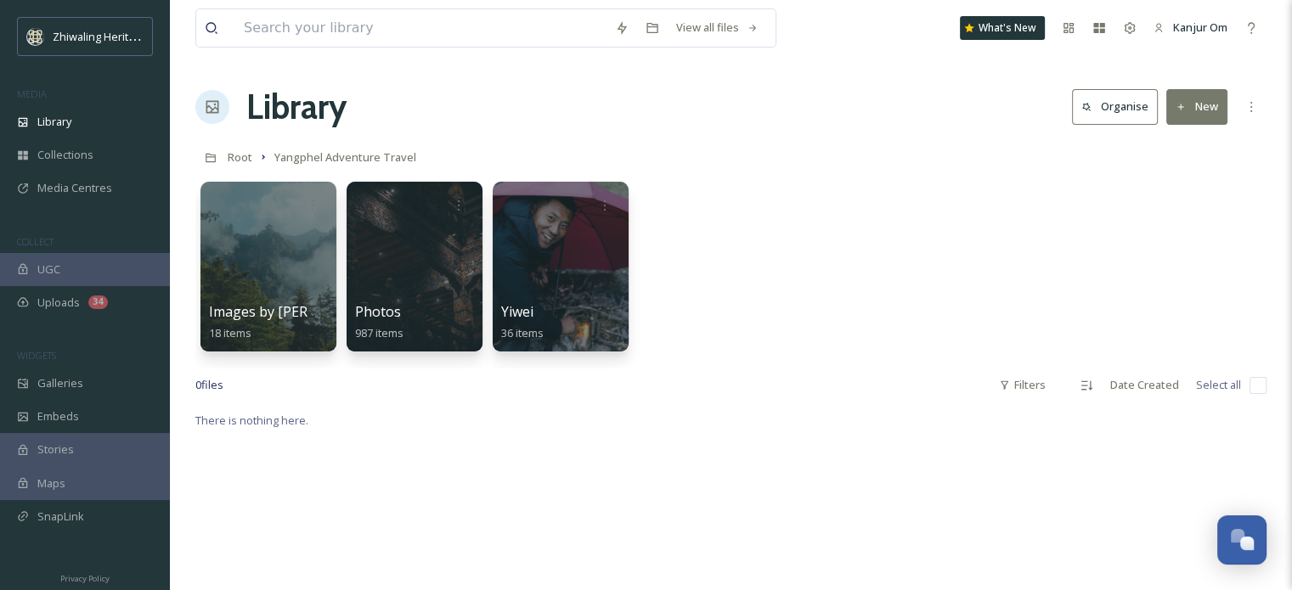
click at [790, 220] on div "Images by [PERSON_NAME] and Yvi 18 items Photos 987 items Yiwei 36 items" at bounding box center [730, 270] width 1071 height 195
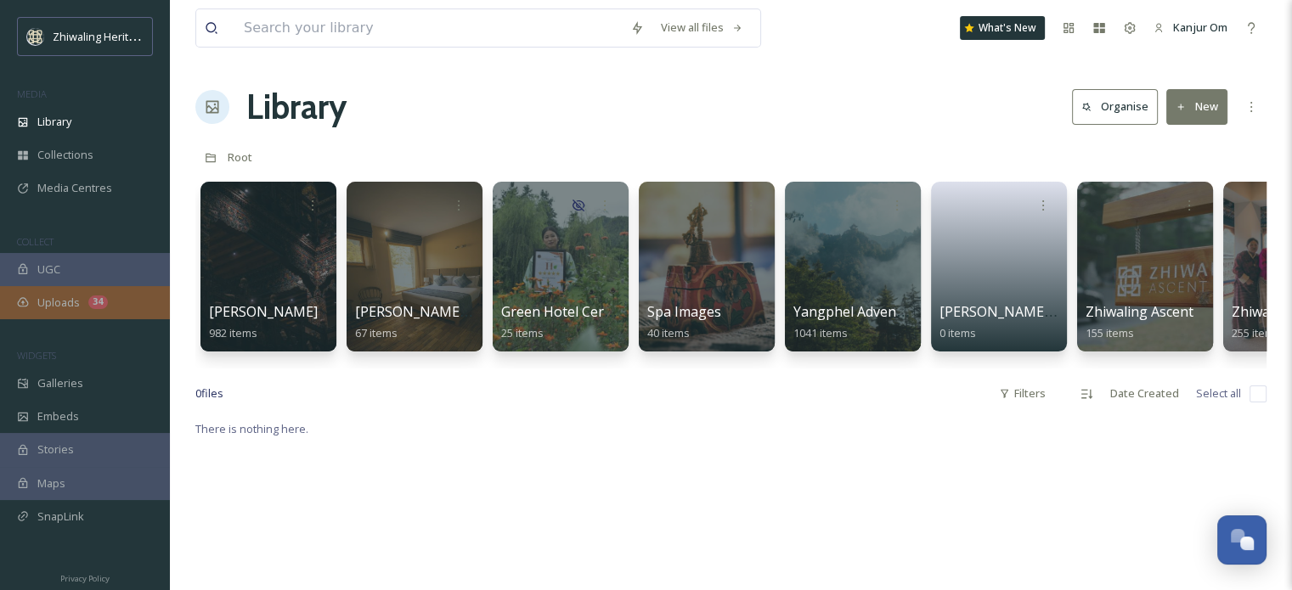
click at [107, 307] on div "Uploads 34" at bounding box center [85, 302] width 170 height 33
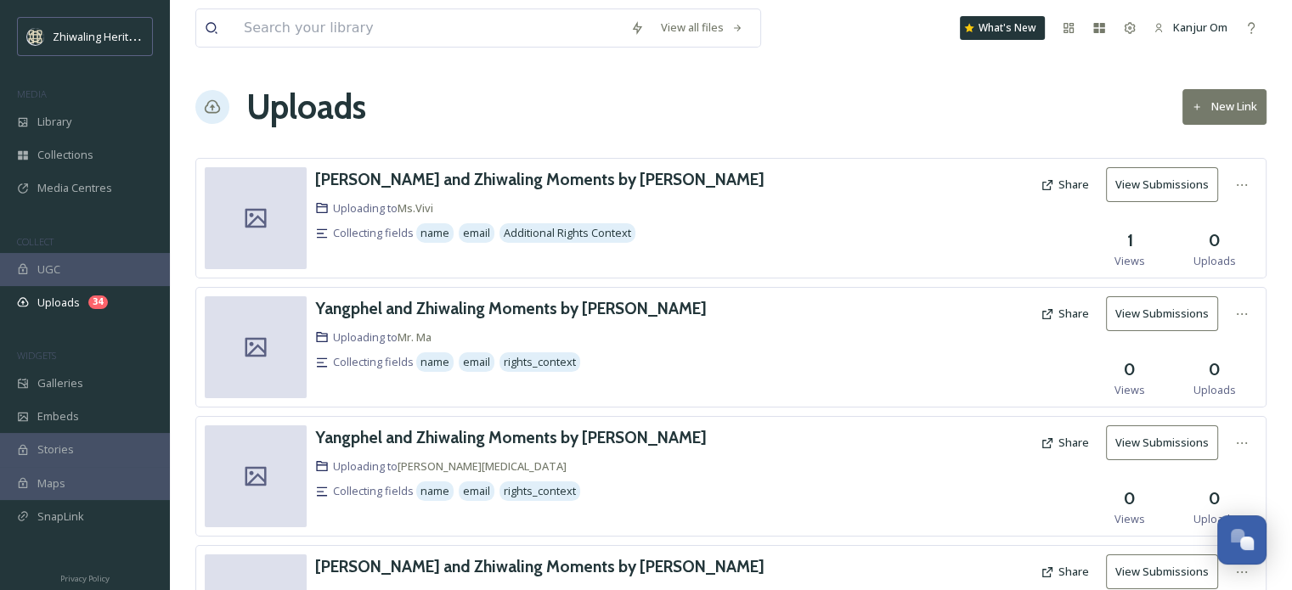
scroll to position [284, 0]
